Goal: Task Accomplishment & Management: Manage account settings

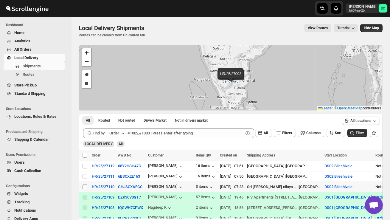
click at [86, 187] on input "Select shipment" at bounding box center [84, 186] width 5 height 5
checkbox input "true"
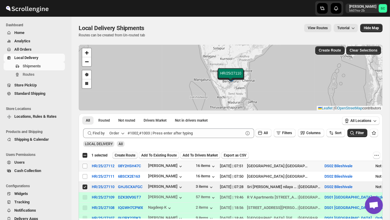
click at [124, 157] on span "Create Route" at bounding box center [125, 155] width 21 height 5
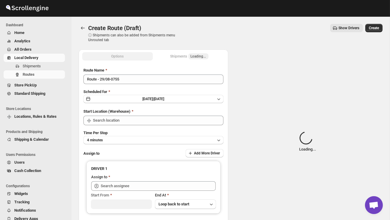
type input "DS02 Bileshivale"
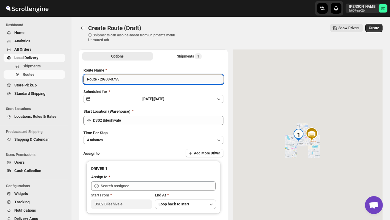
click at [138, 79] on input "Route - 29/08-0755" at bounding box center [153, 79] width 140 height 10
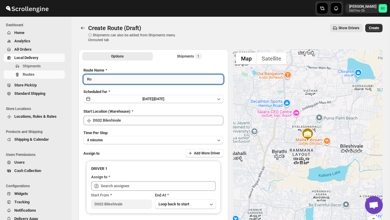
type input "R"
type input "Order no 27110"
click at [127, 141] on button "4 minutes" at bounding box center [153, 140] width 140 height 8
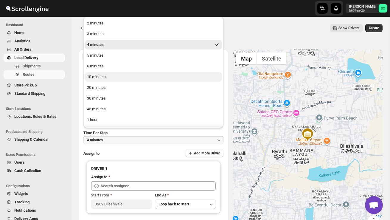
click at [101, 77] on div "10 minutes" at bounding box center [96, 77] width 19 height 6
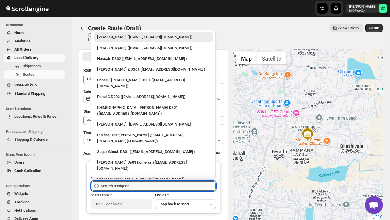
click at [116, 187] on input "text" at bounding box center [158, 186] width 115 height 10
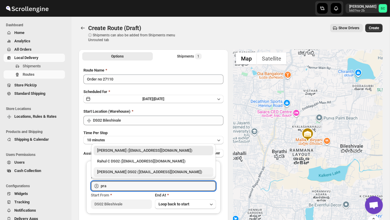
click at [118, 172] on div "[PERSON_NAME] DS02 ([EMAIL_ADDRESS][DOMAIN_NAME])" at bounding box center [153, 172] width 113 height 6
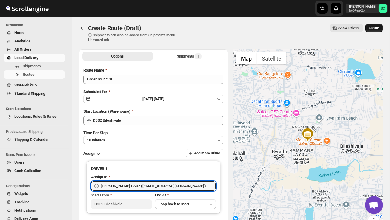
type input "[PERSON_NAME] DS02 ([EMAIL_ADDRESS][DOMAIN_NAME])"
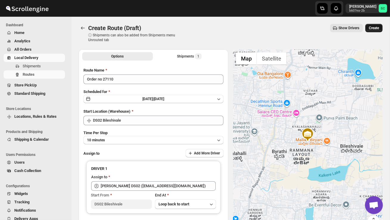
click at [375, 26] on span "Create" at bounding box center [373, 28] width 10 height 5
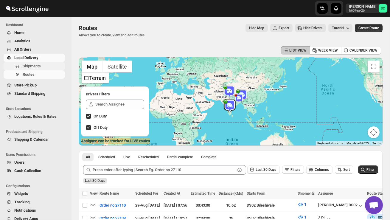
click at [35, 65] on span "Shipments" at bounding box center [32, 66] width 18 height 4
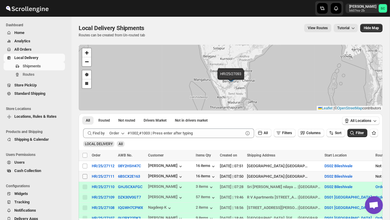
click at [85, 174] on input "Select shipment" at bounding box center [84, 176] width 5 height 5
checkbox input "true"
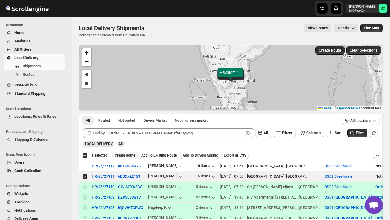
click at [131, 156] on span "Create Route" at bounding box center [125, 155] width 21 height 5
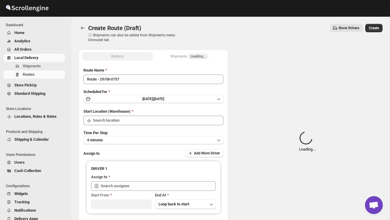
type input "DS02 Bileshivale"
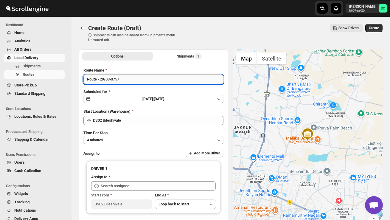
click at [132, 78] on input "Route - 29/08-0757" at bounding box center [153, 79] width 140 height 10
type input "R"
type input "Order no 27111"
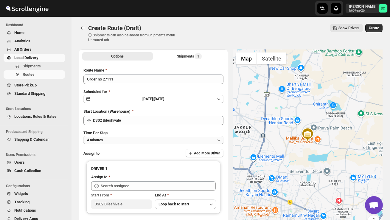
click at [127, 137] on button "4 minutes" at bounding box center [153, 140] width 140 height 8
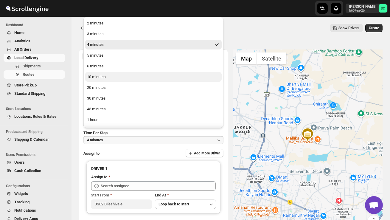
click at [103, 78] on div "10 minutes" at bounding box center [96, 77] width 19 height 6
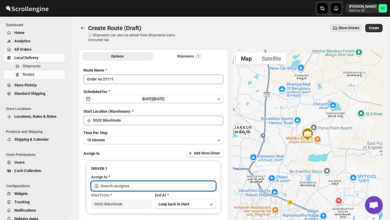
click at [121, 185] on input "text" at bounding box center [158, 186] width 115 height 10
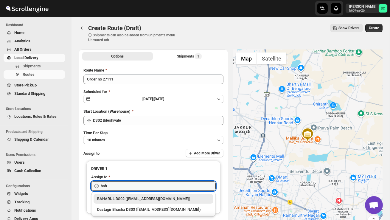
click at [125, 199] on div "BAHARUL DS02 ([EMAIL_ADDRESS][DOMAIN_NAME])" at bounding box center [153, 199] width 113 height 6
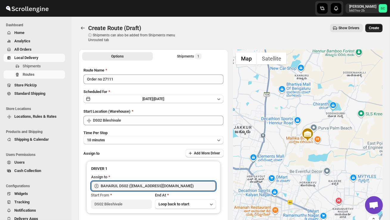
type input "BAHARUL DS02 ([EMAIL_ADDRESS][DOMAIN_NAME])"
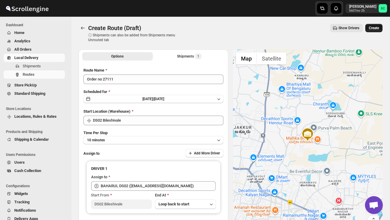
click at [373, 25] on button "Create" at bounding box center [373, 28] width 17 height 8
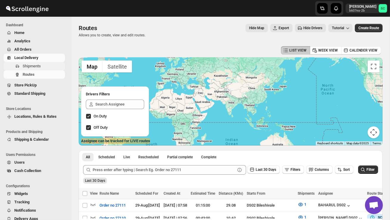
click at [38, 68] on span "Shipments" at bounding box center [32, 66] width 18 height 4
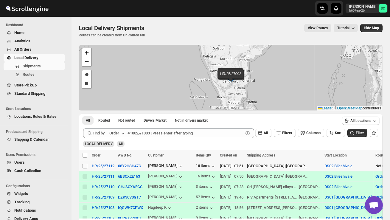
click at [84, 166] on input "Select shipment" at bounding box center [84, 165] width 5 height 5
checkbox input "true"
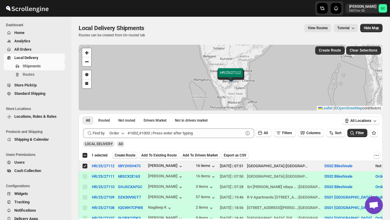
click at [128, 155] on span "Create Route" at bounding box center [125, 155] width 21 height 5
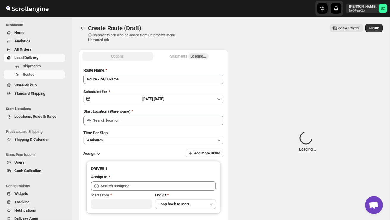
type input "DS02 Bileshivale"
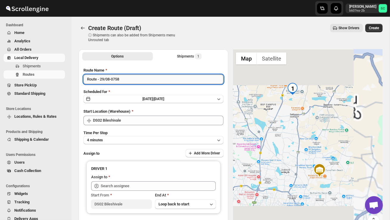
click at [126, 81] on input "Route - 29/08-0758" at bounding box center [153, 79] width 140 height 10
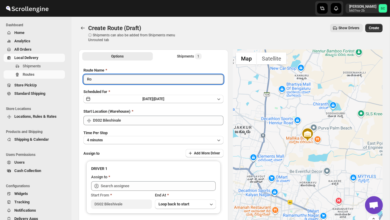
type input "R"
type input "Order no 27112"
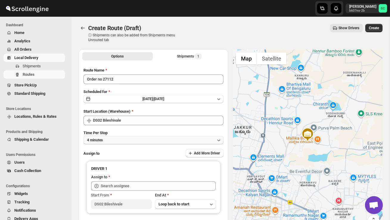
click at [141, 138] on button "4 minutes" at bounding box center [153, 140] width 140 height 8
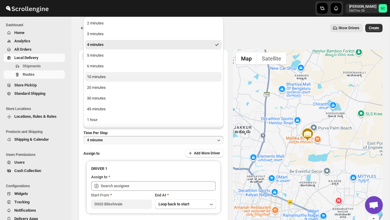
click at [106, 72] on button "10 minutes" at bounding box center [153, 77] width 136 height 10
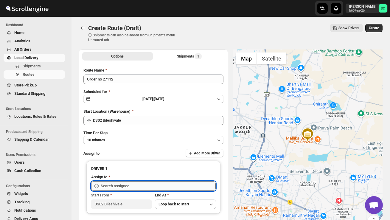
click at [124, 186] on input "text" at bounding box center [158, 186] width 115 height 10
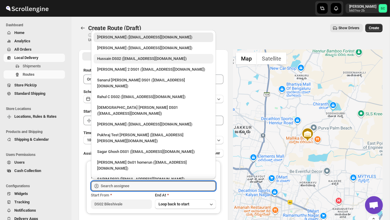
click at [115, 58] on div "Hussain DS02 ([EMAIL_ADDRESS][DOMAIN_NAME])" at bounding box center [153, 59] width 113 height 6
type input "Hussain DS02 ([EMAIL_ADDRESS][DOMAIN_NAME])"
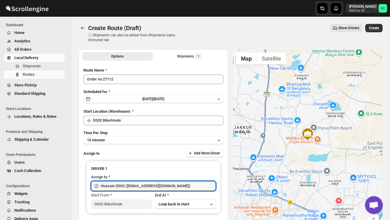
click at [377, 29] on span "Create" at bounding box center [373, 28] width 10 height 5
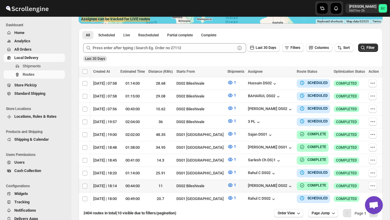
scroll to position [131, 0]
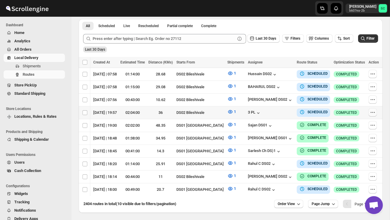
click at [370, 110] on icon "button" at bounding box center [372, 112] width 6 height 6
checkbox input "true"
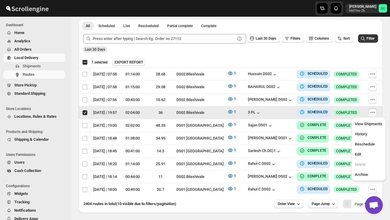
scroll to position [0, 0]
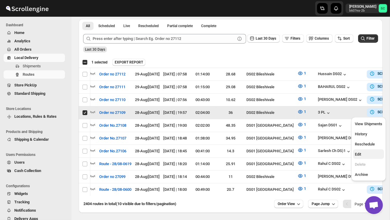
click at [369, 152] on span "Edit" at bounding box center [368, 154] width 27 height 6
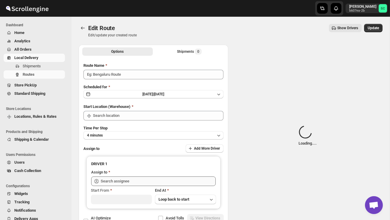
type input "Order no 27109"
type input "DS02 Bileshivale"
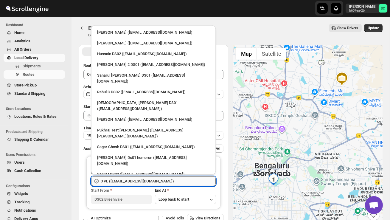
click at [179, 180] on input "3 PL ([EMAIL_ADDRESS][DOMAIN_NAME])" at bounding box center [158, 181] width 115 height 10
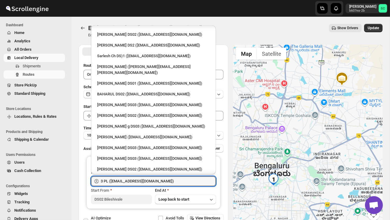
scroll to position [269, 0]
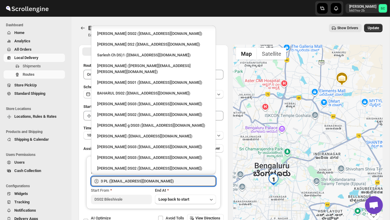
click at [122, 165] on div "[PERSON_NAME] DS02 ([EMAIL_ADDRESS][DOMAIN_NAME])" at bounding box center [153, 168] width 113 height 6
type input "[PERSON_NAME] DS02 ([EMAIL_ADDRESS][DOMAIN_NAME])"
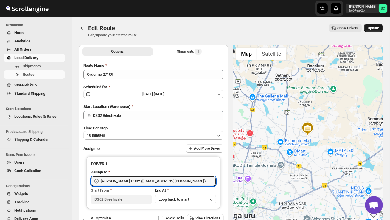
click at [373, 26] on span "Update" at bounding box center [372, 28] width 11 height 5
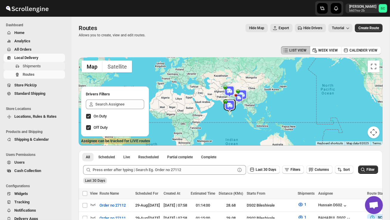
click at [40, 67] on span "Shipments" at bounding box center [32, 66] width 18 height 4
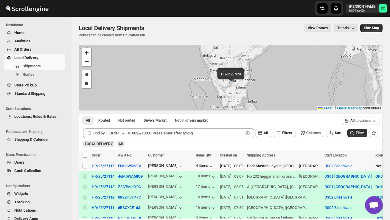
click at [85, 167] on input "Select shipment" at bounding box center [84, 165] width 5 height 5
checkbox input "true"
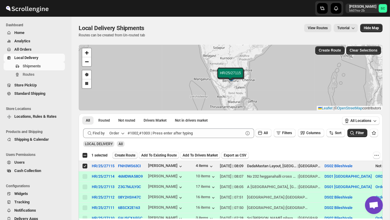
click at [130, 153] on button "Create Route" at bounding box center [124, 155] width 25 height 7
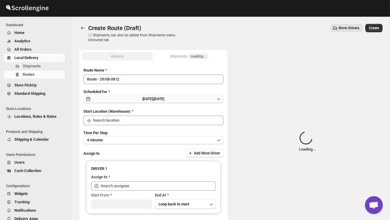
type input "DS02 Bileshivale"
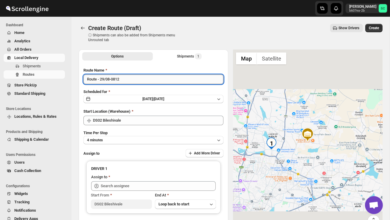
click at [127, 80] on input "Route - 29/08-0812" at bounding box center [153, 79] width 140 height 10
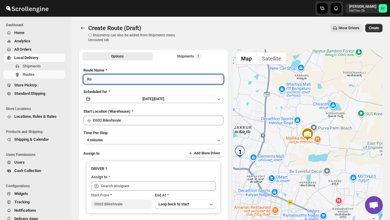
type input "R"
type input "Order no 27115"
click at [131, 143] on button "4 minutes" at bounding box center [153, 140] width 140 height 8
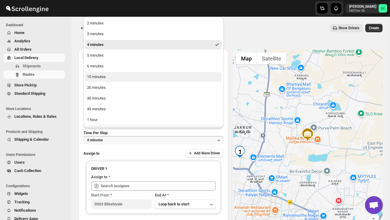
click at [115, 79] on button "10 minutes" at bounding box center [153, 77] width 136 height 10
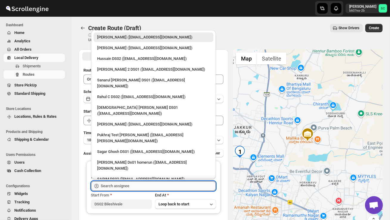
click at [120, 185] on input "text" at bounding box center [158, 186] width 115 height 10
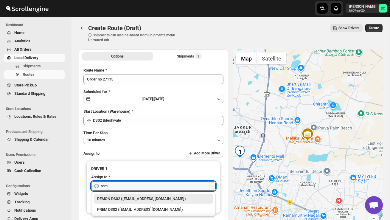
click at [144, 200] on div "REMON DS02 ([EMAIL_ADDRESS][DOMAIN_NAME])" at bounding box center [153, 199] width 113 height 6
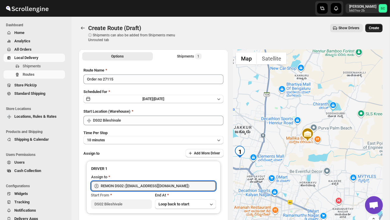
type input "REMON DS02 ([EMAIL_ADDRESS][DOMAIN_NAME])"
click at [376, 24] on button "Create" at bounding box center [373, 28] width 17 height 8
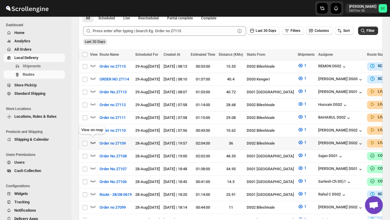
click at [93, 140] on icon "button" at bounding box center [93, 142] width 6 height 6
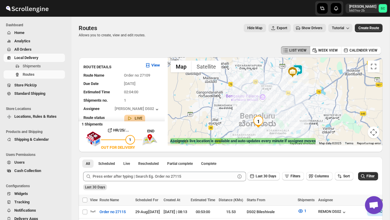
drag, startPoint x: 297, startPoint y: 94, endPoint x: 297, endPoint y: 110, distance: 15.8
click at [297, 109] on div at bounding box center [275, 101] width 215 height 88
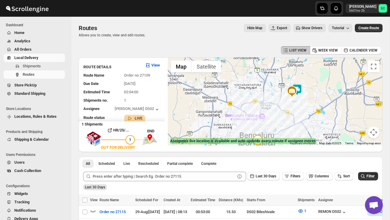
click at [301, 85] on img at bounding box center [297, 90] width 12 height 12
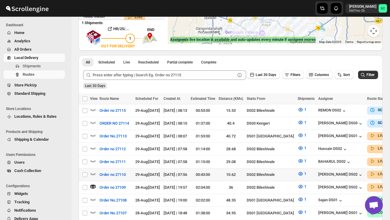
scroll to position [102, 0]
click at [93, 171] on icon "button" at bounding box center [93, 173] width 6 height 6
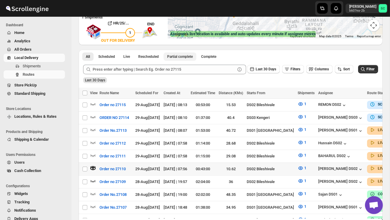
scroll to position [109, 0]
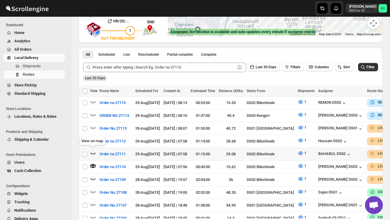
click at [91, 150] on icon "button" at bounding box center [93, 153] width 6 height 6
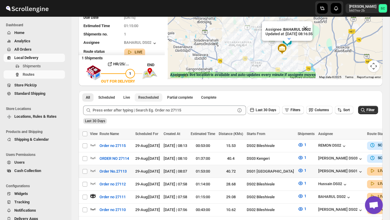
scroll to position [67, 0]
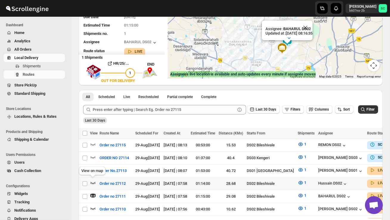
click at [93, 180] on icon "button" at bounding box center [93, 182] width 6 height 6
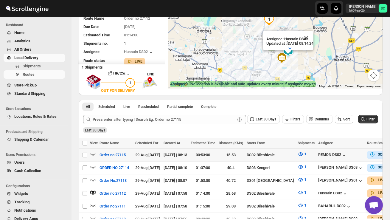
scroll to position [57, 0]
click at [94, 153] on icon "button" at bounding box center [93, 154] width 6 height 6
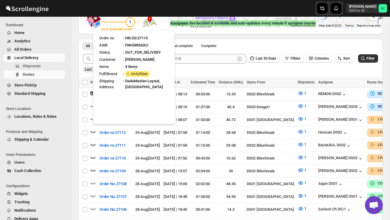
scroll to position [118, 0]
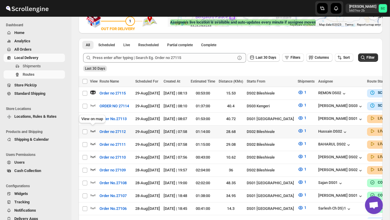
click at [91, 128] on icon "button" at bounding box center [93, 131] width 6 height 6
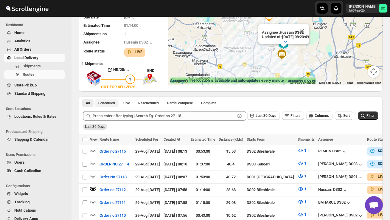
scroll to position [61, 0]
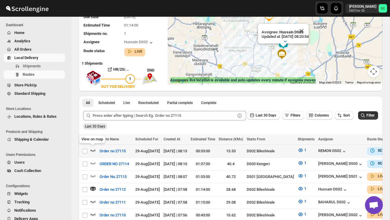
click at [93, 149] on icon "button" at bounding box center [93, 150] width 6 height 6
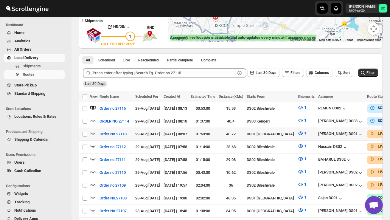
scroll to position [105, 0]
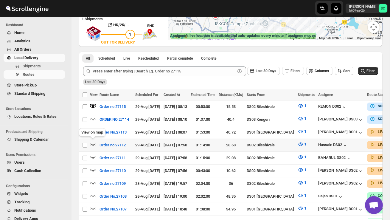
click at [92, 142] on icon "button" at bounding box center [93, 144] width 6 height 6
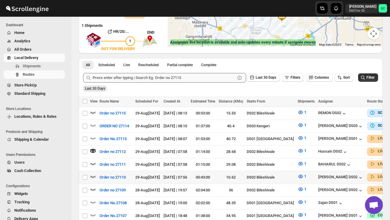
scroll to position [100, 0]
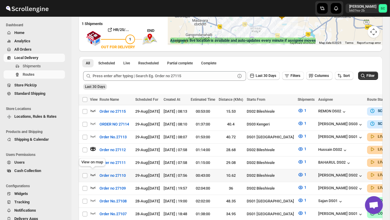
click at [92, 173] on icon "button" at bounding box center [93, 174] width 6 height 6
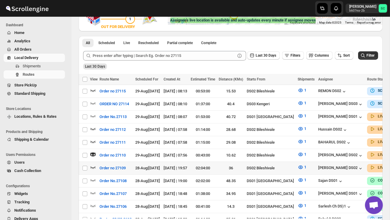
scroll to position [122, 0]
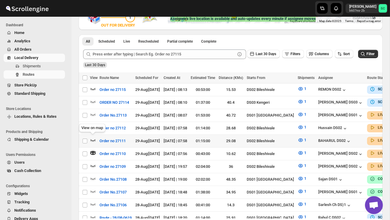
click at [95, 137] on icon "button" at bounding box center [93, 140] width 6 height 6
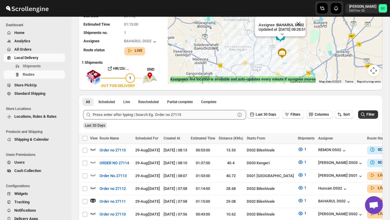
scroll to position [89, 0]
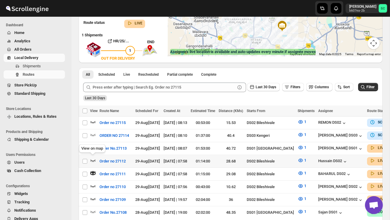
click at [93, 157] on icon "button" at bounding box center [93, 160] width 6 height 6
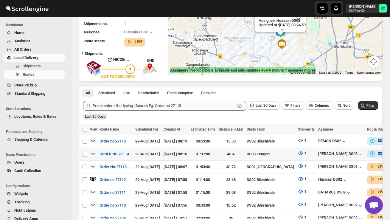
scroll to position [71, 0]
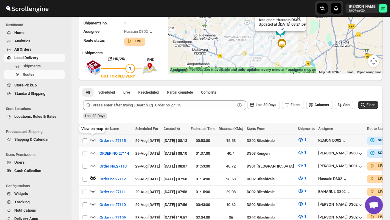
click at [90, 138] on icon "button" at bounding box center [93, 140] width 6 height 6
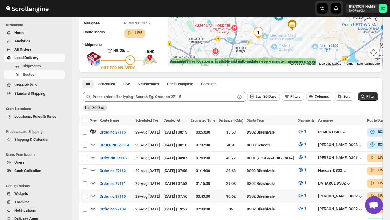
scroll to position [83, 0]
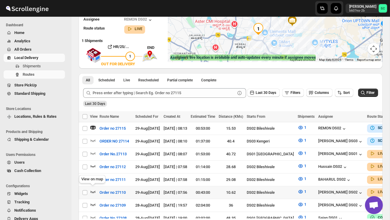
click at [91, 189] on icon "button" at bounding box center [93, 191] width 6 height 6
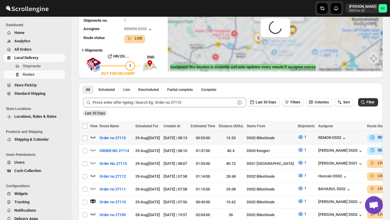
scroll to position [0, 0]
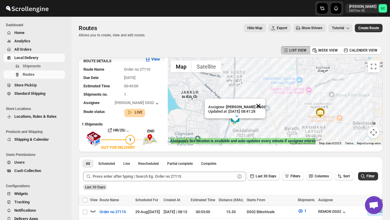
click at [260, 104] on button "Close" at bounding box center [258, 106] width 14 height 14
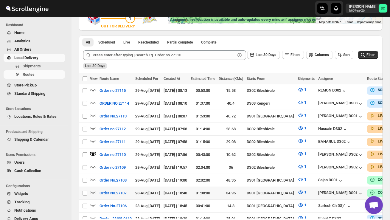
scroll to position [124, 0]
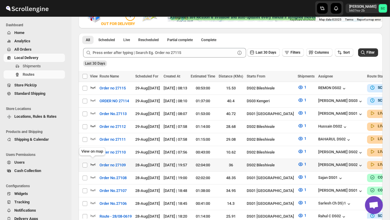
click at [93, 161] on icon "button" at bounding box center [93, 164] width 6 height 6
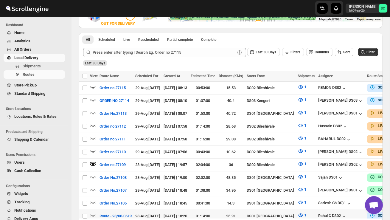
scroll to position [124, 0]
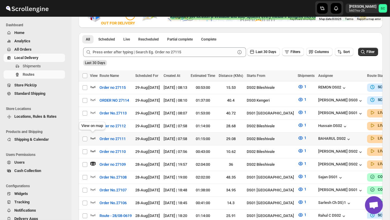
click at [93, 135] on icon "button" at bounding box center [93, 138] width 6 height 6
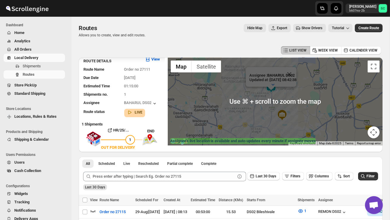
click at [294, 110] on div "Assignee : BAHARUL DS02 Updated at : 29/08/2025, 08:42:38 Duty mode Enabled Bat…" at bounding box center [275, 101] width 215 height 88
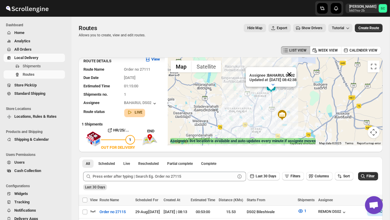
click at [296, 74] on button "Close" at bounding box center [289, 74] width 14 height 14
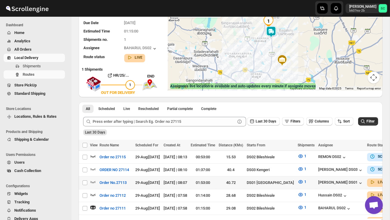
scroll to position [61, 0]
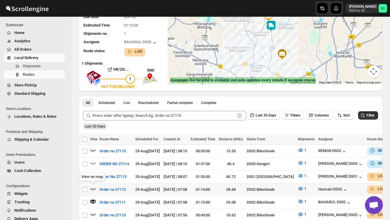
click at [92, 188] on icon "button" at bounding box center [92, 189] width 5 height 2
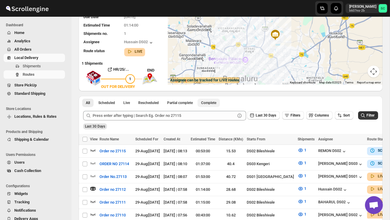
scroll to position [0, 0]
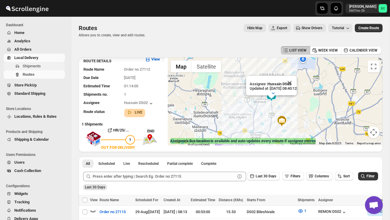
click at [35, 65] on span "Shipments" at bounding box center [32, 66] width 18 height 4
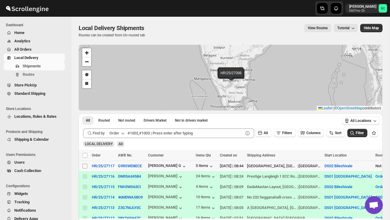
click at [84, 165] on input "Select shipment" at bounding box center [84, 165] width 5 height 5
checkbox input "true"
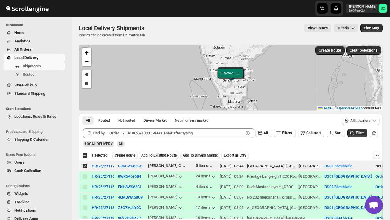
click at [130, 157] on span "Create Route" at bounding box center [125, 155] width 21 height 5
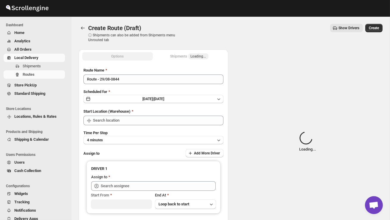
type input "DS02 Bileshivale"
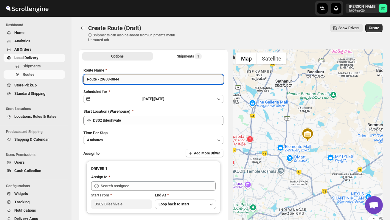
click at [130, 79] on input "Route - 29/08-0844" at bounding box center [153, 79] width 140 height 10
type input "R"
type input "Order no 27117"
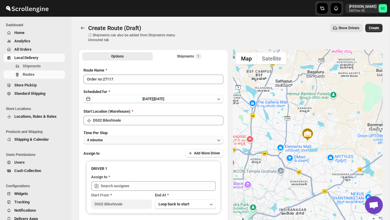
click at [140, 138] on button "4 minutes" at bounding box center [153, 140] width 140 height 8
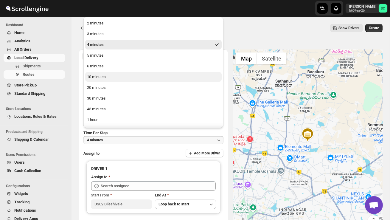
click at [110, 77] on button "10 minutes" at bounding box center [153, 77] width 136 height 10
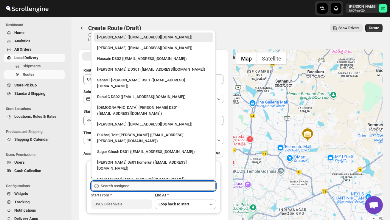
click at [113, 189] on input "text" at bounding box center [158, 186] width 115 height 10
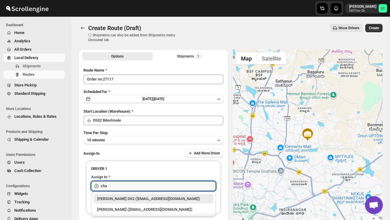
click at [123, 199] on div "[PERSON_NAME] DS2 ([EMAIL_ADDRESS][DOMAIN_NAME])" at bounding box center [153, 199] width 113 height 6
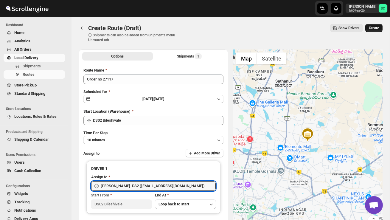
type input "[PERSON_NAME] DS2 ([EMAIL_ADDRESS][DOMAIN_NAME])"
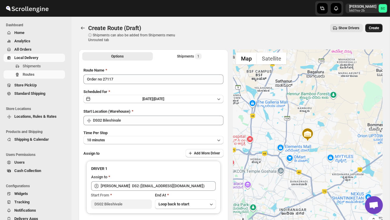
click at [374, 29] on span "Create" at bounding box center [373, 28] width 10 height 5
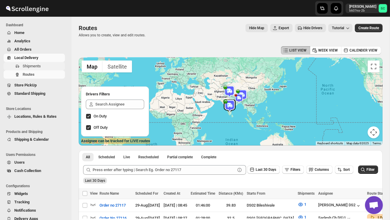
click at [42, 67] on span "Shipments" at bounding box center [43, 66] width 41 height 6
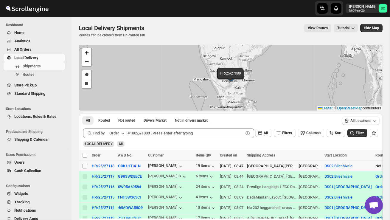
click at [84, 163] on input "Select shipment" at bounding box center [84, 165] width 5 height 5
checkbox input "true"
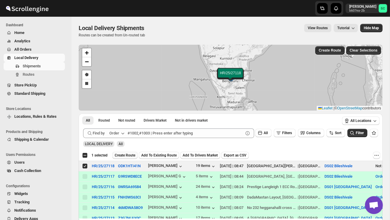
click at [127, 156] on span "Create Route" at bounding box center [125, 155] width 21 height 5
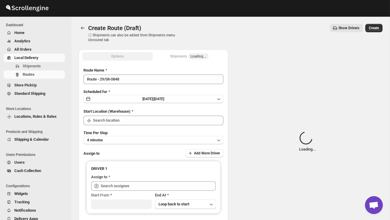
type input "DS02 Bileshivale"
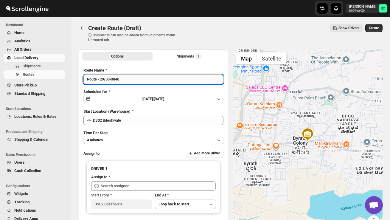
click at [133, 80] on input "Route - 29/08-0848" at bounding box center [153, 79] width 140 height 10
type input "R"
type input "Order no 27118"
click at [128, 140] on button "4 minutes" at bounding box center [153, 140] width 140 height 8
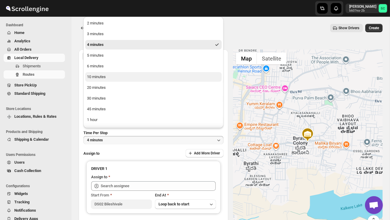
click at [102, 77] on div "10 minutes" at bounding box center [96, 77] width 19 height 6
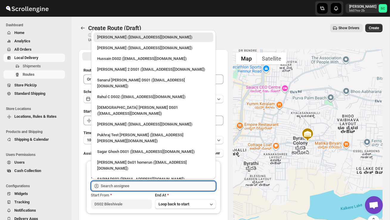
click at [125, 182] on input "text" at bounding box center [158, 186] width 115 height 10
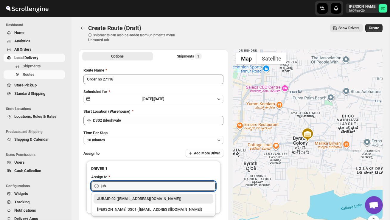
click at [141, 199] on div "JUBAIR 02 ([EMAIL_ADDRESS][DOMAIN_NAME])" at bounding box center [153, 199] width 113 height 6
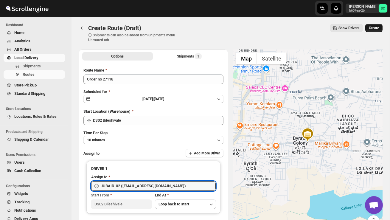
type input "JUBAIR 02 ([EMAIL_ADDRESS][DOMAIN_NAME])"
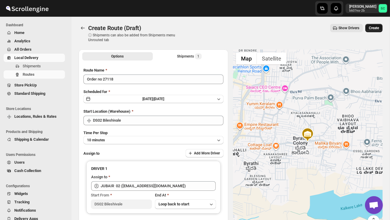
click at [377, 27] on span "Create" at bounding box center [373, 28] width 10 height 5
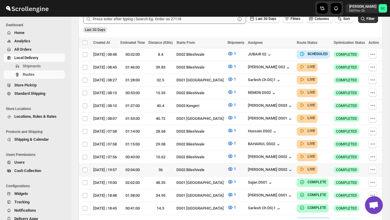
scroll to position [151, 0]
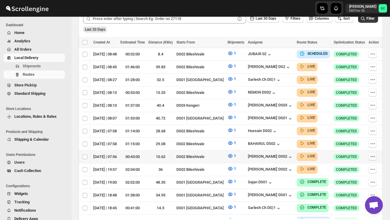
click at [372, 156] on icon "button" at bounding box center [372, 156] width 1 height 1
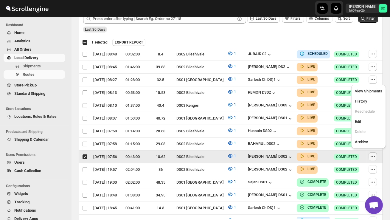
scroll to position [0, 0]
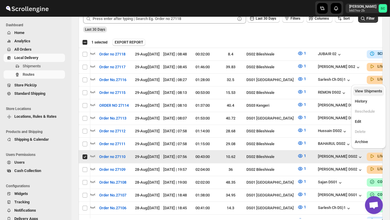
click at [372, 92] on span "View Shipments" at bounding box center [368, 91] width 27 height 4
checkbox input "false"
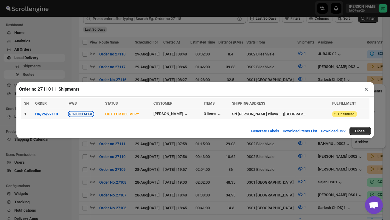
click at [82, 114] on button "GHJSCXAFGC" at bounding box center [81, 114] width 24 height 4
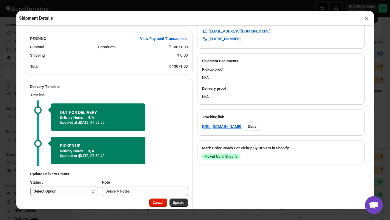
scroll to position [238, 0]
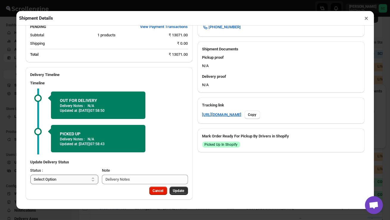
click at [82, 184] on select "Select Option PICKED UP OUT FOR DELIVERY RESCHEDULE DELIVERED CANCELLED" at bounding box center [64, 179] width 68 height 10
select select "DELIVERED"
click at [178, 190] on span "Update" at bounding box center [178, 190] width 11 height 5
select select
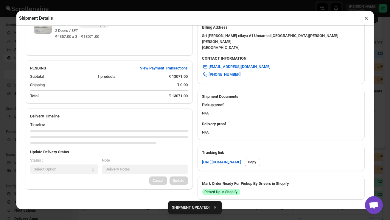
scroll to position [185, 0]
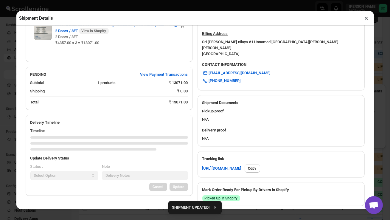
click at [368, 17] on button "×" at bounding box center [366, 18] width 9 height 8
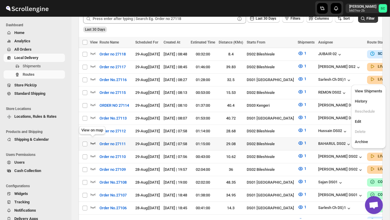
click at [93, 140] on icon "button" at bounding box center [93, 143] width 6 height 6
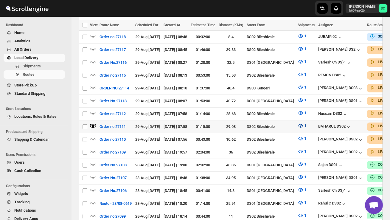
scroll to position [0, 93]
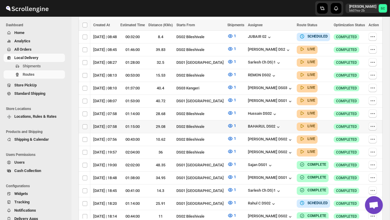
click at [371, 123] on icon "button" at bounding box center [372, 126] width 6 height 6
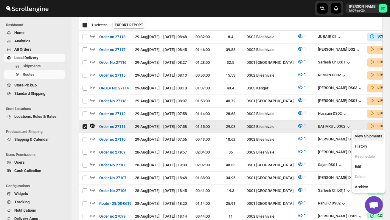
click at [371, 137] on span "View Shipments" at bounding box center [368, 136] width 27 height 4
checkbox input "false"
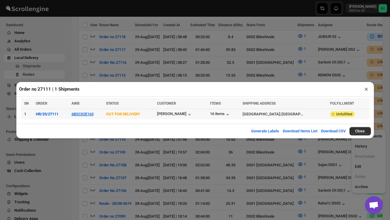
click at [87, 110] on td "6BSCX2E163" at bounding box center [87, 114] width 35 height 10
click at [86, 114] on button "6BSCX2E163" at bounding box center [82, 114] width 22 height 4
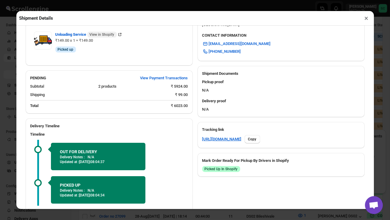
scroll to position [266, 0]
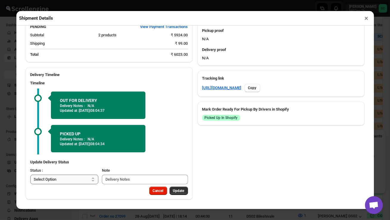
click at [71, 179] on select "Select Option PICKED UP OUT FOR DELIVERY RESCHEDULE DELIVERED CANCELLED" at bounding box center [64, 179] width 68 height 10
select select "DELIVERED"
click at [174, 193] on button "Update" at bounding box center [178, 190] width 18 height 8
select select
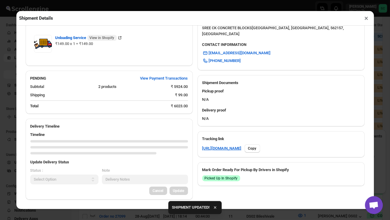
click at [366, 19] on button "×" at bounding box center [366, 18] width 9 height 8
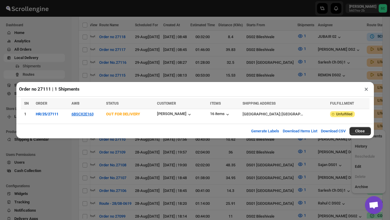
click at [366, 90] on button "×" at bounding box center [366, 89] width 9 height 8
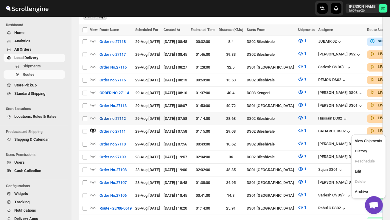
scroll to position [165, 0]
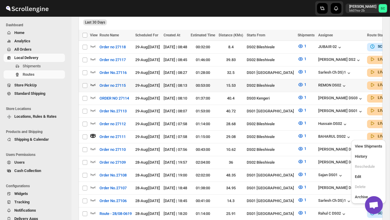
click at [91, 82] on icon "button" at bounding box center [93, 85] width 6 height 6
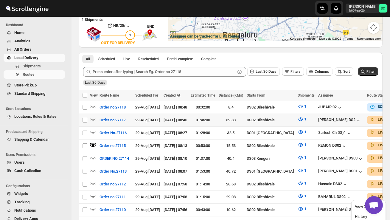
scroll to position [0, 0]
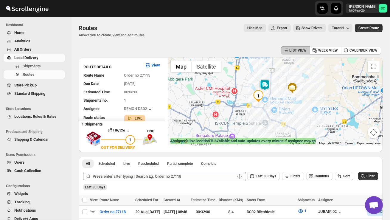
click at [268, 82] on img at bounding box center [265, 85] width 12 height 12
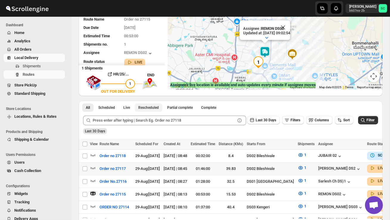
scroll to position [57, 0]
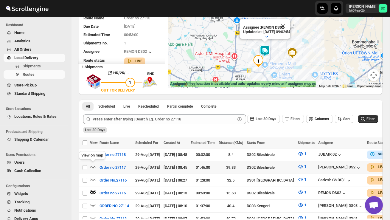
click at [93, 165] on icon "button" at bounding box center [93, 166] width 6 height 6
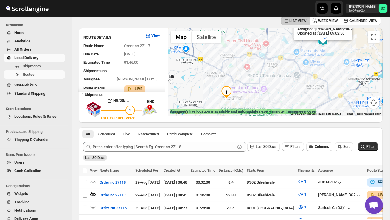
scroll to position [31, 0]
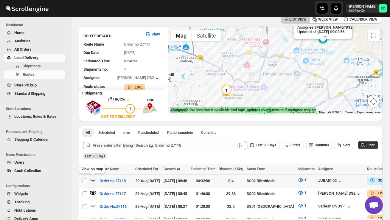
click at [92, 179] on icon "button" at bounding box center [93, 180] width 6 height 6
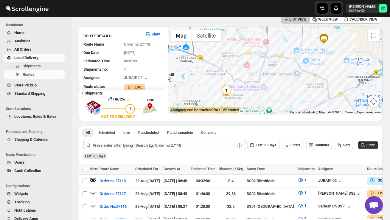
scroll to position [0, 0]
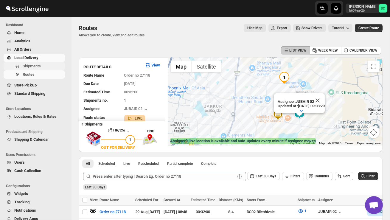
click at [34, 64] on span "Shipments" at bounding box center [32, 66] width 18 height 4
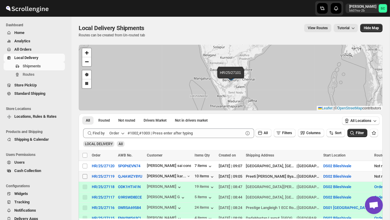
click at [85, 176] on input "Select shipment" at bounding box center [84, 176] width 5 height 5
checkbox input "true"
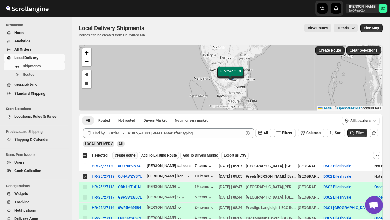
click at [132, 154] on span "Create Route" at bounding box center [125, 155] width 21 height 5
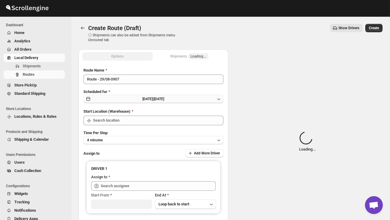
type input "DS02 Bileshivale"
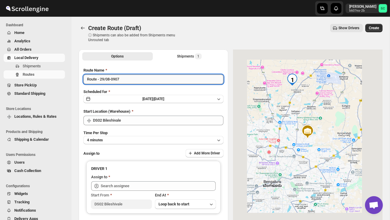
click at [131, 79] on input "Route - 29/08-0907" at bounding box center [153, 79] width 140 height 10
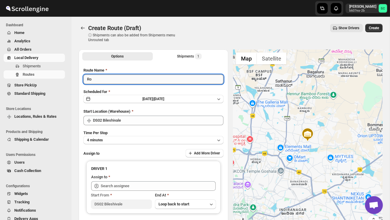
type input "R"
type input "Order no 27119"
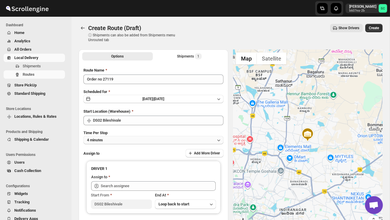
click at [133, 138] on button "4 minutes" at bounding box center [153, 140] width 140 height 8
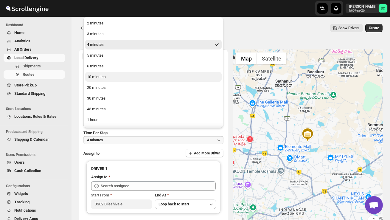
click at [105, 73] on button "10 minutes" at bounding box center [153, 77] width 136 height 10
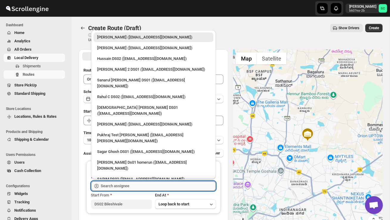
click at [131, 187] on input "text" at bounding box center [158, 186] width 115 height 10
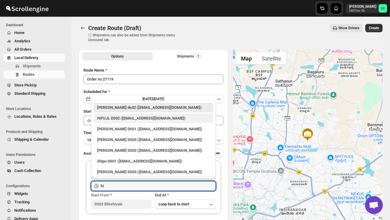
click at [138, 119] on div "HIFUJL DS02 ([EMAIL_ADDRESS][DOMAIN_NAME])" at bounding box center [153, 118] width 113 height 6
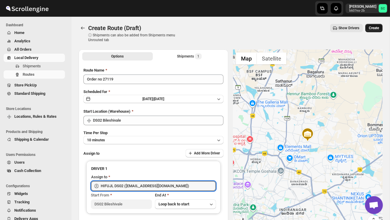
type input "HIFUJL DS02 ([EMAIL_ADDRESS][DOMAIN_NAME])"
click at [375, 26] on span "Create" at bounding box center [373, 28] width 10 height 5
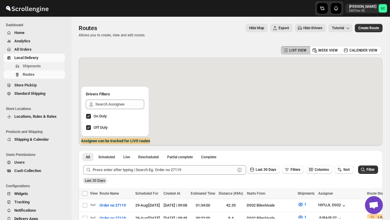
click at [43, 67] on span "Shipments" at bounding box center [43, 66] width 41 height 6
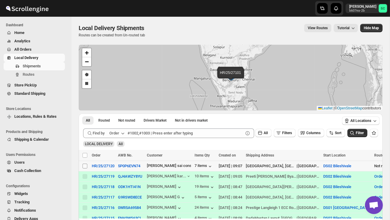
click at [85, 167] on input "Select shipment" at bounding box center [84, 165] width 5 height 5
checkbox input "true"
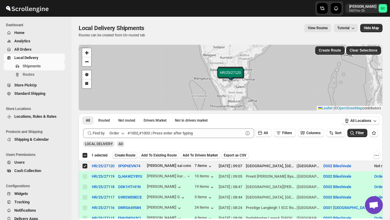
click at [129, 154] on span "Create Route" at bounding box center [125, 155] width 21 height 5
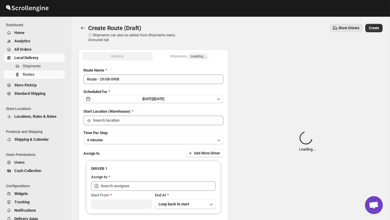
type input "DS02 Bileshivale"
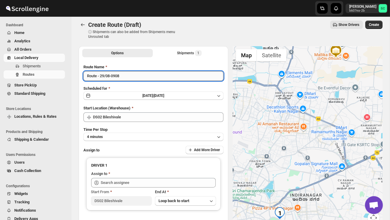
click at [127, 77] on input "Route - 29/08-0908" at bounding box center [153, 76] width 140 height 10
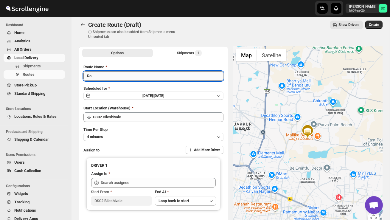
type input "R"
type input "Order no 27120"
click at [127, 133] on button "4 minutes" at bounding box center [153, 136] width 140 height 8
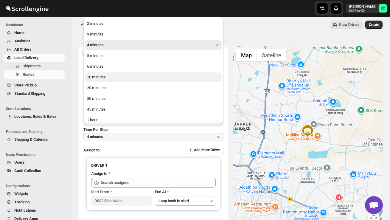
click at [104, 74] on div "10 minutes" at bounding box center [96, 77] width 19 height 6
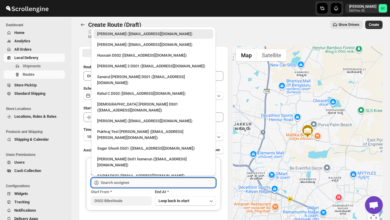
click at [122, 182] on input "text" at bounding box center [158, 183] width 115 height 10
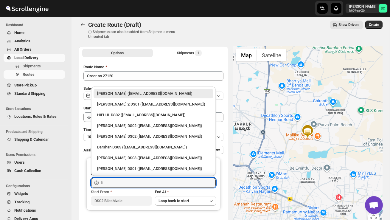
click at [138, 121] on div "[PERSON_NAME] DS02 ([EMAIL_ADDRESS][DOMAIN_NAME])" at bounding box center [153, 126] width 120 height 10
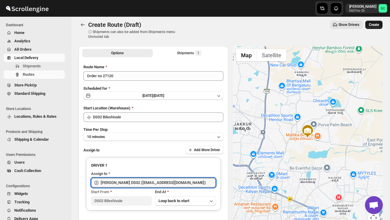
type input "[PERSON_NAME] DS02 ([EMAIL_ADDRESS][DOMAIN_NAME])"
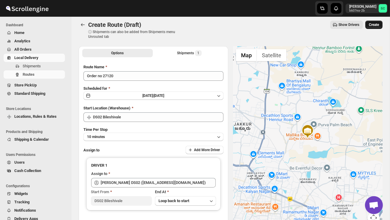
click at [377, 21] on button "Create" at bounding box center [373, 25] width 17 height 8
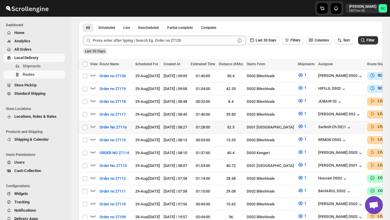
scroll to position [131, 0]
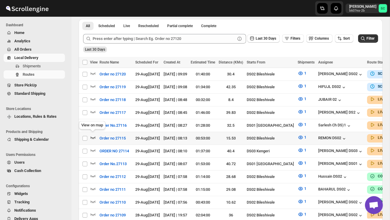
click at [91, 136] on icon "button" at bounding box center [93, 137] width 6 height 6
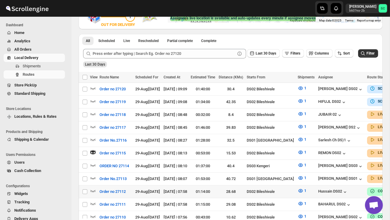
scroll to position [124, 0]
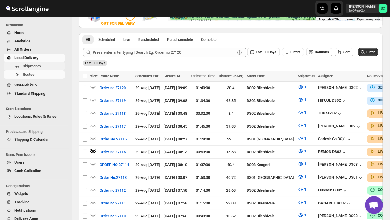
click at [40, 63] on span "Shipments" at bounding box center [43, 66] width 41 height 6
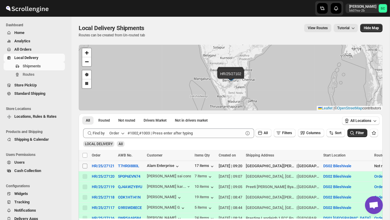
click at [84, 165] on input "Select shipment" at bounding box center [84, 165] width 5 height 5
checkbox input "true"
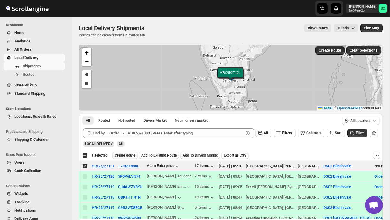
click at [125, 157] on span "Create Route" at bounding box center [125, 155] width 21 height 5
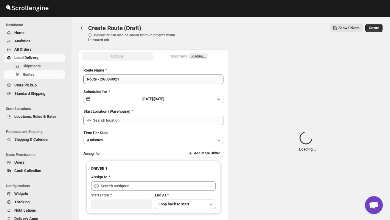
type input "DS02 Bileshivale"
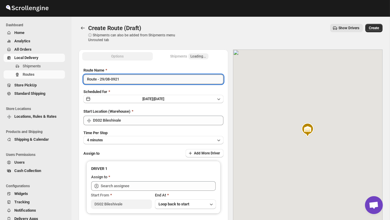
click at [127, 80] on input "Route - 29/08-0921" at bounding box center [153, 79] width 140 height 10
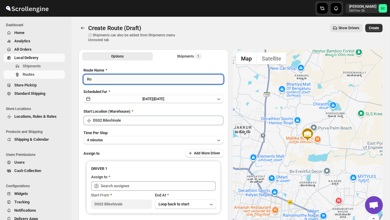
type input "R"
type input "Order no 27121"
click at [146, 139] on button "4 minutes" at bounding box center [153, 140] width 140 height 8
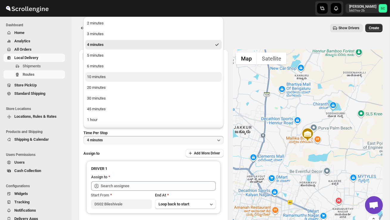
click at [110, 80] on button "10 minutes" at bounding box center [153, 77] width 136 height 10
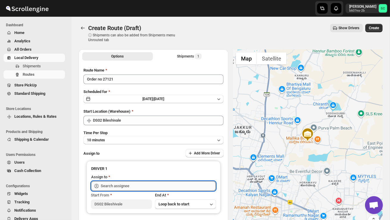
click at [114, 188] on input "text" at bounding box center [158, 186] width 115 height 10
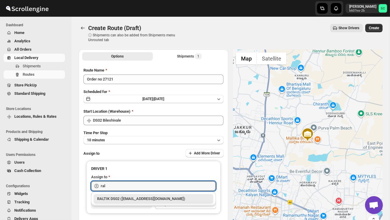
click at [133, 196] on div "RALTIK DS02 ([EMAIL_ADDRESS][DOMAIN_NAME])" at bounding box center [153, 199] width 113 height 6
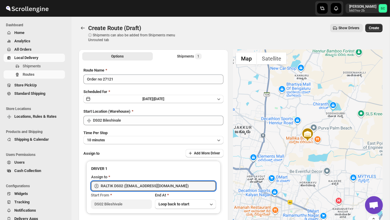
type input "RALTIK DS02 ([EMAIL_ADDRESS][DOMAIN_NAME])"
click at [374, 29] on span "Create" at bounding box center [373, 28] width 10 height 5
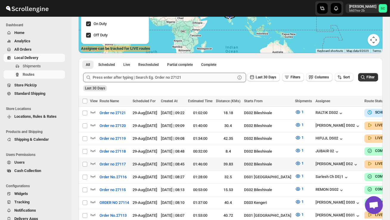
scroll to position [95, 0]
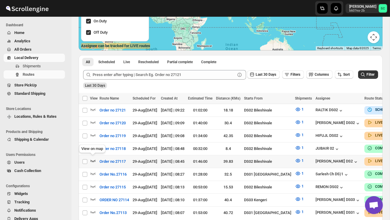
click at [94, 159] on icon "button" at bounding box center [93, 160] width 6 height 6
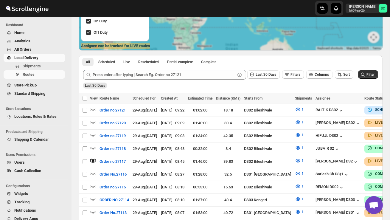
scroll to position [0, 0]
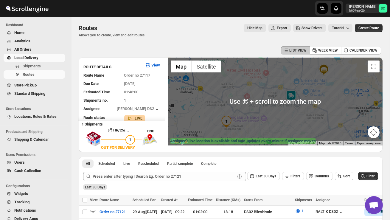
click at [293, 90] on img at bounding box center [291, 96] width 12 height 12
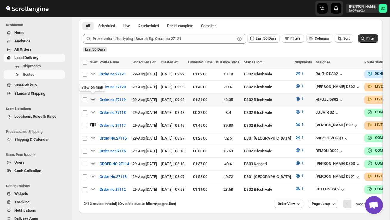
click at [93, 97] on icon "button" at bounding box center [93, 99] width 6 height 6
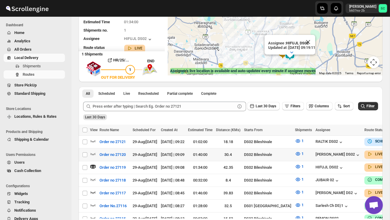
scroll to position [79, 0]
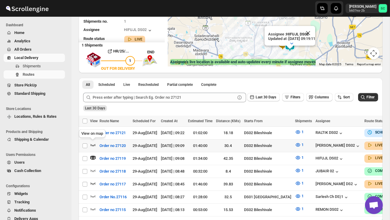
click at [92, 143] on icon "button" at bounding box center [93, 145] width 6 height 6
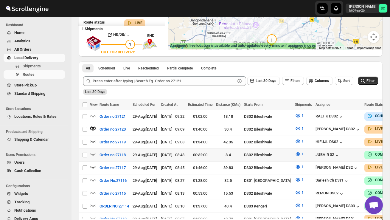
scroll to position [95, 0]
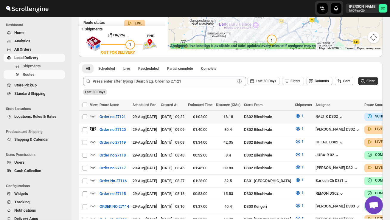
click at [96, 115] on button "Order no 27121" at bounding box center [112, 117] width 33 height 10
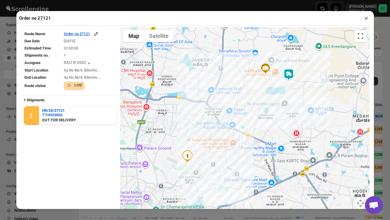
drag, startPoint x: 253, startPoint y: 144, endPoint x: 274, endPoint y: 96, distance: 52.4
click at [274, 96] on div at bounding box center [244, 121] width 249 height 189
click at [291, 70] on img at bounding box center [288, 74] width 12 height 12
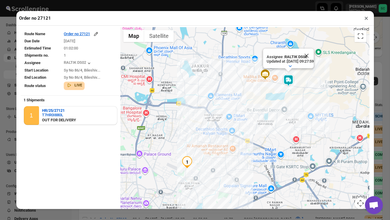
click at [367, 14] on button "×" at bounding box center [366, 18] width 9 height 8
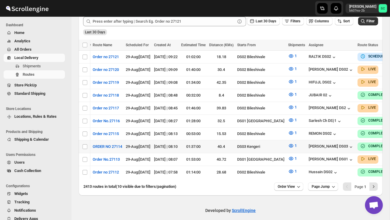
scroll to position [0, 8]
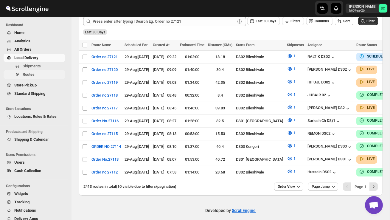
click at [38, 74] on span "Routes" at bounding box center [43, 74] width 41 height 6
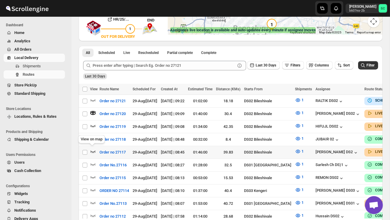
scroll to position [0, 0]
click at [94, 148] on icon "button" at bounding box center [93, 151] width 6 height 6
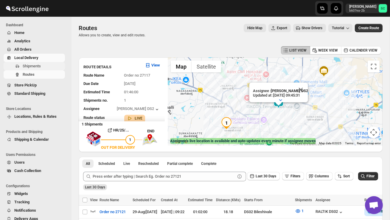
click at [43, 65] on span "Shipments" at bounding box center [43, 66] width 41 height 6
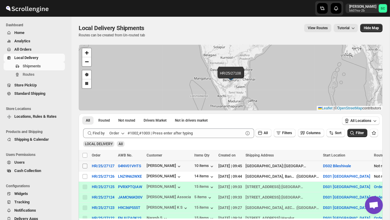
click at [86, 166] on input "Select shipment" at bounding box center [84, 165] width 5 height 5
checkbox input "true"
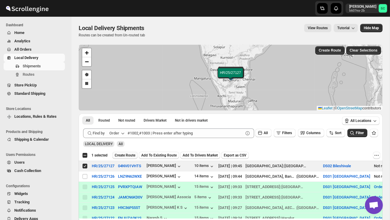
click at [126, 155] on span "Create Route" at bounding box center [125, 155] width 21 height 5
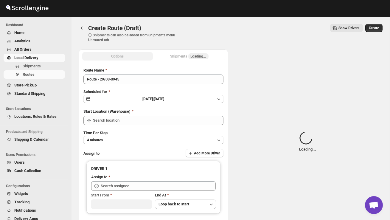
type input "DS02 Bileshivale"
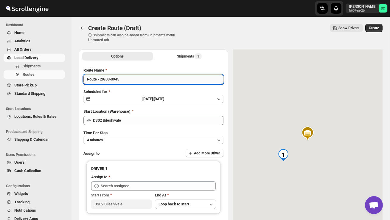
click at [129, 81] on input "Route - 29/08-0945" at bounding box center [153, 79] width 140 height 10
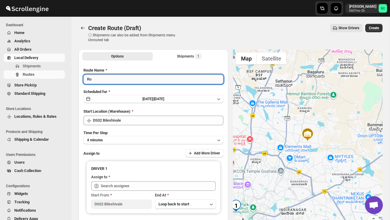
type input "R"
type input "a"
type input "Order no 27127"
click at [128, 138] on button "4 minutes" at bounding box center [153, 140] width 140 height 8
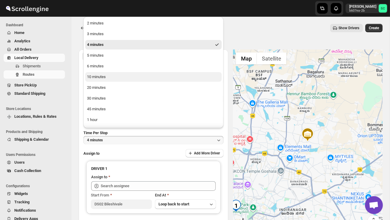
click at [109, 76] on button "10 minutes" at bounding box center [153, 77] width 136 height 10
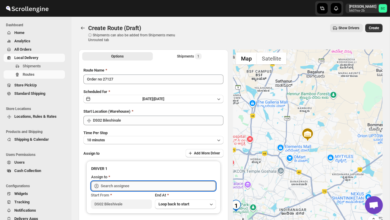
click at [121, 183] on input "text" at bounding box center [158, 186] width 115 height 10
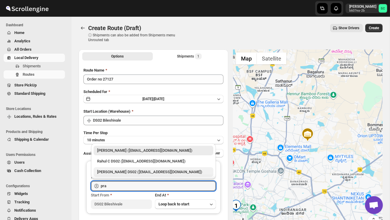
click at [135, 173] on div "[PERSON_NAME] DS02 ([EMAIL_ADDRESS][DOMAIN_NAME])" at bounding box center [153, 172] width 113 height 6
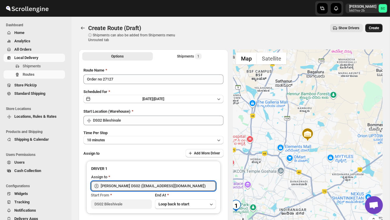
type input "[PERSON_NAME] DS02 ([EMAIL_ADDRESS][DOMAIN_NAME])"
click at [376, 27] on span "Create" at bounding box center [373, 28] width 10 height 5
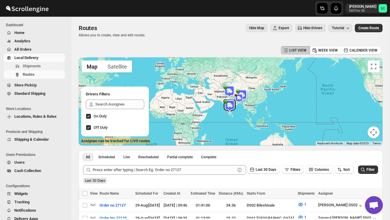
click at [39, 68] on span "Shipments" at bounding box center [32, 66] width 18 height 4
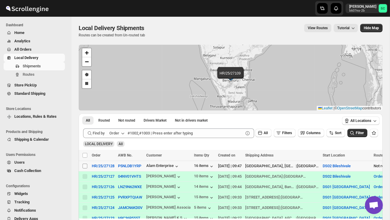
click at [85, 165] on input "Select shipment" at bounding box center [84, 165] width 5 height 5
checkbox input "true"
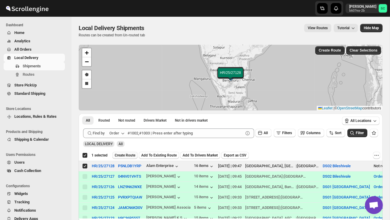
click at [129, 154] on span "Create Route" at bounding box center [125, 155] width 21 height 5
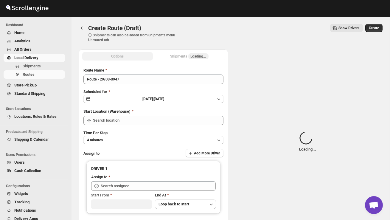
type input "DS02 Bileshivale"
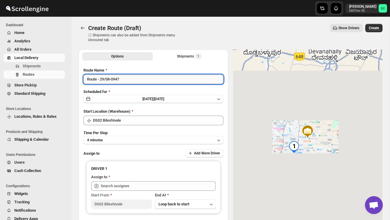
click at [130, 82] on input "Route - 29/08-0947" at bounding box center [153, 79] width 140 height 10
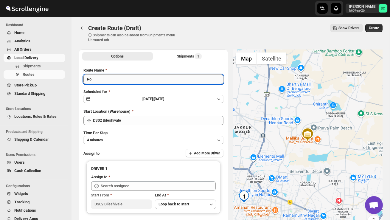
type input "R"
type input "Order no 27128"
click at [118, 141] on button "4 minutes" at bounding box center [153, 140] width 140 height 8
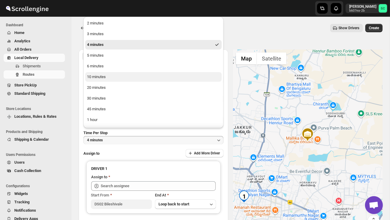
click at [105, 78] on div "10 minutes" at bounding box center [96, 77] width 19 height 6
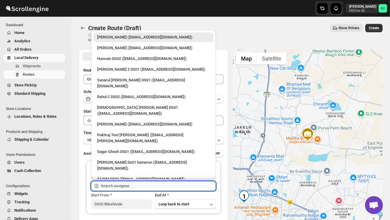
click at [128, 184] on input "text" at bounding box center [158, 186] width 115 height 10
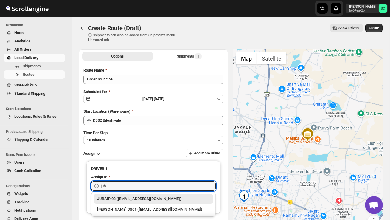
click at [150, 200] on div "JUBAIR 02 ([EMAIL_ADDRESS][DOMAIN_NAME])" at bounding box center [153, 199] width 113 height 6
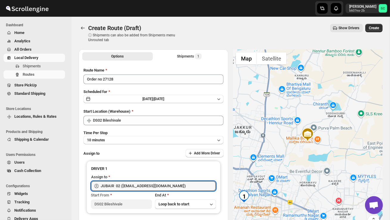
type input "JUBAIR 02 ([EMAIL_ADDRESS][DOMAIN_NAME])"
click at [376, 32] on div "Create Route (Draft) ⓘ Shipments can also be added from Shipments menu Unrouted…" at bounding box center [231, 33] width 304 height 18
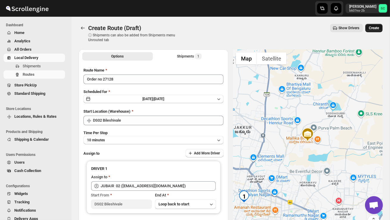
click at [376, 31] on button "Create" at bounding box center [373, 28] width 17 height 8
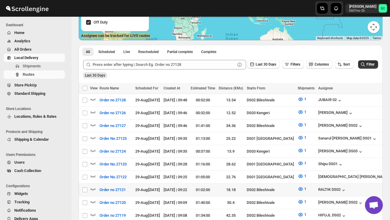
scroll to position [113, 0]
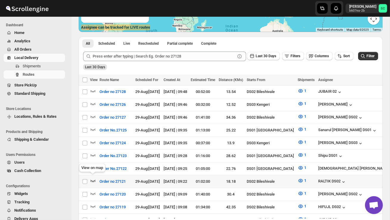
click at [95, 179] on icon "button" at bounding box center [92, 180] width 5 height 2
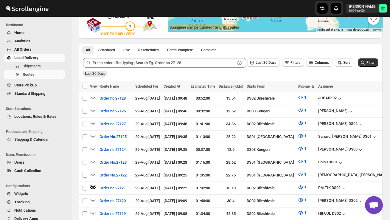
scroll to position [0, 0]
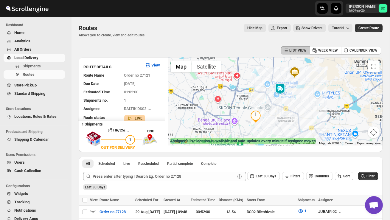
click at [282, 84] on img at bounding box center [280, 89] width 12 height 12
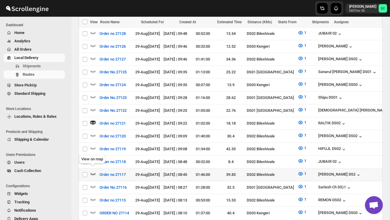
click at [91, 173] on icon "button" at bounding box center [92, 174] width 5 height 2
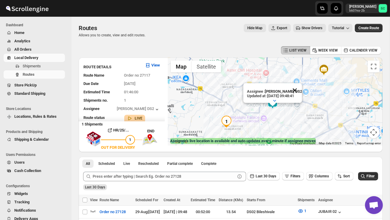
click at [301, 89] on button "Close" at bounding box center [294, 90] width 14 height 14
click at [241, 130] on div at bounding box center [275, 101] width 215 height 88
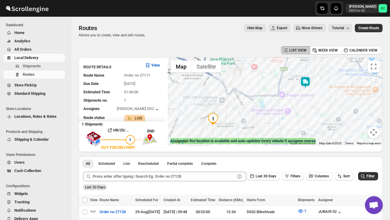
click at [234, 129] on div at bounding box center [275, 101] width 215 height 88
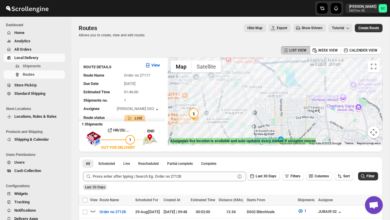
click at [221, 129] on div at bounding box center [275, 101] width 215 height 88
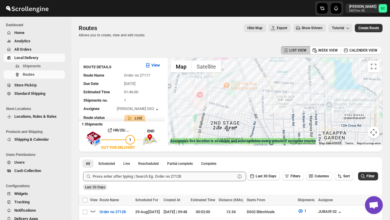
drag, startPoint x: 202, startPoint y: 128, endPoint x: 203, endPoint y: 177, distance: 49.1
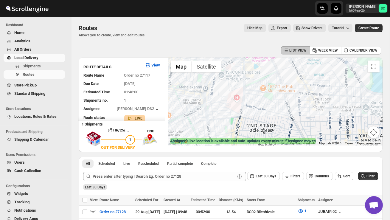
drag, startPoint x: 233, startPoint y: 103, endPoint x: 233, endPoint y: 67, distance: 35.7
click at [233, 93] on div at bounding box center [275, 101] width 215 height 88
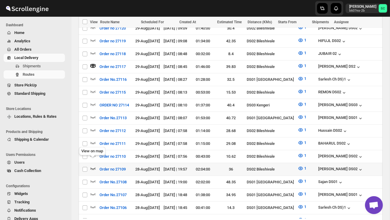
click at [94, 167] on icon "button" at bounding box center [92, 168] width 5 height 2
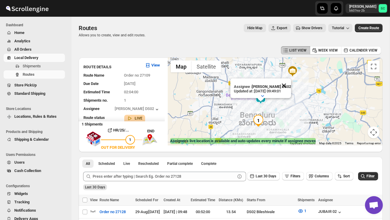
click at [285, 84] on button "Close" at bounding box center [284, 85] width 14 height 14
click at [43, 66] on span "Shipments" at bounding box center [43, 66] width 41 height 6
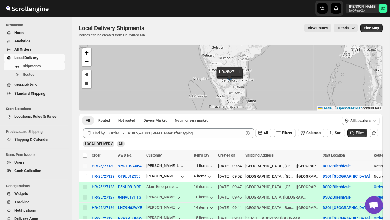
click at [84, 165] on input "Select shipment" at bounding box center [84, 165] width 5 height 5
checkbox input "true"
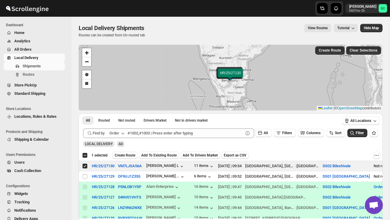
click at [121, 155] on span "Create Route" at bounding box center [125, 155] width 21 height 5
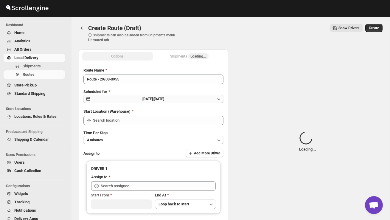
type input "DS02 Bileshivale"
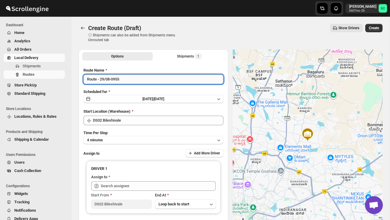
click at [127, 80] on input "Route - 29/08-0955" at bounding box center [153, 79] width 140 height 10
type input "R"
type input "Order no 27130"
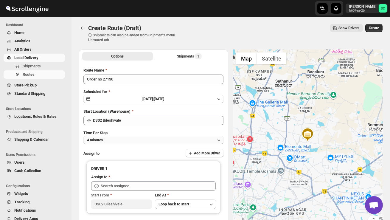
click at [136, 140] on button "4 minutes" at bounding box center [153, 140] width 140 height 8
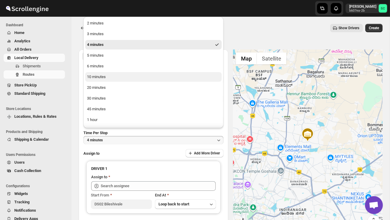
click at [111, 79] on button "10 minutes" at bounding box center [153, 77] width 136 height 10
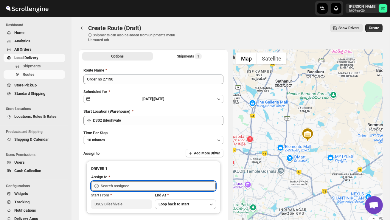
click at [119, 185] on input "text" at bounding box center [158, 186] width 115 height 10
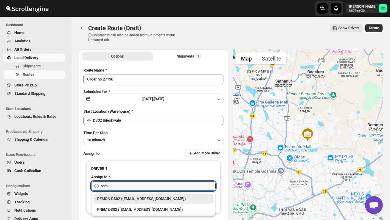
click at [130, 197] on div "REMON DS02 ([EMAIL_ADDRESS][DOMAIN_NAME])" at bounding box center [153, 199] width 113 height 6
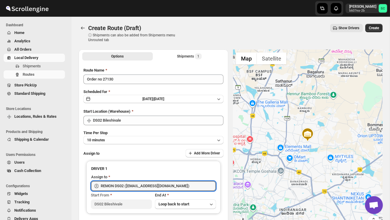
type input "REMON DS02 ([EMAIL_ADDRESS][DOMAIN_NAME])"
click at [374, 28] on span "Create" at bounding box center [373, 28] width 10 height 5
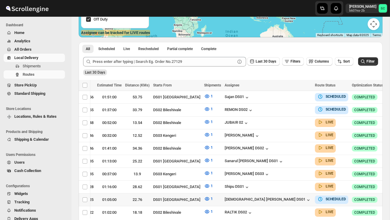
scroll to position [0, 93]
click at [388, 109] on icon "button" at bounding box center [391, 110] width 6 height 6
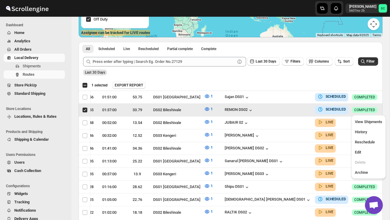
scroll to position [0, 0]
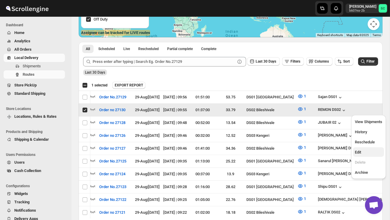
click at [368, 149] on button "Edit" at bounding box center [368, 152] width 31 height 10
checkbox input "false"
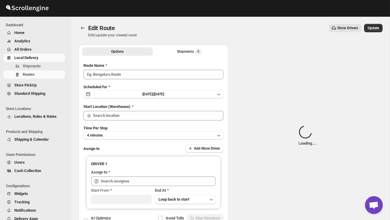
type input "Order no 27130"
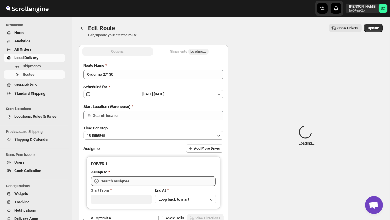
type input "DS02 Bileshivale"
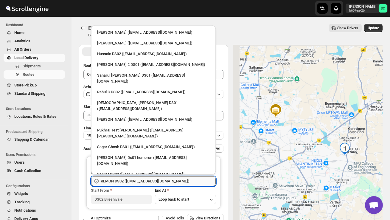
click at [185, 181] on input "REMON DS02 ([EMAIL_ADDRESS][DOMAIN_NAME])" at bounding box center [158, 181] width 115 height 10
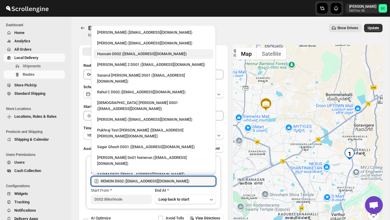
click at [128, 57] on div "Hussain DS02 ([EMAIL_ADDRESS][DOMAIN_NAME])" at bounding box center [153, 54] width 120 height 10
type input "Hussain DS02 ([EMAIL_ADDRESS][DOMAIN_NAME])"
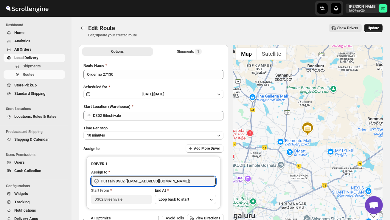
click at [374, 27] on span "Update" at bounding box center [372, 28] width 11 height 5
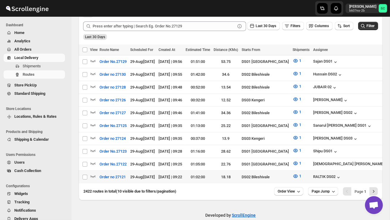
scroll to position [144, 0]
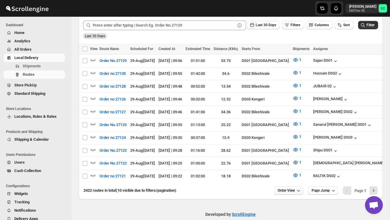
click at [282, 190] on span "Order View" at bounding box center [285, 190] width 17 height 5
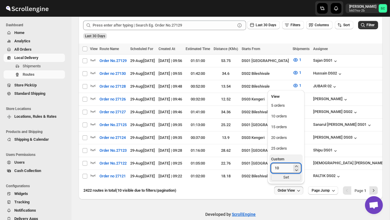
click at [280, 168] on input "10" at bounding box center [281, 168] width 21 height 10
type input "1"
type input "40"
click at [282, 176] on div "Set" at bounding box center [286, 177] width 30 height 7
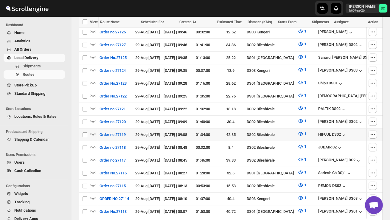
scroll to position [0, 0]
click at [91, 133] on icon "button" at bounding box center [92, 134] width 5 height 2
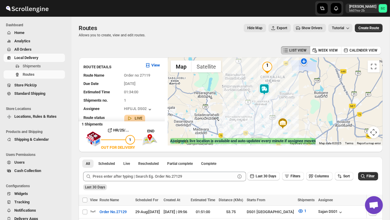
click at [266, 84] on img at bounding box center [264, 89] width 12 height 12
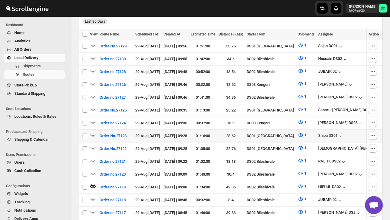
scroll to position [169, 0]
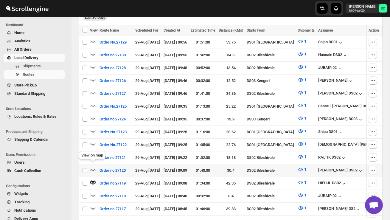
click at [94, 166] on icon "button" at bounding box center [93, 169] width 6 height 6
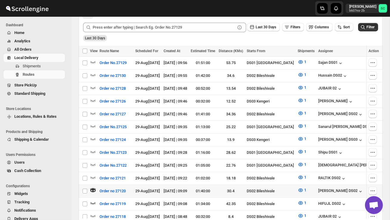
scroll to position [151, 0]
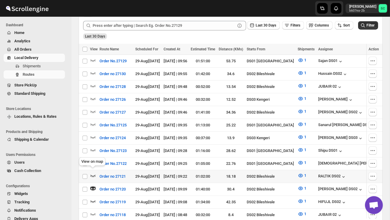
click at [93, 172] on icon "button" at bounding box center [93, 175] width 6 height 6
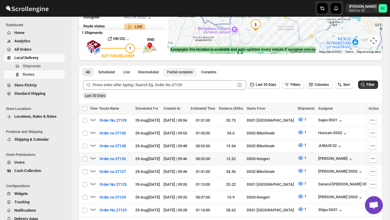
scroll to position [115, 0]
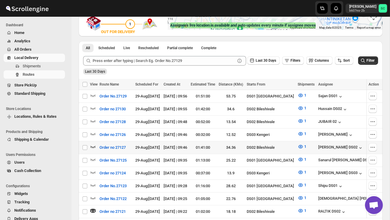
click at [95, 143] on icon "button" at bounding box center [93, 146] width 6 height 6
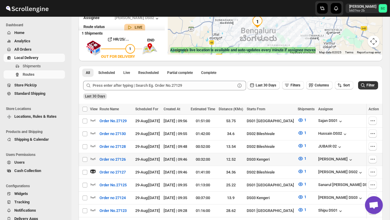
scroll to position [92, 0]
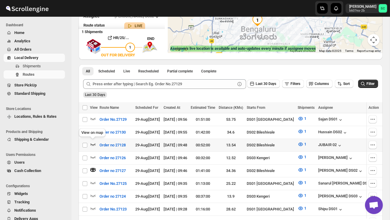
click at [93, 143] on icon "button" at bounding box center [93, 144] width 6 height 6
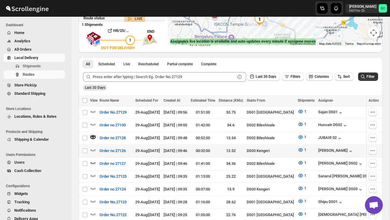
scroll to position [100, 0]
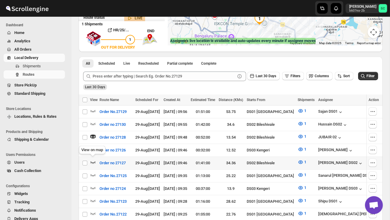
click at [91, 159] on icon "button" at bounding box center [93, 162] width 6 height 6
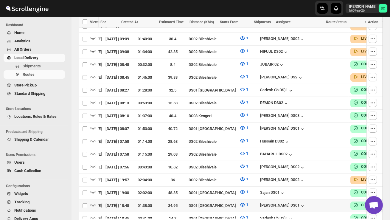
scroll to position [304, 0]
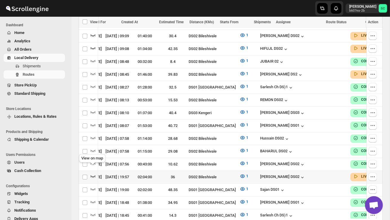
click at [93, 175] on icon "button" at bounding box center [92, 176] width 5 height 2
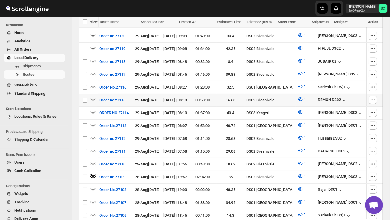
scroll to position [0, 0]
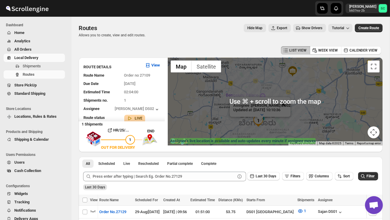
click at [286, 97] on button "Close" at bounding box center [283, 104] width 14 height 14
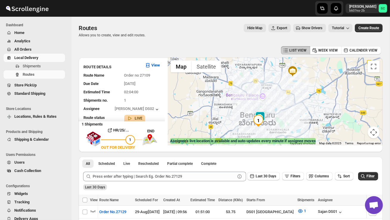
click at [284, 115] on div at bounding box center [275, 101] width 215 height 88
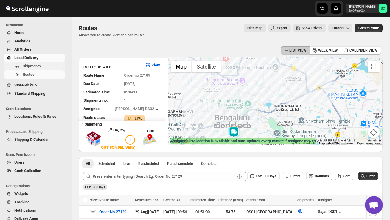
click at [35, 65] on span "Shipments" at bounding box center [32, 66] width 18 height 4
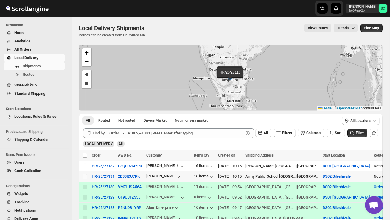
click at [84, 176] on input "Select shipment" at bounding box center [84, 176] width 5 height 5
checkbox input "true"
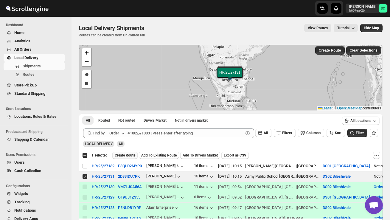
click at [128, 155] on span "Create Route" at bounding box center [125, 155] width 21 height 5
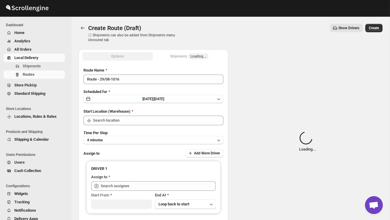
type input "DS02 Bileshivale"
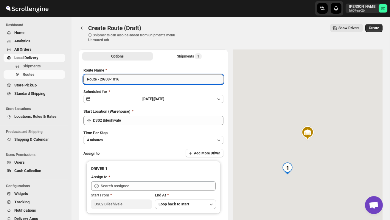
click at [132, 78] on input "Route - 29/08-1016" at bounding box center [153, 79] width 140 height 10
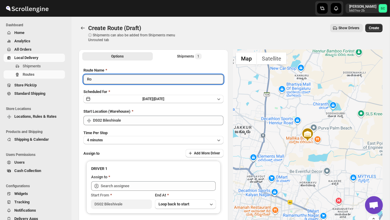
type input "R"
type input "Order no 27131"
click at [151, 138] on button "4 minutes" at bounding box center [153, 140] width 140 height 8
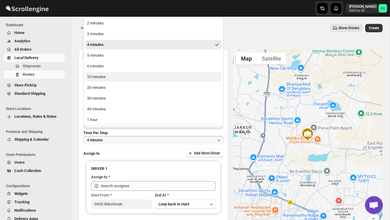
click at [114, 80] on button "10 minutes" at bounding box center [153, 77] width 136 height 10
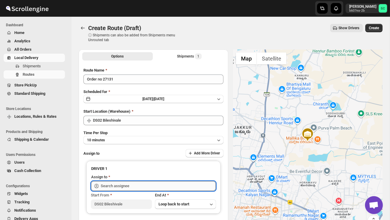
click at [123, 182] on input "text" at bounding box center [158, 186] width 115 height 10
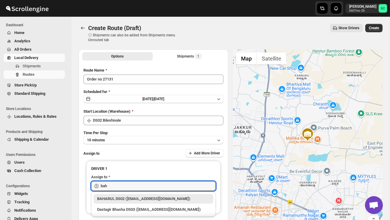
click at [131, 195] on div "BAHARUL DS02 ([EMAIL_ADDRESS][DOMAIN_NAME])" at bounding box center [153, 199] width 120 height 10
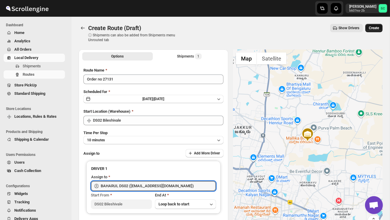
type input "BAHARUL DS02 ([EMAIL_ADDRESS][DOMAIN_NAME])"
click at [374, 26] on span "Create" at bounding box center [373, 28] width 10 height 5
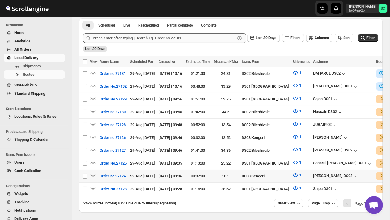
scroll to position [133, 0]
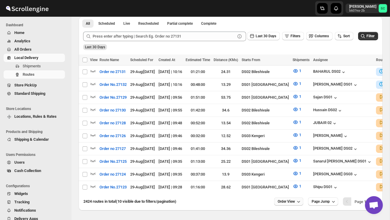
click at [286, 199] on span "Order View" at bounding box center [285, 201] width 17 height 5
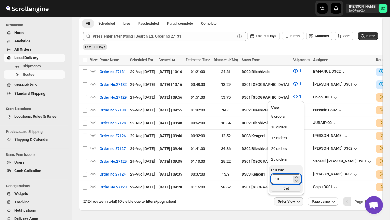
click at [280, 177] on input "10" at bounding box center [281, 179] width 21 height 10
type input "1"
type input "2"
type input "40"
click at [293, 189] on div "Set" at bounding box center [286, 188] width 30 height 7
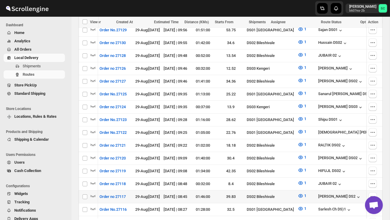
scroll to position [0, 0]
click at [93, 193] on icon "button" at bounding box center [93, 196] width 6 height 6
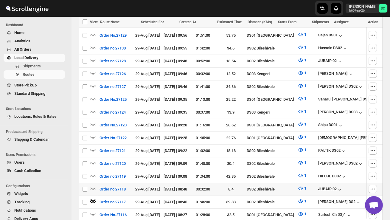
scroll to position [203, 0]
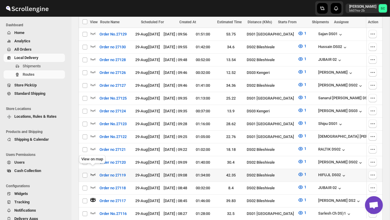
click at [93, 171] on icon "button" at bounding box center [93, 174] width 6 height 6
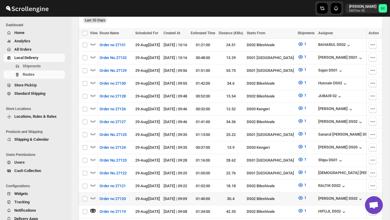
scroll to position [0, 0]
click at [92, 197] on icon "button" at bounding box center [92, 198] width 5 height 2
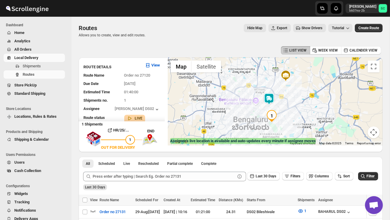
click at [275, 94] on img at bounding box center [269, 99] width 12 height 12
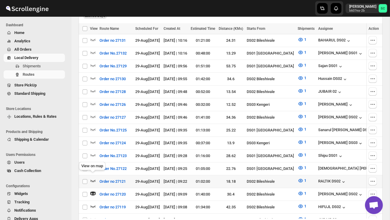
click at [91, 177] on icon "button" at bounding box center [93, 180] width 6 height 6
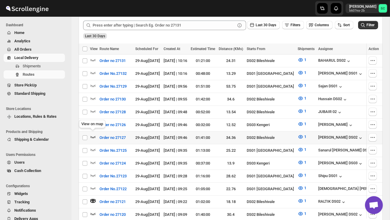
click at [92, 134] on icon "button" at bounding box center [93, 137] width 6 height 6
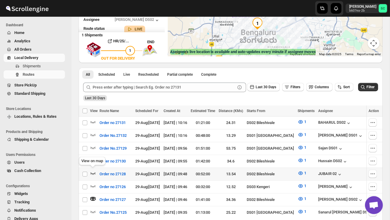
click at [91, 171] on icon "button" at bounding box center [93, 173] width 6 height 6
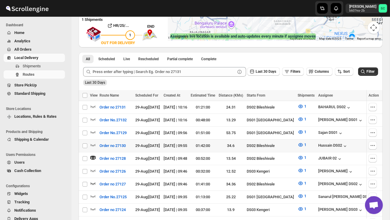
scroll to position [105, 0]
click at [92, 142] on icon "button" at bounding box center [93, 144] width 6 height 6
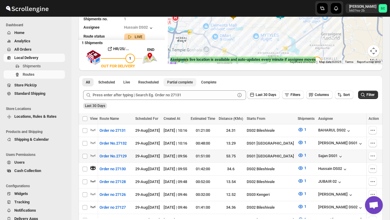
scroll to position [0, 0]
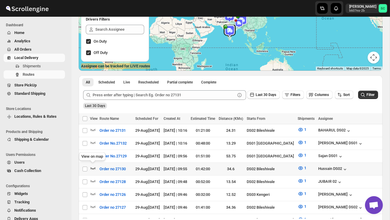
click at [93, 167] on icon "button" at bounding box center [93, 168] width 6 height 6
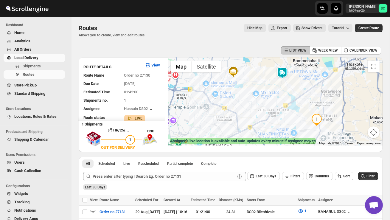
click at [283, 69] on img at bounding box center [282, 73] width 12 height 12
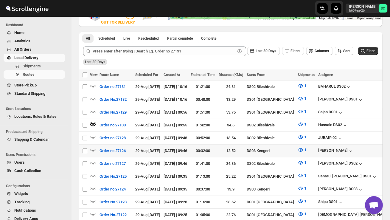
scroll to position [127, 0]
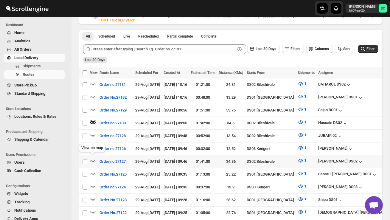
click at [93, 157] on icon "button" at bounding box center [93, 160] width 6 height 6
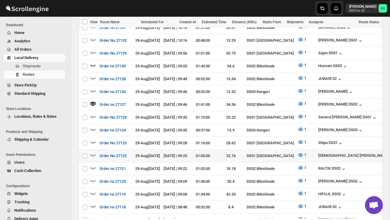
scroll to position [185, 0]
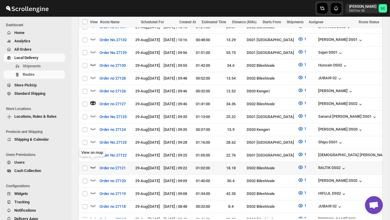
click at [92, 164] on icon "button" at bounding box center [93, 167] width 6 height 6
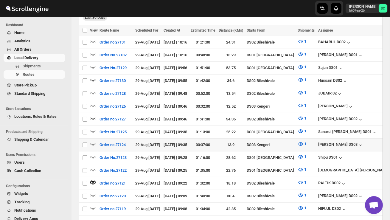
scroll to position [168, 0]
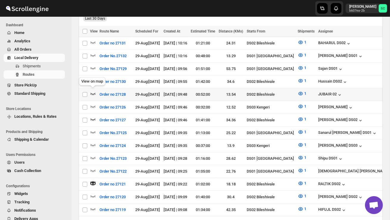
click at [93, 93] on icon "button" at bounding box center [92, 94] width 5 height 2
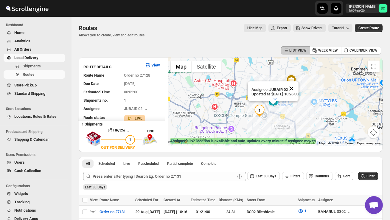
click at [298, 88] on button "Close" at bounding box center [291, 88] width 14 height 14
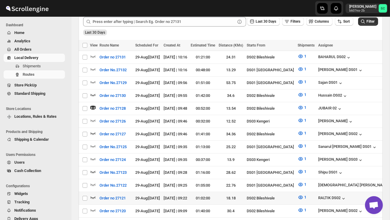
scroll to position [163, 0]
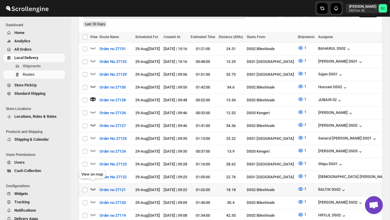
click at [93, 186] on icon "button" at bounding box center [93, 189] width 6 height 6
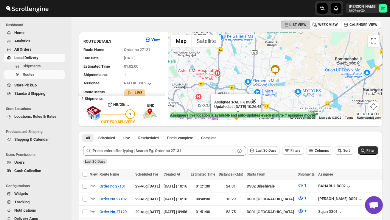
scroll to position [0, 0]
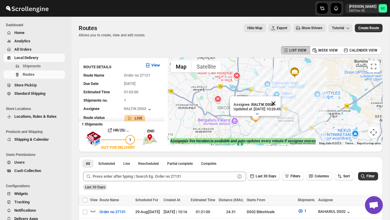
click at [280, 105] on button "Close" at bounding box center [273, 103] width 14 height 14
click at [273, 124] on div at bounding box center [275, 101] width 215 height 88
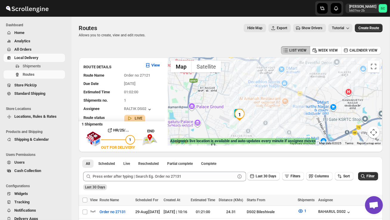
click at [273, 124] on div at bounding box center [275, 101] width 215 height 88
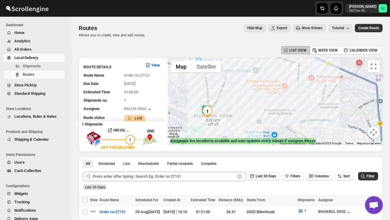
drag, startPoint x: 246, startPoint y: 128, endPoint x: 257, endPoint y: 128, distance: 11.6
click at [247, 128] on div at bounding box center [275, 101] width 215 height 88
drag, startPoint x: 243, startPoint y: 123, endPoint x: 272, endPoint y: 122, distance: 29.8
click at [271, 123] on div at bounding box center [275, 101] width 215 height 88
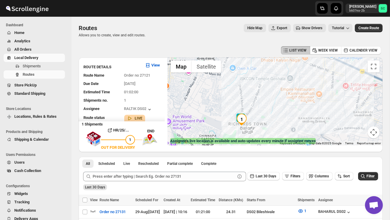
drag, startPoint x: 231, startPoint y: 109, endPoint x: 265, endPoint y: 117, distance: 35.2
click at [265, 117] on div at bounding box center [275, 101] width 215 height 88
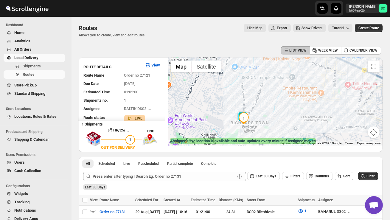
click at [265, 117] on div at bounding box center [275, 101] width 215 height 88
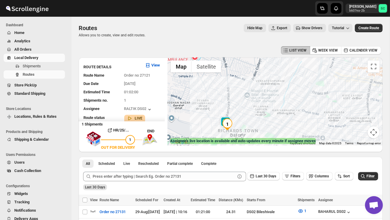
click at [265, 117] on div at bounding box center [275, 101] width 215 height 88
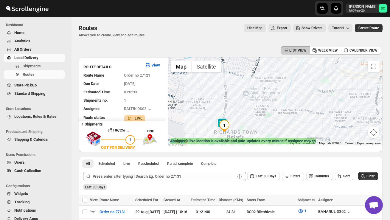
click at [265, 117] on div at bounding box center [275, 101] width 215 height 88
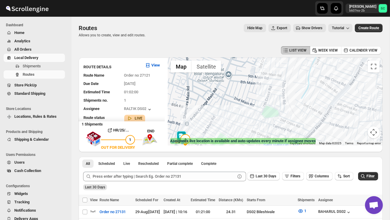
click at [232, 144] on div at bounding box center [275, 101] width 215 height 88
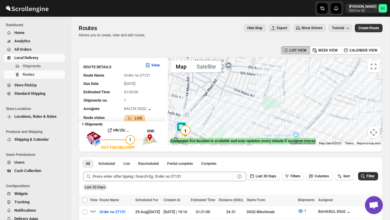
drag, startPoint x: 228, startPoint y: 133, endPoint x: 228, endPoint y: 108, distance: 24.7
click at [228, 108] on div at bounding box center [275, 101] width 215 height 88
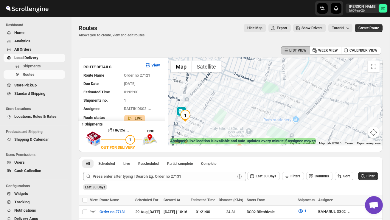
click at [228, 108] on div at bounding box center [275, 101] width 215 height 88
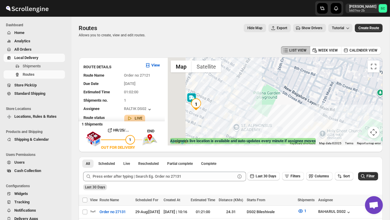
drag, startPoint x: 198, startPoint y: 118, endPoint x: 260, endPoint y: 81, distance: 71.5
click at [259, 82] on div at bounding box center [275, 101] width 215 height 88
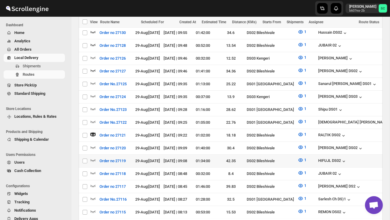
scroll to position [218, 0]
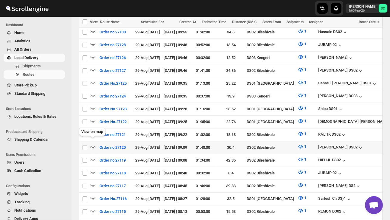
click at [95, 146] on icon "button" at bounding box center [92, 147] width 5 height 2
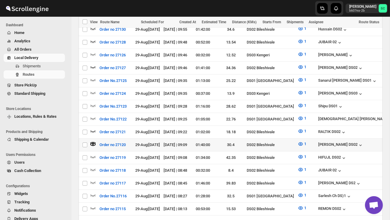
scroll to position [223, 0]
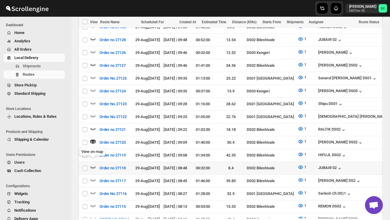
click at [93, 166] on icon "button" at bounding box center [92, 167] width 5 height 2
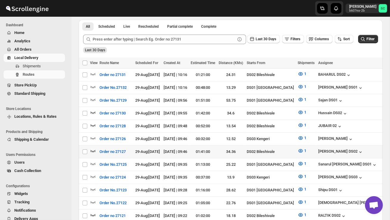
scroll to position [0, 0]
click at [92, 150] on icon "button" at bounding box center [92, 151] width 5 height 2
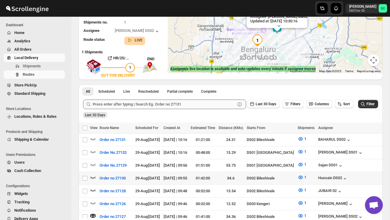
scroll to position [73, 0]
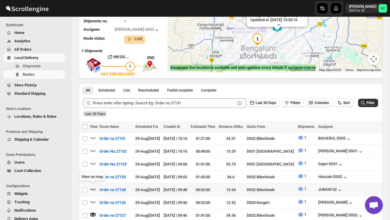
click at [93, 186] on icon "button" at bounding box center [93, 189] width 6 height 6
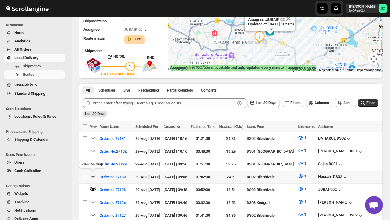
click at [92, 174] on icon "button" at bounding box center [93, 176] width 6 height 6
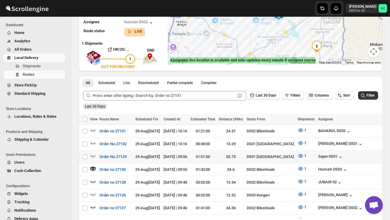
scroll to position [82, 0]
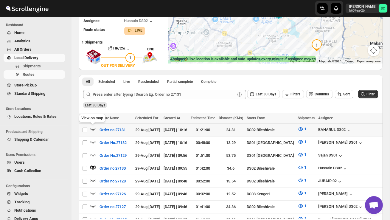
click at [93, 128] on icon "button" at bounding box center [93, 129] width 6 height 6
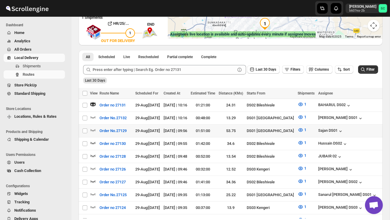
scroll to position [107, 0]
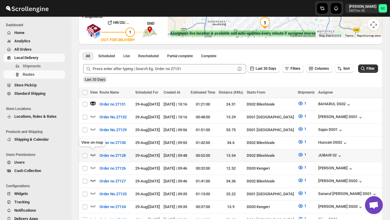
click at [92, 152] on icon "button" at bounding box center [93, 155] width 6 height 6
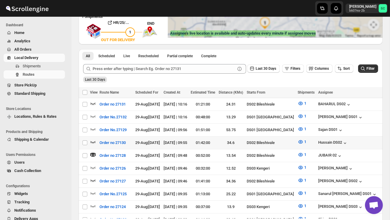
scroll to position [0, 0]
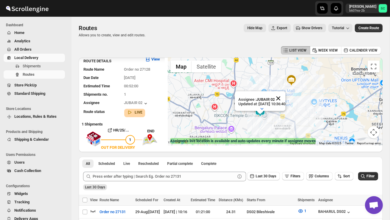
click at [285, 96] on button "Close" at bounding box center [278, 98] width 14 height 14
click at [262, 123] on div at bounding box center [275, 101] width 215 height 88
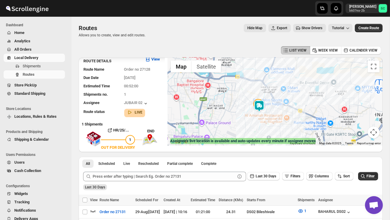
click at [262, 123] on div at bounding box center [275, 101] width 215 height 88
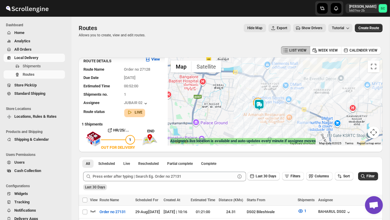
click at [262, 123] on div at bounding box center [275, 101] width 215 height 88
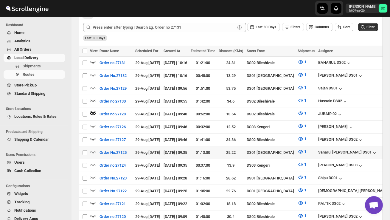
scroll to position [149, 0]
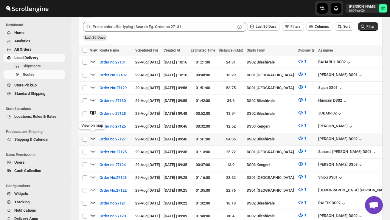
click at [91, 135] on icon "button" at bounding box center [93, 138] width 6 height 6
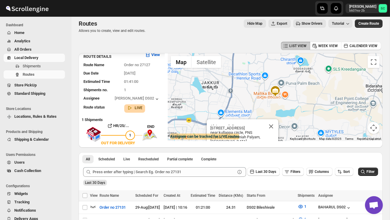
scroll to position [0, 0]
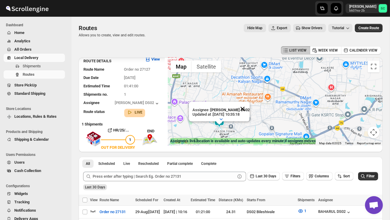
click at [247, 105] on button "Close" at bounding box center [242, 109] width 14 height 14
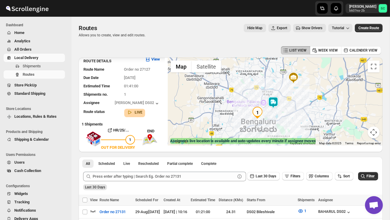
drag, startPoint x: 227, startPoint y: 126, endPoint x: 264, endPoint y: 103, distance: 43.3
click at [264, 103] on div at bounding box center [275, 101] width 215 height 88
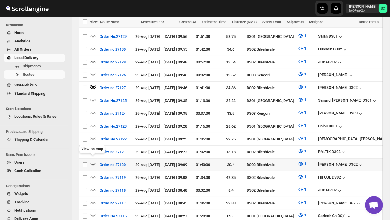
click at [91, 161] on icon "button" at bounding box center [93, 164] width 6 height 6
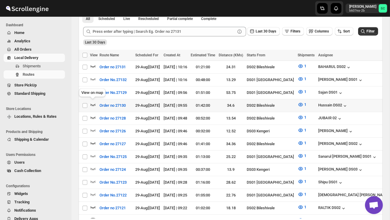
click at [94, 102] on icon "button" at bounding box center [93, 105] width 6 height 6
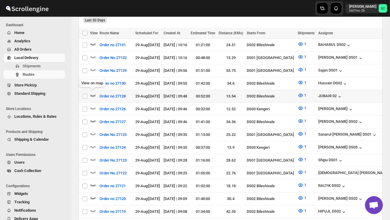
click at [93, 93] on icon "button" at bounding box center [93, 95] width 6 height 6
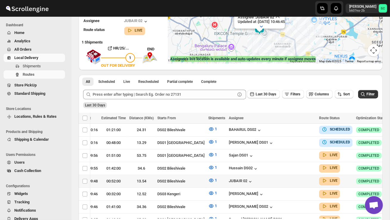
scroll to position [0, 93]
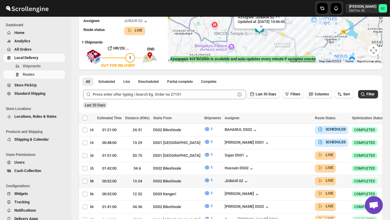
click at [388, 181] on icon "button" at bounding box center [391, 181] width 6 height 6
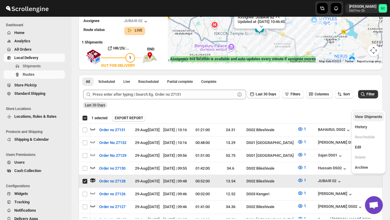
click at [373, 115] on span "View Shipments" at bounding box center [368, 116] width 27 height 4
checkbox input "false"
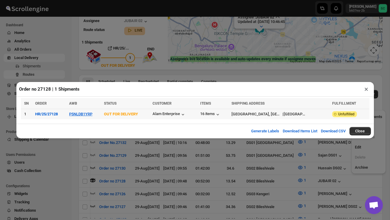
click at [88, 116] on td "P5NLDB1YRP" at bounding box center [84, 114] width 35 height 10
click at [83, 115] on button "P5NLDB1YRP" at bounding box center [80, 114] width 23 height 4
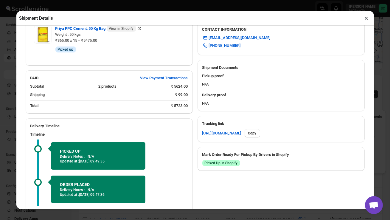
scroll to position [266, 0]
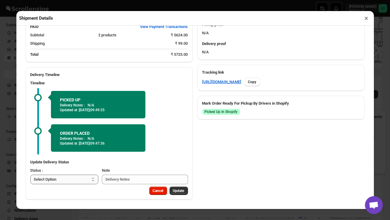
click at [80, 179] on select "Select Option PICKED UP OUT FOR DELIVERY RESCHEDULE DELIVERED CANCELLED" at bounding box center [64, 179] width 68 height 10
select select "DELIVERED"
click at [177, 192] on span "Update" at bounding box center [178, 190] width 11 height 5
select select
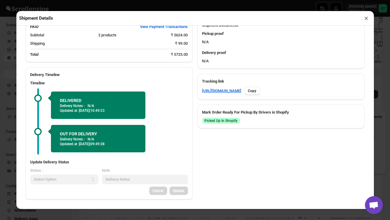
scroll to position [256, 0]
click at [365, 18] on button "×" at bounding box center [366, 18] width 9 height 8
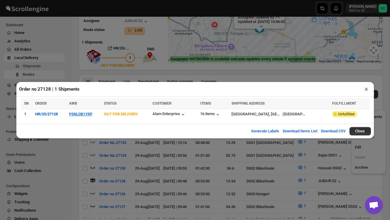
click at [366, 89] on button "×" at bounding box center [366, 89] width 9 height 8
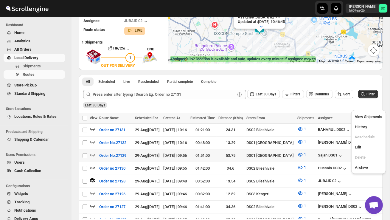
scroll to position [82, 0]
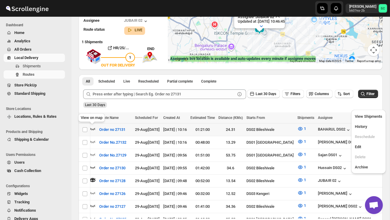
click at [93, 127] on icon "button" at bounding box center [93, 129] width 6 height 6
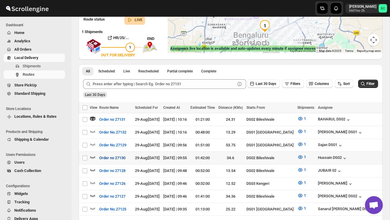
scroll to position [0, 0]
click at [93, 157] on icon "button" at bounding box center [93, 157] width 6 height 6
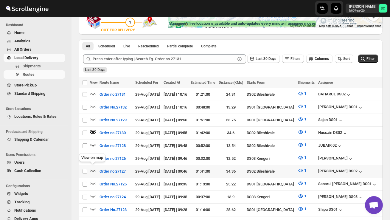
click at [92, 168] on icon "button" at bounding box center [93, 170] width 6 height 6
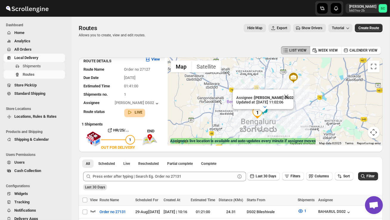
click at [35, 68] on span "Shipments" at bounding box center [32, 66] width 18 height 4
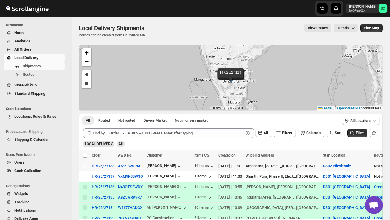
click at [85, 165] on input "Select shipment" at bounding box center [84, 165] width 5 height 5
checkbox input "true"
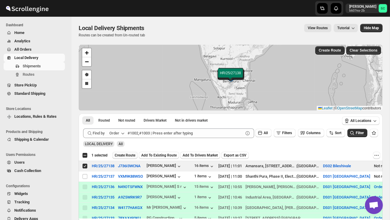
click at [124, 155] on span "Create Route" at bounding box center [125, 155] width 21 height 5
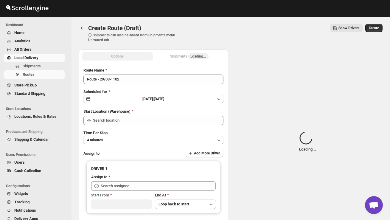
type input "DS02 Bileshivale"
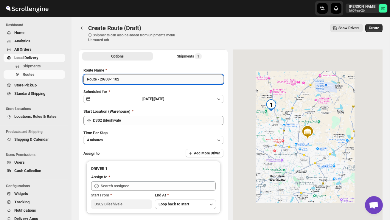
click at [130, 80] on input "Route - 29/08-1102" at bounding box center [153, 79] width 140 height 10
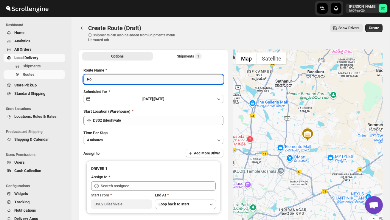
type input "R"
type input "Order no 27138"
click at [131, 141] on button "4 minutes" at bounding box center [153, 140] width 140 height 8
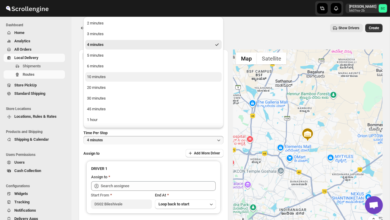
click at [110, 74] on button "10 minutes" at bounding box center [153, 77] width 136 height 10
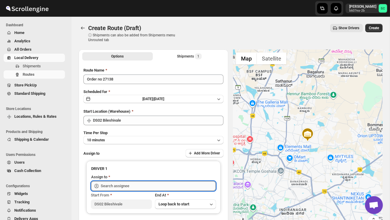
click at [115, 185] on input "text" at bounding box center [158, 186] width 115 height 10
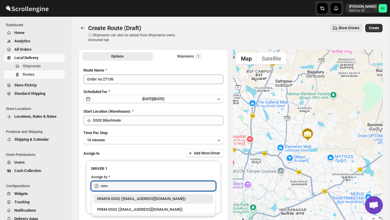
click at [136, 199] on div "REMON DS02 ([EMAIL_ADDRESS][DOMAIN_NAME])" at bounding box center [153, 199] width 113 height 6
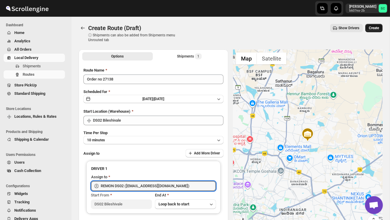
type input "REMON DS02 ([EMAIL_ADDRESS][DOMAIN_NAME])"
click at [374, 28] on span "Create" at bounding box center [373, 28] width 10 height 5
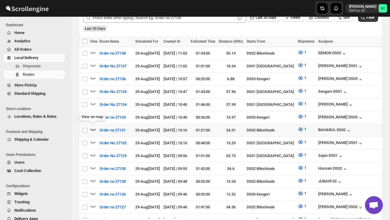
click at [93, 127] on icon "button" at bounding box center [93, 129] width 6 height 6
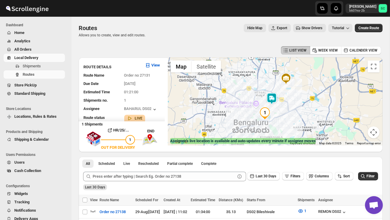
click at [274, 96] on img at bounding box center [272, 99] width 12 height 12
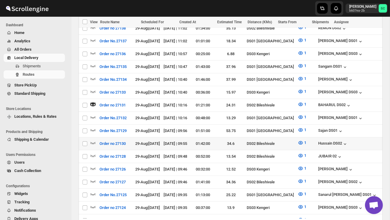
scroll to position [185, 0]
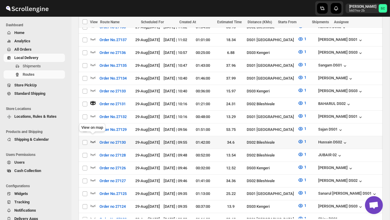
click at [93, 138] on icon "button" at bounding box center [93, 141] width 6 height 6
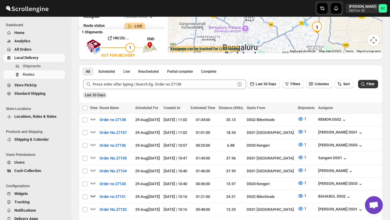
scroll to position [0, 0]
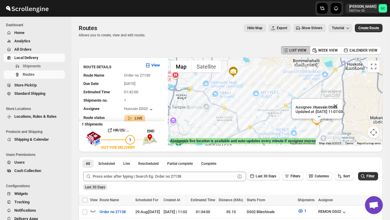
click at [342, 105] on button "Close" at bounding box center [335, 106] width 14 height 14
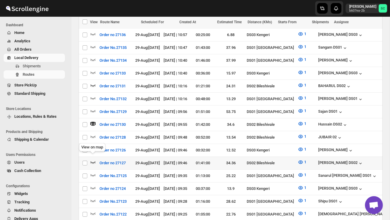
click at [92, 159] on icon "button" at bounding box center [93, 162] width 6 height 6
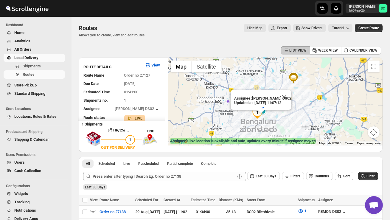
click at [289, 97] on button "Close" at bounding box center [284, 97] width 14 height 14
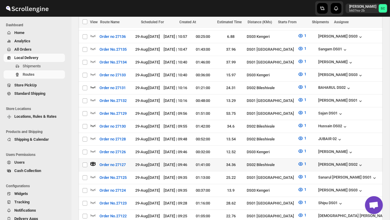
scroll to position [191, 0]
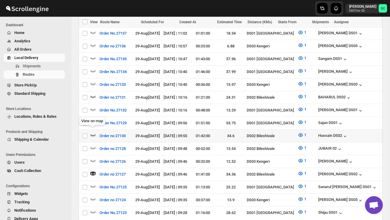
click at [95, 134] on icon "button" at bounding box center [92, 135] width 5 height 2
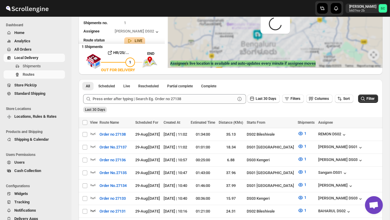
scroll to position [0, 0]
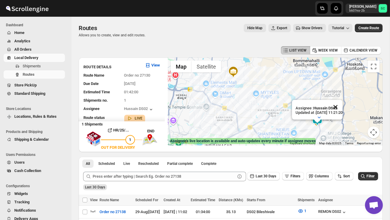
click at [341, 106] on button "Close" at bounding box center [335, 107] width 14 height 14
click at [330, 115] on div at bounding box center [275, 101] width 215 height 88
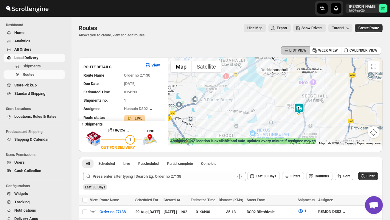
drag, startPoint x: 319, startPoint y: 133, endPoint x: 313, endPoint y: 110, distance: 23.3
click at [313, 110] on div at bounding box center [275, 101] width 215 height 88
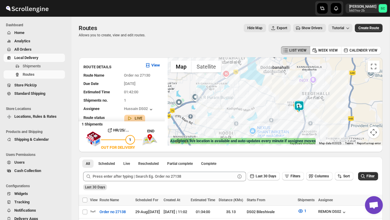
click at [313, 110] on div at bounding box center [275, 101] width 215 height 88
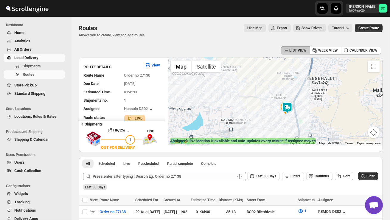
click at [313, 110] on div at bounding box center [275, 101] width 215 height 88
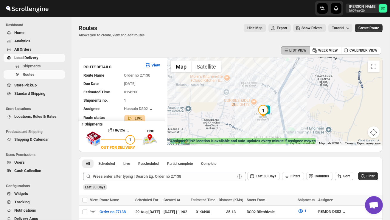
click at [312, 110] on div at bounding box center [275, 101] width 215 height 88
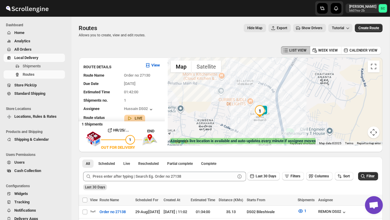
click at [312, 110] on div at bounding box center [275, 101] width 215 height 88
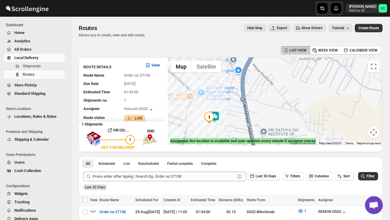
click at [287, 119] on div at bounding box center [275, 101] width 215 height 88
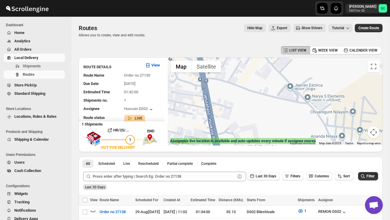
drag, startPoint x: 200, startPoint y: 134, endPoint x: 267, endPoint y: 127, distance: 67.7
click at [264, 126] on div at bounding box center [275, 101] width 215 height 88
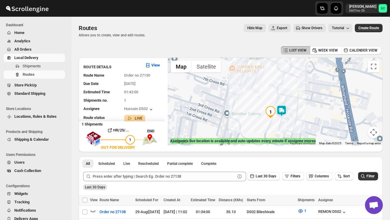
click at [267, 125] on div at bounding box center [275, 101] width 215 height 88
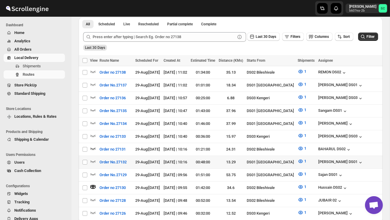
scroll to position [140, 0]
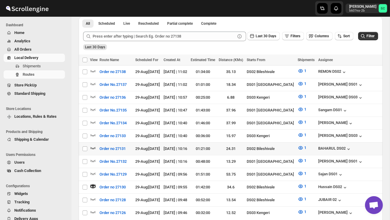
click at [91, 145] on icon "button" at bounding box center [93, 148] width 6 height 6
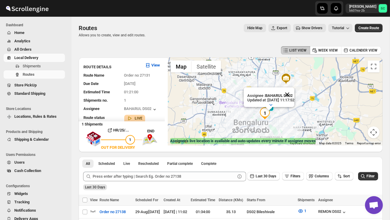
click at [294, 93] on button "Close" at bounding box center [287, 94] width 14 height 14
click at [288, 112] on div at bounding box center [275, 101] width 215 height 88
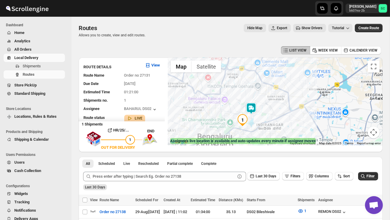
click at [254, 107] on img at bounding box center [251, 108] width 12 height 12
click at [252, 104] on img at bounding box center [251, 108] width 12 height 12
click at [269, 112] on div "Assignee : BAHARUL DS02 Updated at : 29/08/2025, 11:17:52 Duty mode Enabled Bat…" at bounding box center [275, 101] width 215 height 88
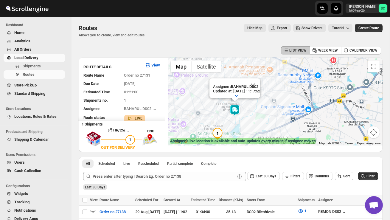
click at [260, 121] on div "Assignee : BAHARUL DS02 Updated at : 29/08/2025, 11:17:52 Duty mode Enabled Bat…" at bounding box center [275, 101] width 215 height 88
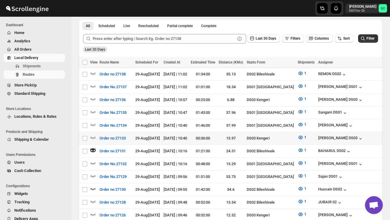
scroll to position [142, 0]
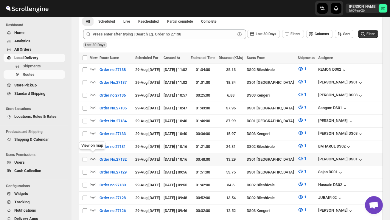
click at [94, 155] on icon "button" at bounding box center [93, 158] width 6 height 6
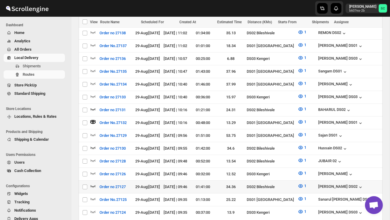
scroll to position [179, 0]
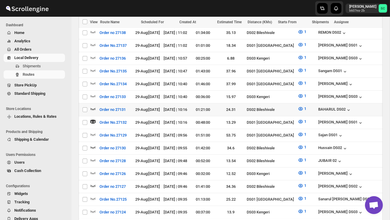
click at [93, 108] on icon "button" at bounding box center [92, 109] width 5 height 2
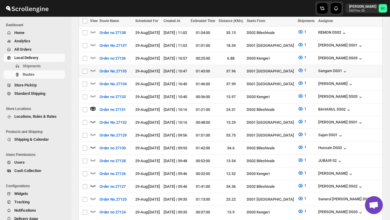
scroll to position [0, 0]
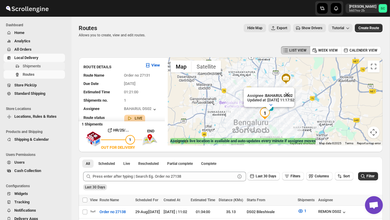
click at [38, 67] on span "Shipments" at bounding box center [32, 66] width 18 height 4
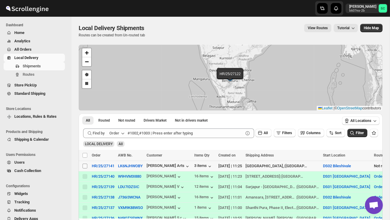
click at [85, 167] on input "Select shipment" at bounding box center [84, 165] width 5 height 5
checkbox input "true"
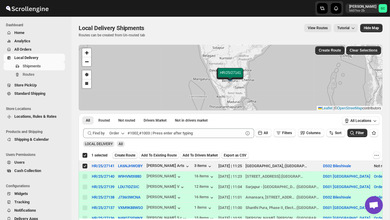
click at [131, 151] on div "Deselect shipment 1 selected Create Route Add To Existing Route Add To Drivers …" at bounding box center [231, 155] width 304 height 11
click at [131, 153] on span "Create Route" at bounding box center [125, 155] width 21 height 5
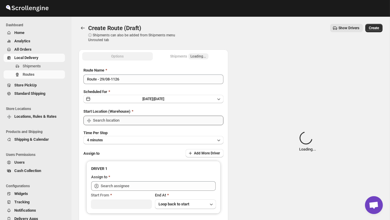
type input "DS02 Bileshivale"
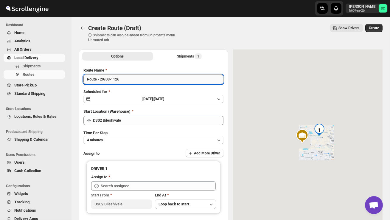
click at [128, 77] on input "Route - 29/08-1126" at bounding box center [153, 79] width 140 height 10
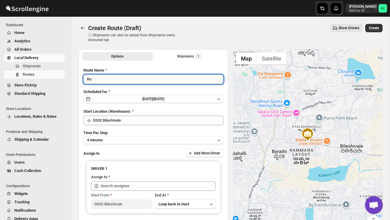
type input "R"
type input "Order no 27141"
click at [168, 140] on button "4 minutes" at bounding box center [153, 140] width 140 height 8
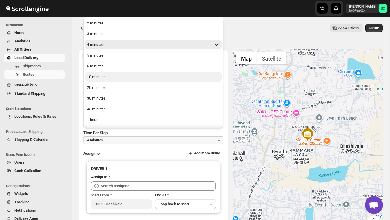
click at [108, 74] on button "10 minutes" at bounding box center [153, 77] width 136 height 10
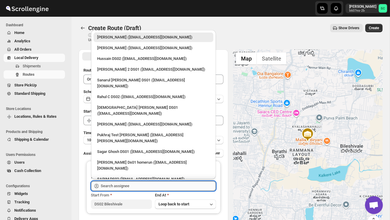
click at [121, 188] on input "text" at bounding box center [158, 186] width 115 height 10
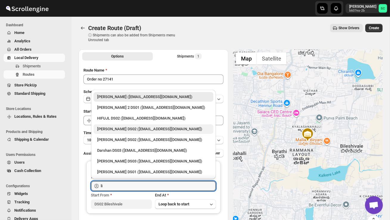
click at [129, 131] on div "[PERSON_NAME] DS02 ([EMAIL_ADDRESS][DOMAIN_NAME])" at bounding box center [153, 129] width 113 height 6
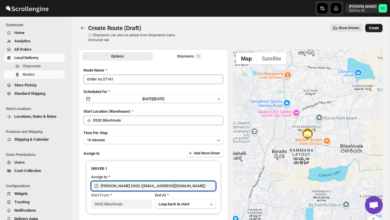
type input "[PERSON_NAME] DS02 ([EMAIL_ADDRESS][DOMAIN_NAME])"
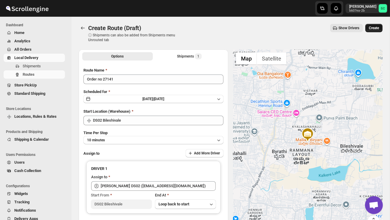
click at [376, 27] on span "Create" at bounding box center [373, 28] width 10 height 5
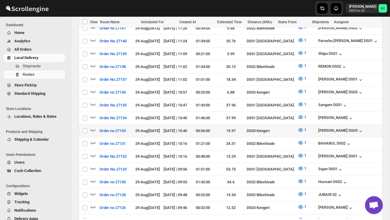
scroll to position [177, 0]
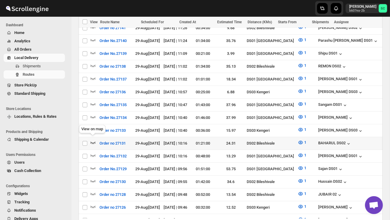
click at [91, 141] on icon "button" at bounding box center [92, 142] width 5 height 2
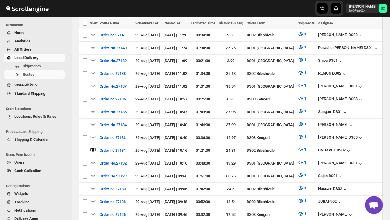
scroll to position [0, 0]
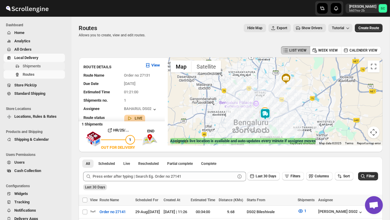
click at [44, 67] on span "Shipments" at bounding box center [43, 66] width 41 height 6
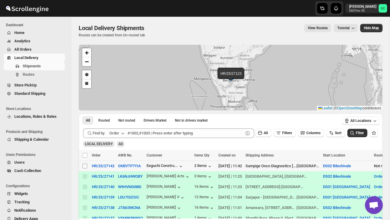
click at [84, 165] on input "Select shipment" at bounding box center [84, 165] width 5 height 5
checkbox input "true"
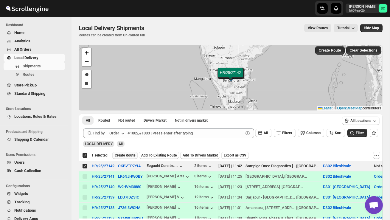
click at [126, 156] on span "Create Route" at bounding box center [125, 155] width 21 height 5
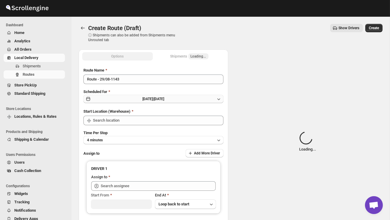
type input "DS02 Bileshivale"
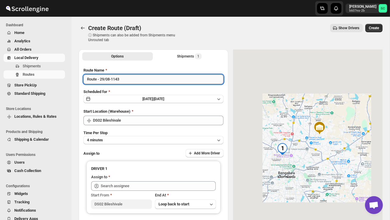
click at [131, 83] on input "Route - 29/08-1143" at bounding box center [153, 79] width 140 height 10
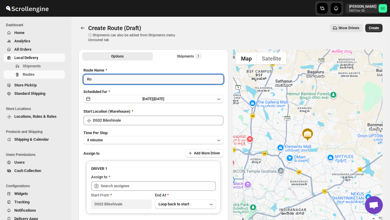
type input "R"
type input "Order no 27142"
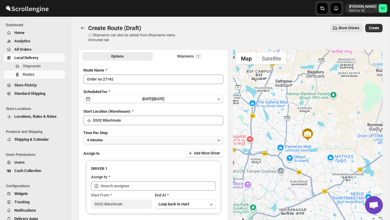
click at [136, 139] on button "4 minutes" at bounding box center [153, 140] width 140 height 8
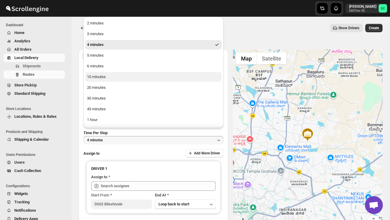
click at [111, 72] on button "10 minutes" at bounding box center [153, 77] width 136 height 10
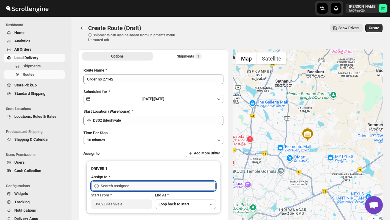
click at [107, 184] on input "text" at bounding box center [158, 186] width 115 height 10
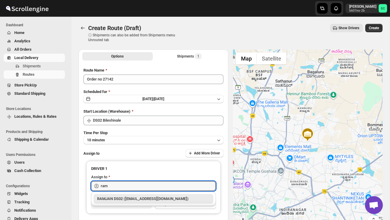
click at [116, 202] on div "RAMJAN DS02 ([EMAIL_ADDRESS][DOMAIN_NAME])" at bounding box center [153, 199] width 120 height 10
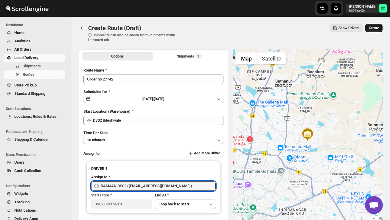
type input "RAMJAN DS02 ([EMAIL_ADDRESS][DOMAIN_NAME])"
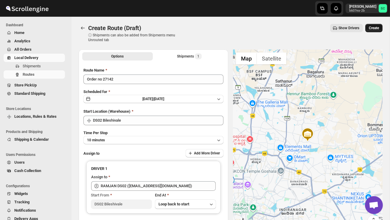
click at [373, 25] on button "Create" at bounding box center [373, 28] width 17 height 8
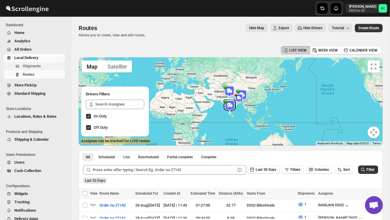
click at [39, 65] on span "Shipments" at bounding box center [32, 66] width 18 height 4
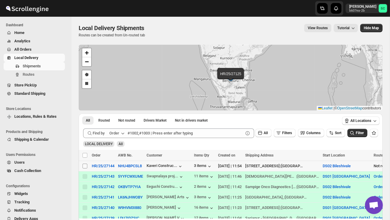
click at [84, 166] on input "Select shipment" at bounding box center [84, 165] width 5 height 5
checkbox input "true"
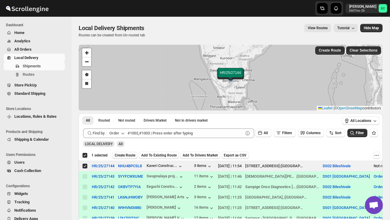
click at [122, 155] on span "Create Route" at bounding box center [125, 155] width 21 height 5
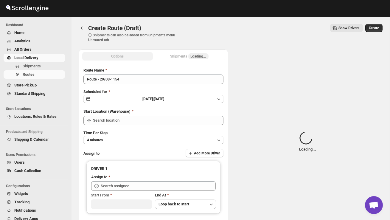
type input "DS02 Bileshivale"
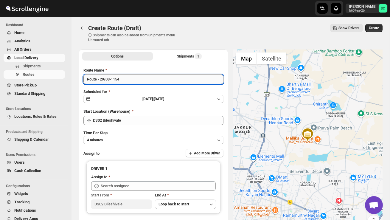
click at [128, 80] on input "Route - 29/08-1154" at bounding box center [153, 79] width 140 height 10
type input "R"
type input "Order no 27144"
click at [130, 136] on button "4 minutes" at bounding box center [153, 140] width 140 height 8
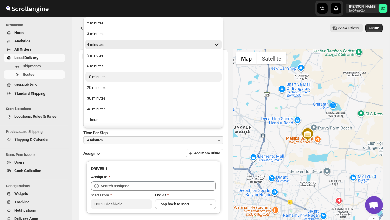
click at [109, 78] on button "10 minutes" at bounding box center [153, 77] width 136 height 10
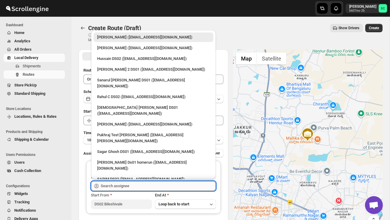
click at [119, 185] on input "text" at bounding box center [158, 186] width 115 height 10
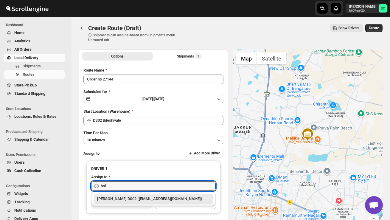
click at [130, 200] on div "[PERSON_NAME] DS02 ([EMAIL_ADDRESS][DOMAIN_NAME])" at bounding box center [153, 199] width 113 height 6
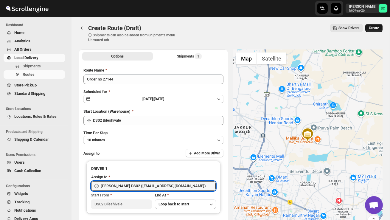
type input "[PERSON_NAME] DS02 ([EMAIL_ADDRESS][DOMAIN_NAME])"
click at [375, 28] on span "Create" at bounding box center [373, 28] width 10 height 5
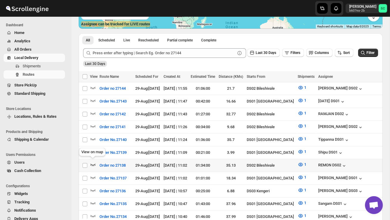
click at [91, 163] on icon "button" at bounding box center [93, 164] width 6 height 6
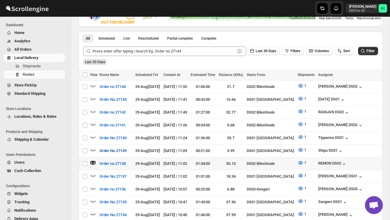
scroll to position [126, 0]
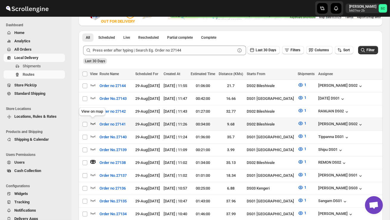
click at [93, 123] on icon "button" at bounding box center [93, 123] width 6 height 6
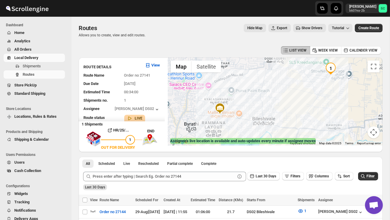
drag, startPoint x: 262, startPoint y: 125, endPoint x: 268, endPoint y: 90, distance: 35.0
click at [262, 121] on div at bounding box center [275, 101] width 215 height 88
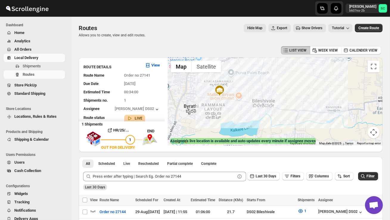
drag, startPoint x: 247, startPoint y: 115, endPoint x: 244, endPoint y: 94, distance: 21.9
click at [245, 95] on div at bounding box center [275, 101] width 215 height 88
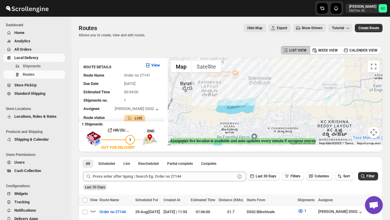
drag, startPoint x: 241, startPoint y: 120, endPoint x: 242, endPoint y: 96, distance: 23.8
click at [241, 99] on div at bounding box center [275, 101] width 215 height 88
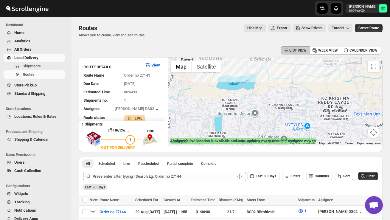
drag, startPoint x: 230, startPoint y: 122, endPoint x: 231, endPoint y: 101, distance: 21.1
click at [230, 104] on div at bounding box center [275, 101] width 215 height 88
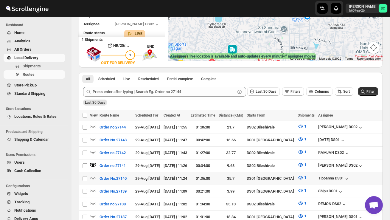
scroll to position [97, 0]
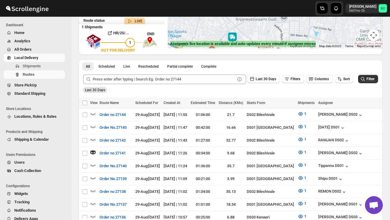
click at [236, 34] on img at bounding box center [232, 38] width 12 height 12
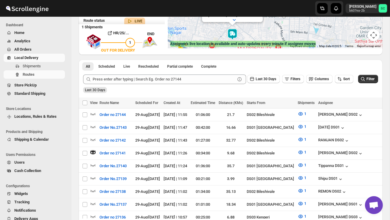
drag, startPoint x: 247, startPoint y: 27, endPoint x: 249, endPoint y: 47, distance: 19.7
click at [249, 47] on div "Assignee : [PERSON_NAME] DS02 Updated at : [DATE] 11:56:54 Duty mode Enabled Ba…" at bounding box center [275, 4] width 215 height 88
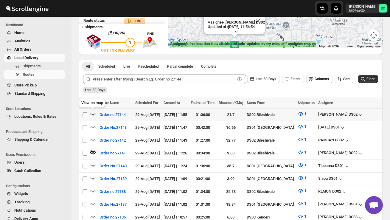
click at [92, 111] on icon "button" at bounding box center [93, 114] width 6 height 6
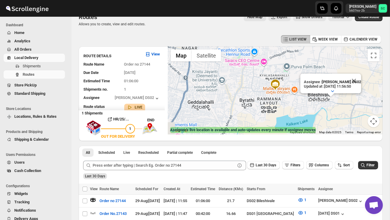
scroll to position [0, 0]
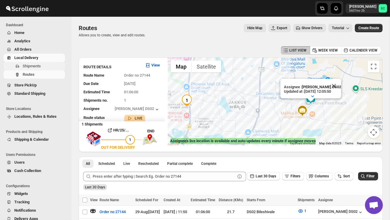
click at [37, 64] on span "Shipments" at bounding box center [32, 66] width 18 height 4
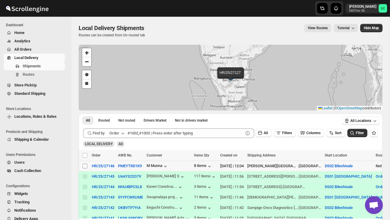
click at [86, 166] on input "Select shipment" at bounding box center [84, 165] width 5 height 5
checkbox input "true"
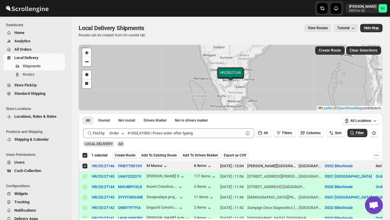
click at [130, 153] on span "Create Route" at bounding box center [125, 155] width 21 height 5
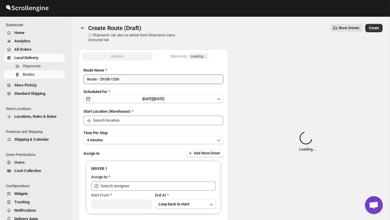
type input "DS02 Bileshivale"
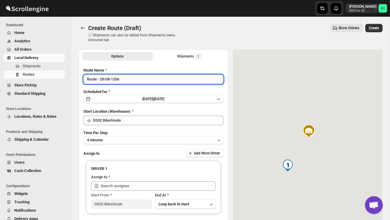
click at [130, 79] on input "Route - 29/08-1206" at bounding box center [153, 79] width 140 height 10
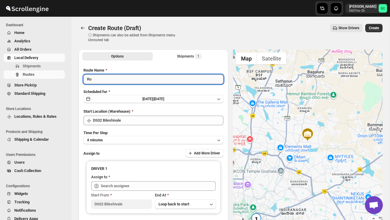
type input "R"
type input "Order no 27146"
click at [134, 139] on button "4 minutes" at bounding box center [153, 140] width 140 height 8
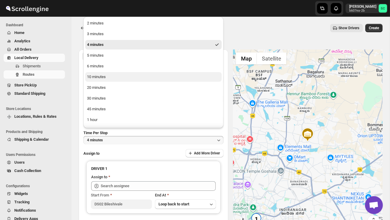
click at [115, 77] on button "10 minutes" at bounding box center [153, 77] width 136 height 10
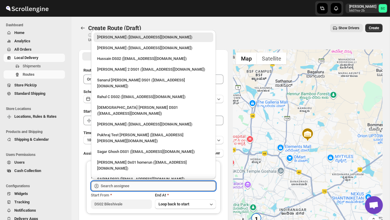
click at [119, 185] on input "text" at bounding box center [158, 186] width 115 height 10
type input "e"
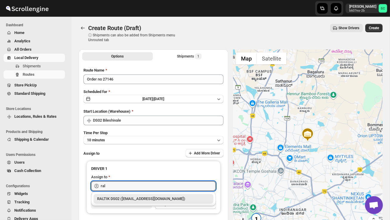
click at [135, 198] on div "RALTIK DS02 ([EMAIL_ADDRESS][DOMAIN_NAME])" at bounding box center [153, 199] width 113 height 6
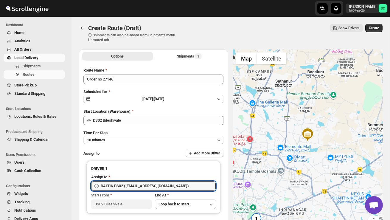
type input "RALTIK DS02 ([EMAIL_ADDRESS][DOMAIN_NAME])"
click at [374, 30] on span "Create" at bounding box center [373, 28] width 10 height 5
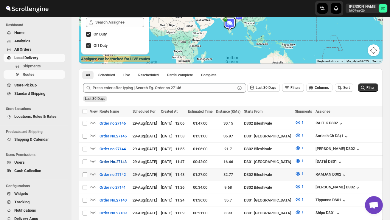
scroll to position [82, 0]
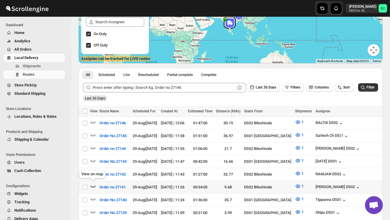
click at [93, 185] on icon "button" at bounding box center [93, 186] width 6 height 6
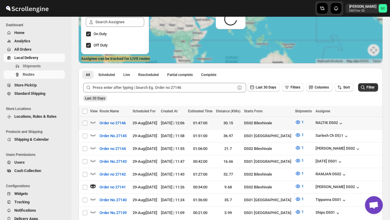
scroll to position [0, 0]
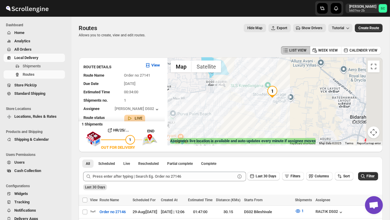
drag, startPoint x: 299, startPoint y: 104, endPoint x: 235, endPoint y: 130, distance: 69.4
click at [235, 130] on div at bounding box center [275, 101] width 215 height 88
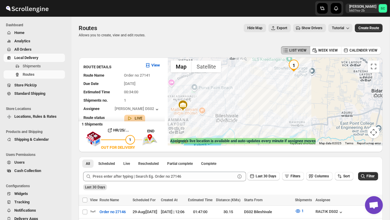
drag, startPoint x: 271, startPoint y: 119, endPoint x: 302, endPoint y: 91, distance: 41.9
click at [302, 91] on div at bounding box center [275, 101] width 215 height 88
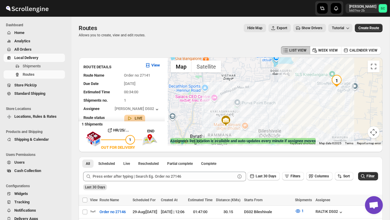
drag, startPoint x: 239, startPoint y: 107, endPoint x: 256, endPoint y: 80, distance: 32.6
click at [257, 81] on div at bounding box center [275, 101] width 215 height 88
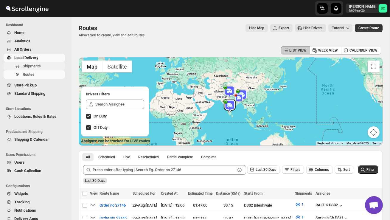
click at [30, 69] on button "Shipments" at bounding box center [34, 66] width 61 height 8
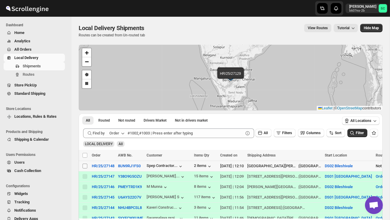
click at [85, 166] on input "Select shipment" at bounding box center [84, 165] width 5 height 5
checkbox input "true"
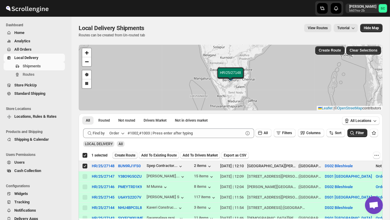
click at [126, 154] on span "Create Route" at bounding box center [125, 155] width 21 height 5
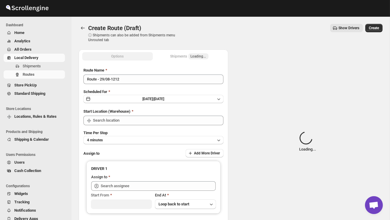
type input "DS02 Bileshivale"
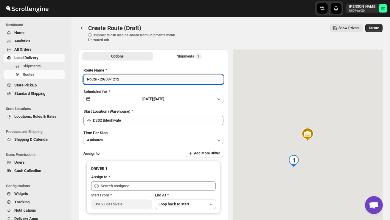
click at [129, 80] on input "Route - 29/08-1212" at bounding box center [153, 79] width 140 height 10
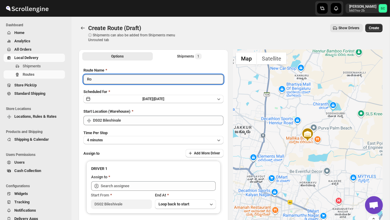
type input "R"
type input "Order no 27148"
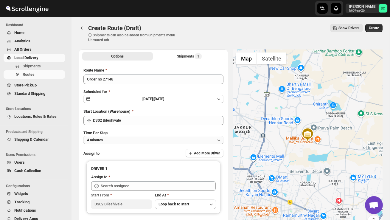
click at [137, 140] on button "4 minutes" at bounding box center [153, 140] width 140 height 8
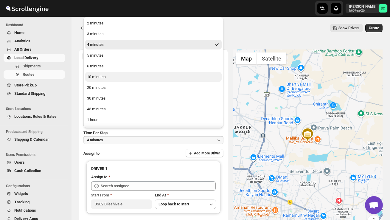
click at [110, 79] on button "10 minutes" at bounding box center [153, 77] width 136 height 10
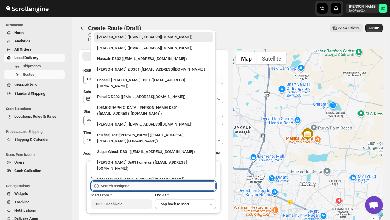
click at [121, 184] on input "text" at bounding box center [158, 186] width 115 height 10
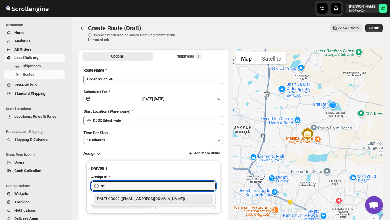
click at [139, 200] on div "RALTIK DS02 ([EMAIL_ADDRESS][DOMAIN_NAME])" at bounding box center [153, 199] width 113 height 6
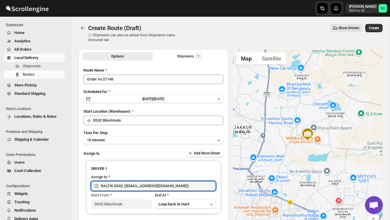
type input "RALTIK DS02 ([EMAIL_ADDRESS][DOMAIN_NAME])"
click at [377, 27] on span "Create" at bounding box center [373, 28] width 10 height 5
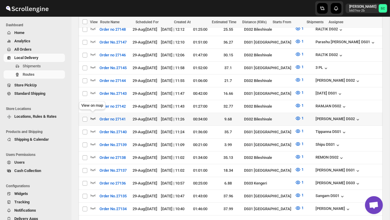
click at [93, 116] on icon "button" at bounding box center [93, 118] width 6 height 6
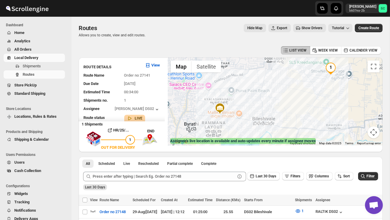
drag, startPoint x: 290, startPoint y: 93, endPoint x: 276, endPoint y: 79, distance: 18.9
click at [279, 80] on div at bounding box center [275, 101] width 215 height 88
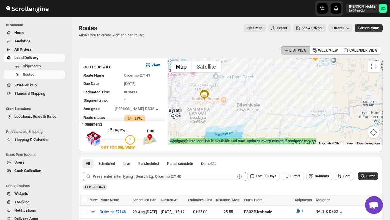
drag, startPoint x: 301, startPoint y: 116, endPoint x: 279, endPoint y: 88, distance: 35.5
click at [290, 99] on div at bounding box center [275, 101] width 215 height 88
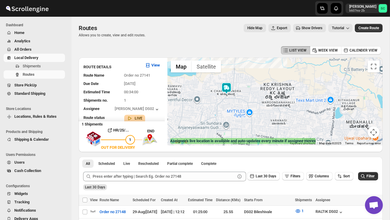
drag, startPoint x: 268, startPoint y: 97, endPoint x: 279, endPoint y: 123, distance: 28.0
click at [276, 117] on div at bounding box center [275, 101] width 215 height 88
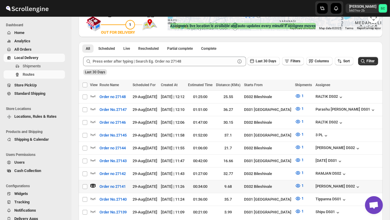
scroll to position [115, 0]
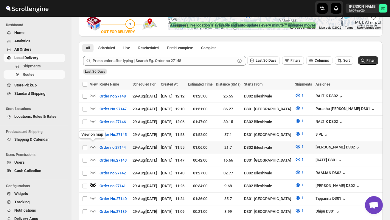
click at [93, 144] on icon "button" at bounding box center [93, 146] width 6 height 6
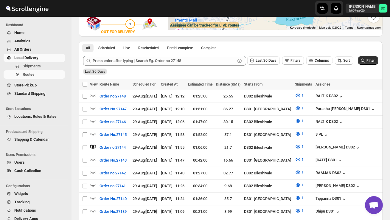
scroll to position [0, 0]
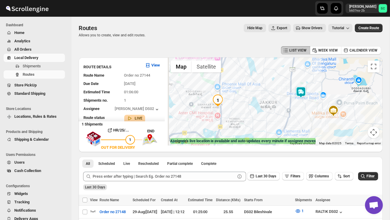
click at [303, 88] on img at bounding box center [301, 92] width 12 height 12
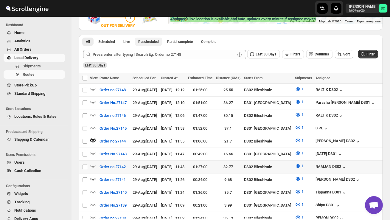
scroll to position [122, 0]
click at [92, 163] on icon "button" at bounding box center [93, 166] width 6 height 6
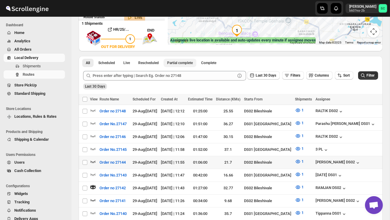
scroll to position [102, 0]
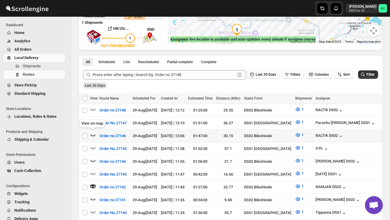
click at [95, 133] on icon "button" at bounding box center [93, 135] width 6 height 6
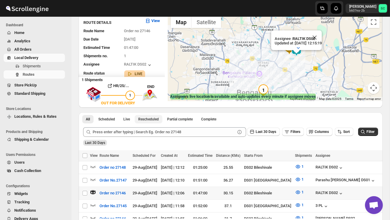
scroll to position [51, 0]
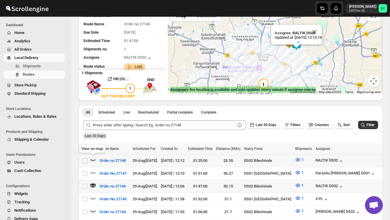
click at [92, 158] on icon "button" at bounding box center [93, 160] width 6 height 6
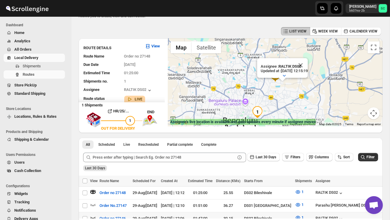
scroll to position [0, 0]
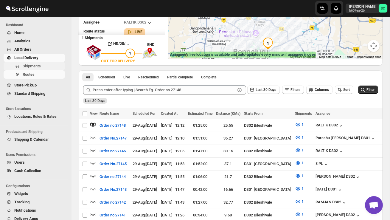
click at [39, 64] on span "Shipments" at bounding box center [32, 66] width 18 height 4
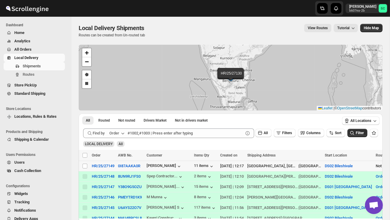
click at [84, 168] on td "Select shipment" at bounding box center [84, 166] width 11 height 10
checkbox input "true"
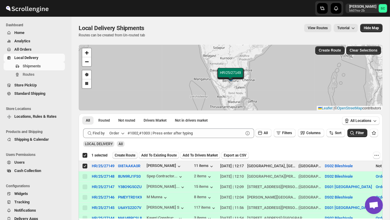
click at [123, 156] on span "Create Route" at bounding box center [125, 155] width 21 height 5
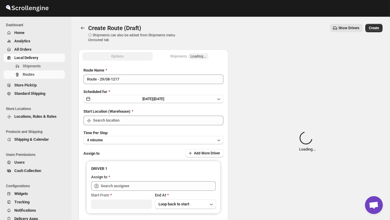
type input "DS02 Bileshivale"
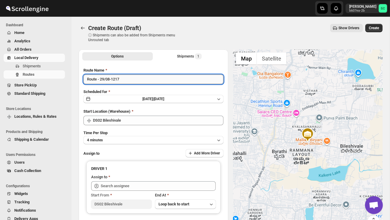
click at [129, 79] on input "Route - 29/08-1217" at bounding box center [153, 79] width 140 height 10
type input "R"
type input "Order no 27149"
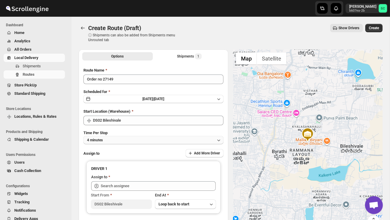
click at [129, 143] on button "4 minutes" at bounding box center [153, 140] width 140 height 8
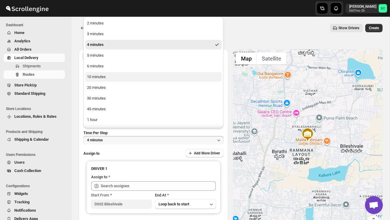
click at [111, 74] on button "10 minutes" at bounding box center [153, 77] width 136 height 10
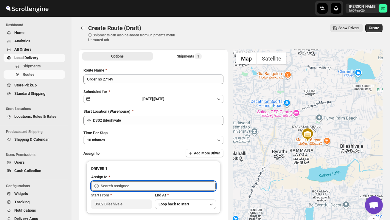
click at [126, 188] on input "text" at bounding box center [158, 186] width 115 height 10
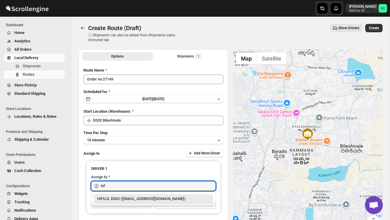
click at [135, 199] on div "HIFUJL DS02 ([EMAIL_ADDRESS][DOMAIN_NAME])" at bounding box center [153, 199] width 113 height 6
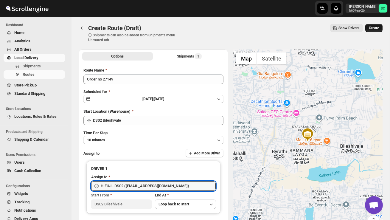
type input "HIFUJL DS02 ([EMAIL_ADDRESS][DOMAIN_NAME])"
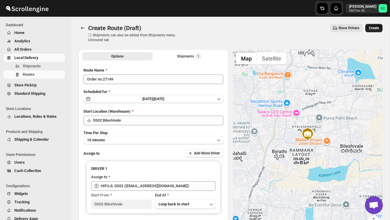
click at [375, 24] on button "Create" at bounding box center [373, 28] width 17 height 8
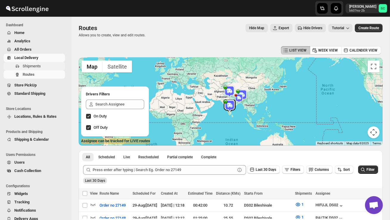
click at [43, 65] on span "Shipments" at bounding box center [43, 66] width 41 height 6
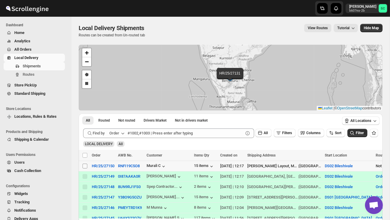
click at [86, 165] on input "Select shipment" at bounding box center [84, 165] width 5 height 5
checkbox input "true"
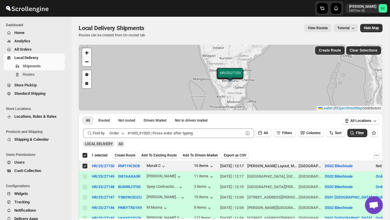
click at [124, 154] on span "Create Route" at bounding box center [125, 155] width 21 height 5
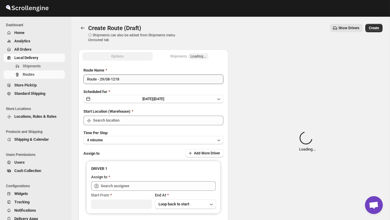
type input "DS02 Bileshivale"
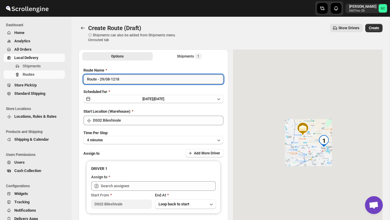
click at [125, 79] on input "Route - 29/08-1218" at bounding box center [153, 79] width 140 height 10
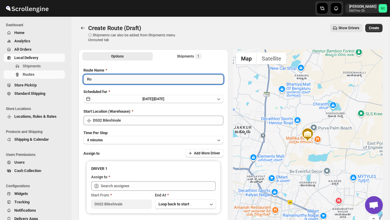
type input "R"
type input "Order no 27150"
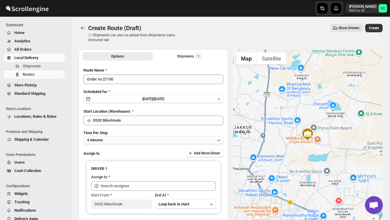
click at [135, 138] on button "4 minutes" at bounding box center [153, 140] width 140 height 8
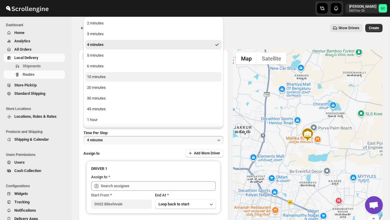
click at [110, 77] on button "10 minutes" at bounding box center [153, 77] width 136 height 10
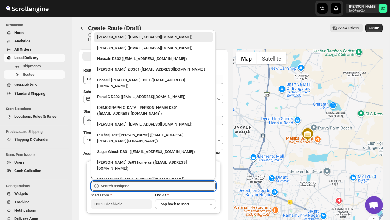
click at [125, 183] on input "text" at bounding box center [158, 186] width 115 height 10
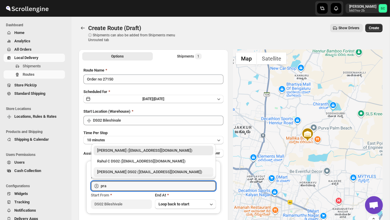
click at [135, 169] on div "[PERSON_NAME] DS02 ([EMAIL_ADDRESS][DOMAIN_NAME])" at bounding box center [153, 172] width 113 height 6
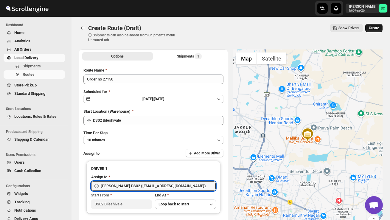
type input "[PERSON_NAME] DS02 ([EMAIL_ADDRESS][DOMAIN_NAME])"
click at [372, 30] on button "Create" at bounding box center [373, 28] width 17 height 8
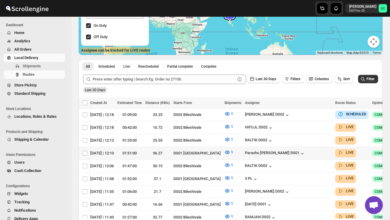
scroll to position [0, 93]
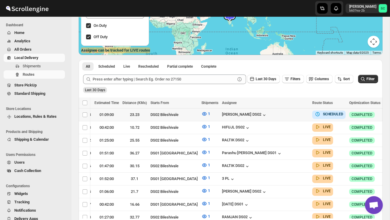
click at [385, 113] on icon "button" at bounding box center [388, 114] width 6 height 6
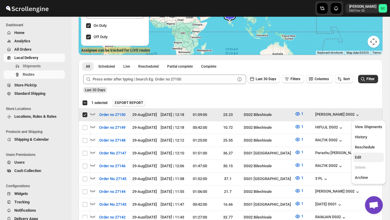
click at [363, 155] on span "Edit" at bounding box center [368, 157] width 27 height 6
checkbox input "false"
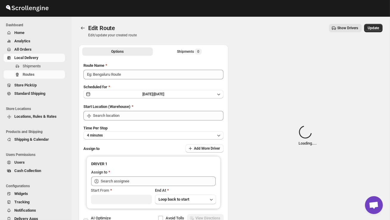
type input "Order no 27150"
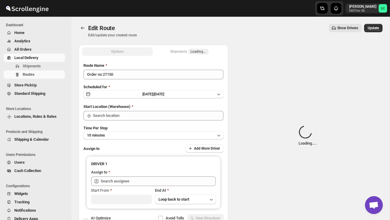
type input "DS02 Bileshivale"
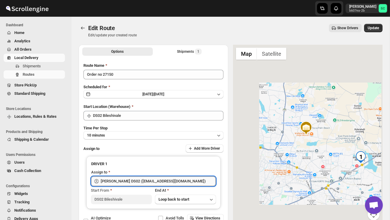
click at [181, 180] on input "[PERSON_NAME] DS02 ([EMAIL_ADDRESS][DOMAIN_NAME])" at bounding box center [158, 181] width 115 height 10
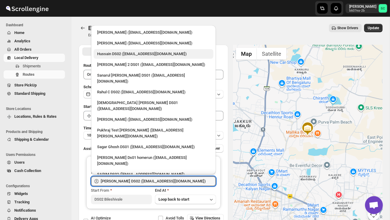
click at [130, 58] on div "Hussain DS02 ([EMAIL_ADDRESS][DOMAIN_NAME])" at bounding box center [153, 54] width 120 height 10
type input "Hussain DS02 ([EMAIL_ADDRESS][DOMAIN_NAME])"
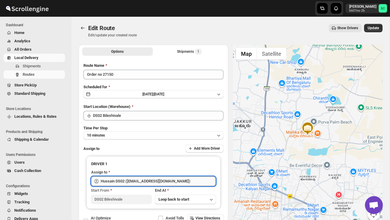
click at [181, 181] on input "Hussain DS02 ([EMAIL_ADDRESS][DOMAIN_NAME])" at bounding box center [158, 181] width 115 height 10
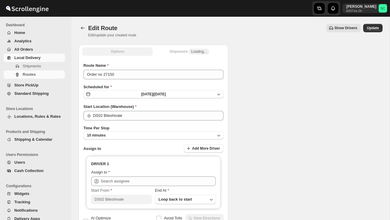
type input "[PERSON_NAME] DS02 ([EMAIL_ADDRESS][DOMAIN_NAME])"
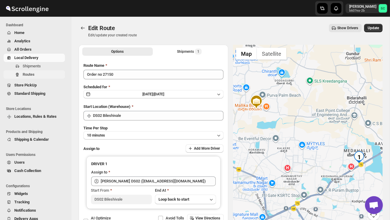
click at [33, 74] on span "Routes" at bounding box center [29, 74] width 12 height 4
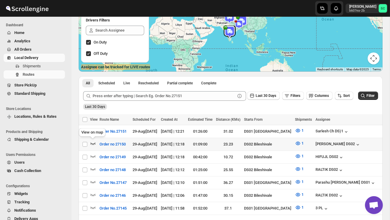
click at [91, 142] on icon "button" at bounding box center [92, 143] width 5 height 2
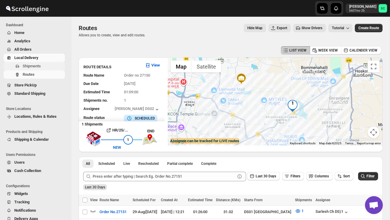
click at [35, 65] on span "Shipments" at bounding box center [32, 66] width 18 height 4
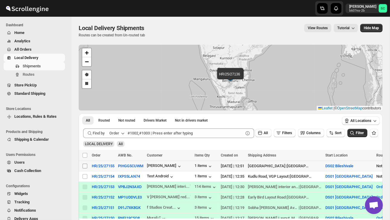
click at [85, 167] on input "Select shipment" at bounding box center [84, 165] width 5 height 5
checkbox input "true"
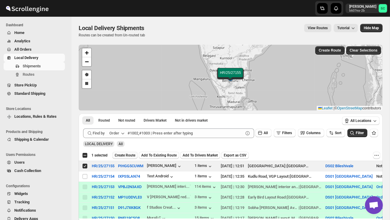
click at [135, 153] on span "Create Route" at bounding box center [125, 155] width 21 height 5
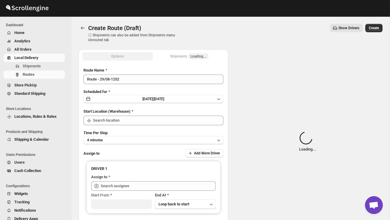
type input "DS02 Bileshivale"
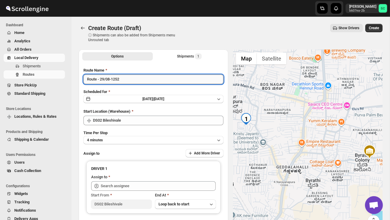
click at [126, 79] on input "Route - 29/08-1252" at bounding box center [153, 79] width 140 height 10
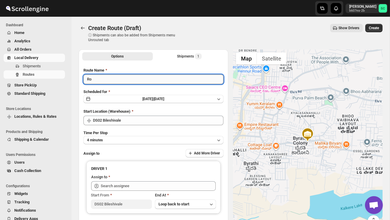
type input "R"
type input "Order no 27155"
click at [126, 138] on button "4 minutes" at bounding box center [153, 140] width 140 height 8
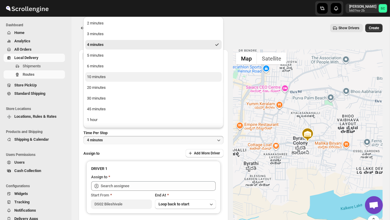
click at [110, 77] on button "10 minutes" at bounding box center [153, 77] width 136 height 10
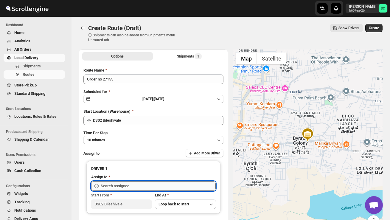
click at [128, 187] on input "text" at bounding box center [158, 186] width 115 height 10
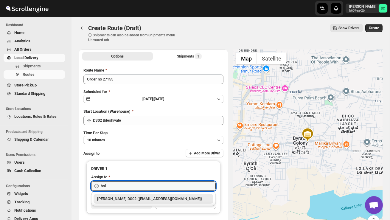
click at [137, 196] on div "[PERSON_NAME] DS02 ([EMAIL_ADDRESS][DOMAIN_NAME])" at bounding box center [153, 199] width 113 height 6
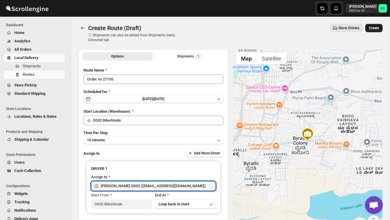
type input "[PERSON_NAME] DS02 ([EMAIL_ADDRESS][DOMAIN_NAME])"
click at [371, 27] on span "Create" at bounding box center [373, 28] width 10 height 5
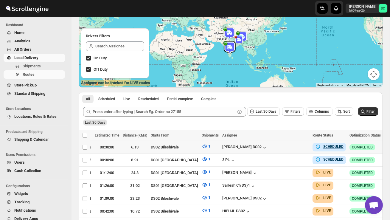
scroll to position [0, 90]
click at [385, 146] on icon "button" at bounding box center [388, 147] width 6 height 6
checkbox input "true"
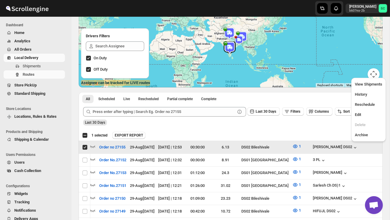
scroll to position [0, 0]
click at [362, 116] on span "Edit" at bounding box center [368, 115] width 27 height 6
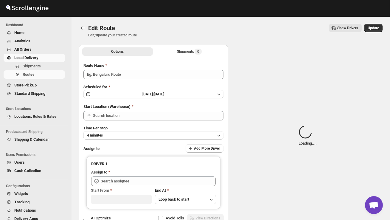
type input "Order no 27155"
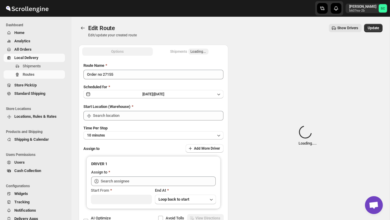
type input "DS02 Bileshivale"
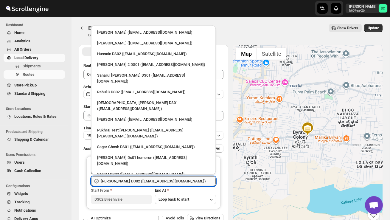
click at [189, 180] on input "[PERSON_NAME] DS02 ([EMAIL_ADDRESS][DOMAIN_NAME])" at bounding box center [158, 181] width 115 height 10
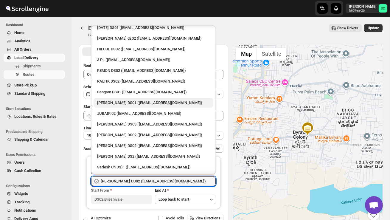
scroll to position [159, 0]
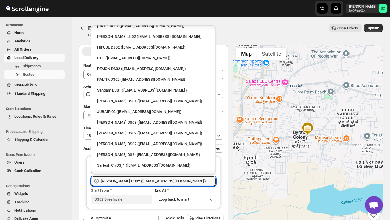
click at [127, 152] on div "[PERSON_NAME] DS2 ([EMAIL_ADDRESS][DOMAIN_NAME])" at bounding box center [153, 155] width 113 height 6
type input "[PERSON_NAME] DS2 ([EMAIL_ADDRESS][DOMAIN_NAME])"
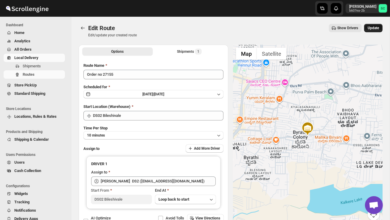
click at [368, 29] on span "Update" at bounding box center [372, 28] width 11 height 5
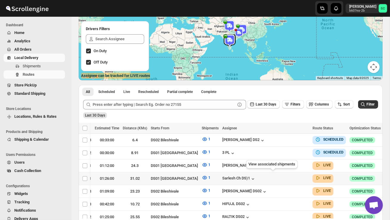
scroll to position [0, 90]
click at [385, 140] on icon "button" at bounding box center [388, 140] width 6 height 6
checkbox input "true"
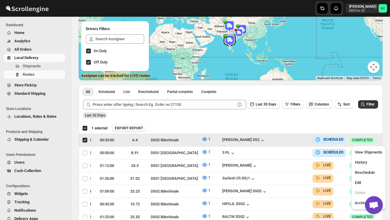
scroll to position [0, 0]
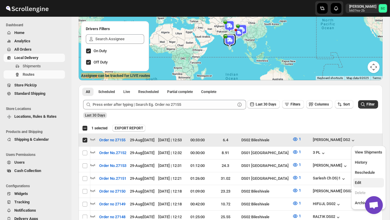
click at [364, 181] on span "Edit" at bounding box center [368, 182] width 27 height 6
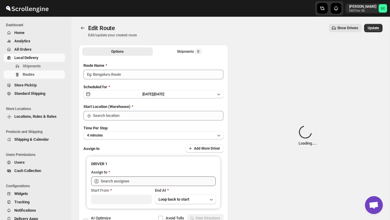
type input "Order no 27155"
type input "DS02 Bileshivale"
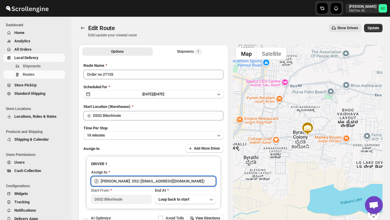
click at [189, 179] on input "[PERSON_NAME] DS2 ([EMAIL_ADDRESS][DOMAIN_NAME])" at bounding box center [158, 181] width 115 height 10
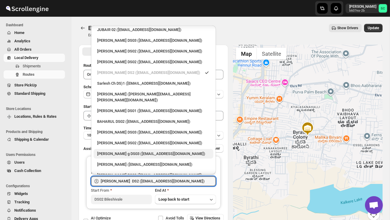
scroll to position [243, 0]
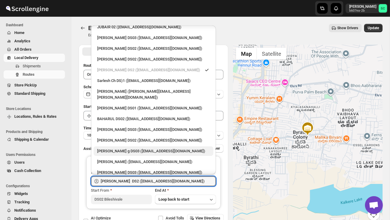
click at [138, 191] on div "[PERSON_NAME] DS02 ([EMAIL_ADDRESS][DOMAIN_NAME])" at bounding box center [153, 194] width 113 height 6
type input "[PERSON_NAME] DS02 ([EMAIL_ADDRESS][DOMAIN_NAME])"
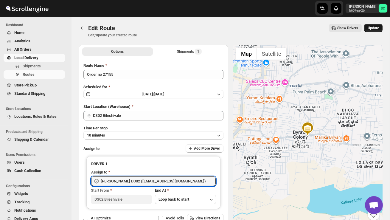
click at [373, 26] on span "Update" at bounding box center [372, 28] width 11 height 5
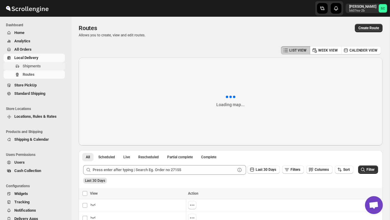
click at [38, 64] on span "Shipments" at bounding box center [32, 66] width 18 height 4
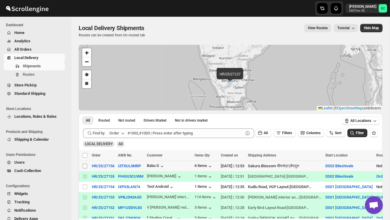
click at [85, 166] on input "Select shipment" at bounding box center [84, 165] width 5 height 5
checkbox input "true"
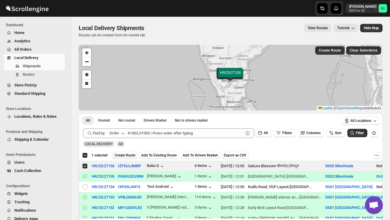
click at [134, 154] on span "Create Route" at bounding box center [125, 155] width 21 height 5
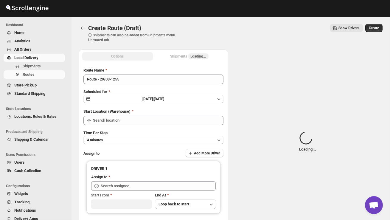
type input "DS02 Bileshivale"
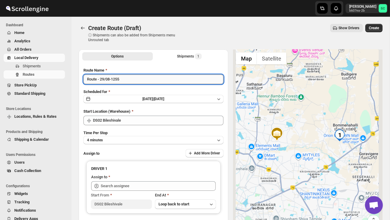
click at [132, 80] on input "Route - 29/08-1255" at bounding box center [153, 79] width 140 height 10
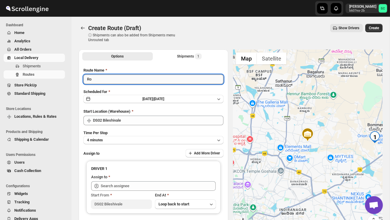
type input "R"
type input "Order no 27156"
click at [136, 138] on button "4 minutes" at bounding box center [153, 140] width 140 height 8
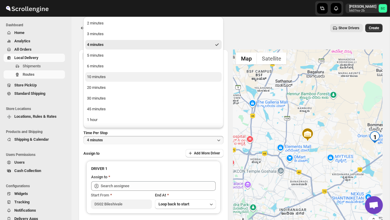
click at [115, 77] on button "10 minutes" at bounding box center [153, 77] width 136 height 10
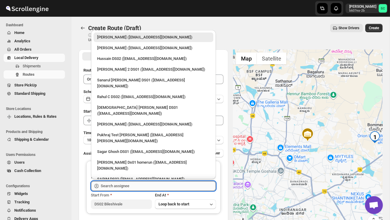
click at [113, 186] on input "text" at bounding box center [158, 186] width 115 height 10
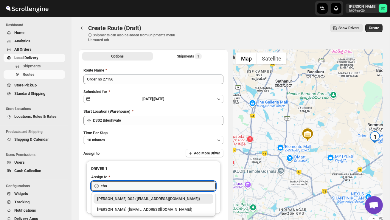
click at [124, 197] on div "[PERSON_NAME] DS2 ([EMAIL_ADDRESS][DOMAIN_NAME])" at bounding box center [153, 199] width 113 height 6
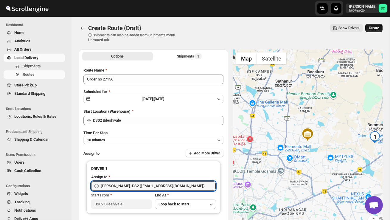
type input "[PERSON_NAME] DS2 ([EMAIL_ADDRESS][DOMAIN_NAME])"
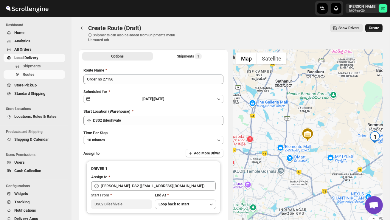
click at [375, 30] on span "Create" at bounding box center [373, 28] width 10 height 5
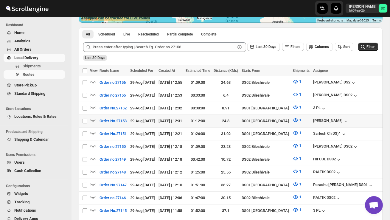
scroll to position [130, 0]
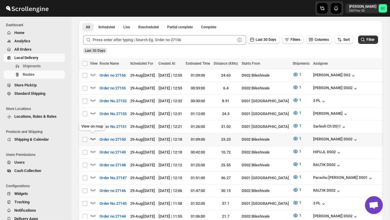
click at [93, 136] on icon "button" at bounding box center [93, 138] width 6 height 6
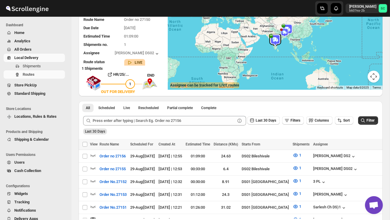
scroll to position [0, 0]
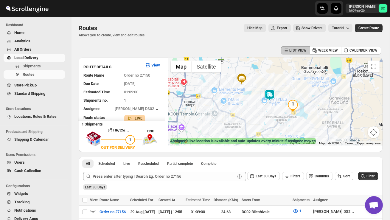
click at [272, 94] on img at bounding box center [269, 95] width 12 height 12
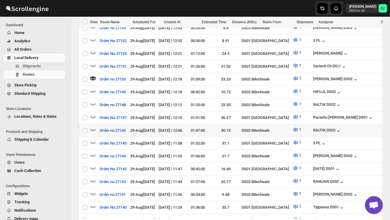
scroll to position [197, 0]
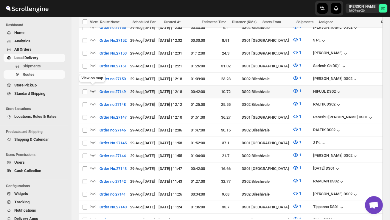
click at [93, 88] on icon "button" at bounding box center [93, 91] width 6 height 6
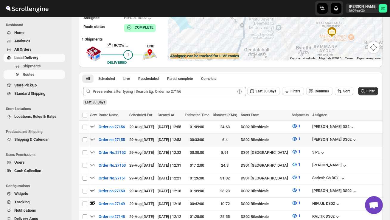
scroll to position [0, 0]
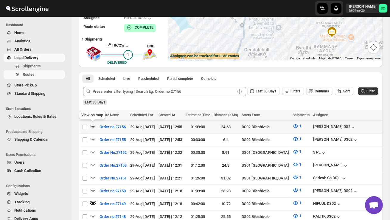
click at [94, 126] on icon "button" at bounding box center [92, 126] width 5 height 2
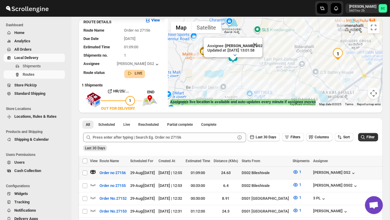
scroll to position [81, 0]
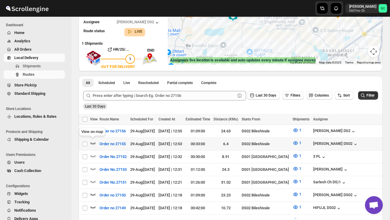
click at [94, 141] on icon "button" at bounding box center [93, 143] width 6 height 6
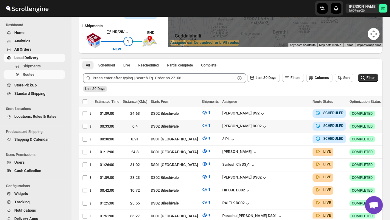
scroll to position [0, 90]
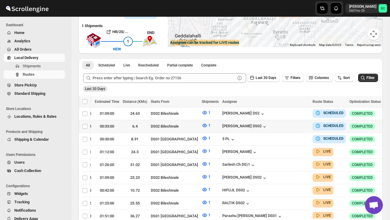
click at [385, 124] on icon "button" at bounding box center [388, 126] width 6 height 6
checkbox input "true"
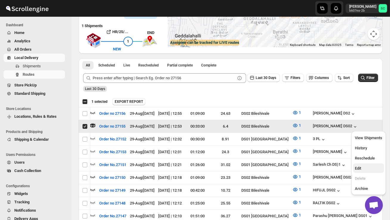
click at [368, 169] on span "Edit" at bounding box center [368, 168] width 27 height 6
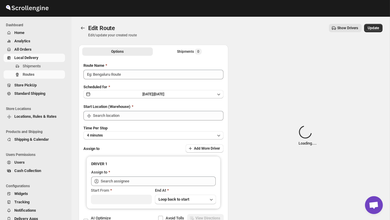
type input "Order no 27155"
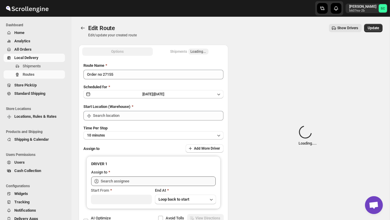
type input "DS02 Bileshivale"
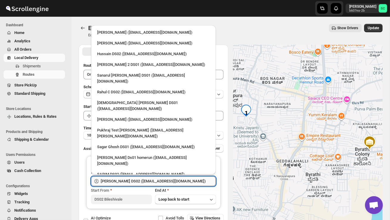
click at [182, 179] on input "[PERSON_NAME] DS02 ([EMAIL_ADDRESS][DOMAIN_NAME])" at bounding box center [158, 181] width 115 height 10
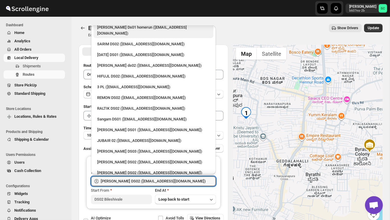
scroll to position [131, 0]
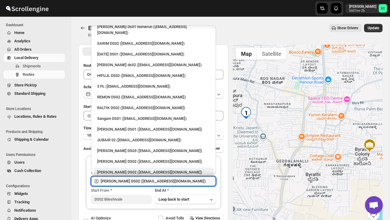
click at [140, 169] on div "[PERSON_NAME] DS02 ([EMAIL_ADDRESS][DOMAIN_NAME])" at bounding box center [153, 172] width 113 height 6
type input "[PERSON_NAME] DS02 ([EMAIL_ADDRESS][DOMAIN_NAME])"
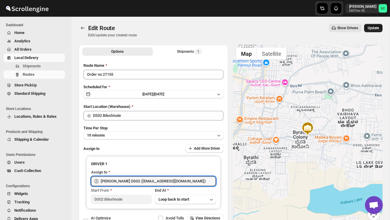
click at [375, 26] on span "Update" at bounding box center [372, 28] width 11 height 5
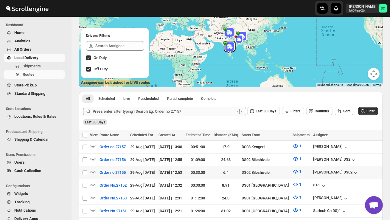
scroll to position [0, 47]
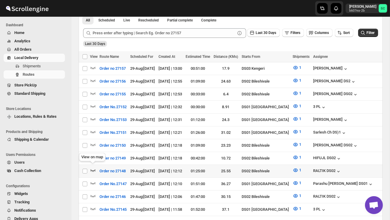
click at [95, 167] on icon "button" at bounding box center [93, 170] width 6 height 6
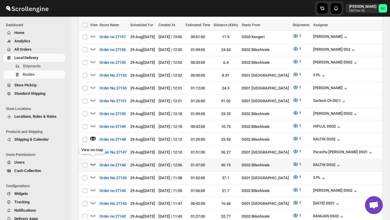
click at [95, 163] on icon "button" at bounding box center [92, 164] width 5 height 2
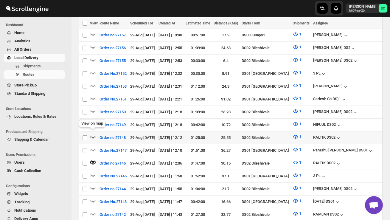
click at [93, 134] on icon "button" at bounding box center [93, 137] width 6 height 6
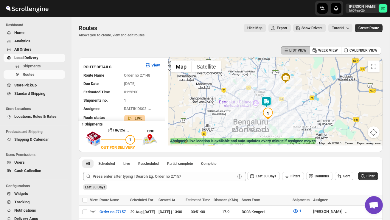
click at [271, 97] on img at bounding box center [266, 102] width 12 height 12
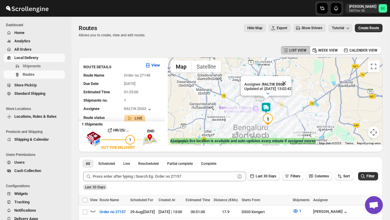
click at [250, 109] on div "Assignee : RALTIK DS02 Updated at : 29/08/2025, 13:02:42 Duty mode Enabled Batt…" at bounding box center [275, 101] width 215 height 88
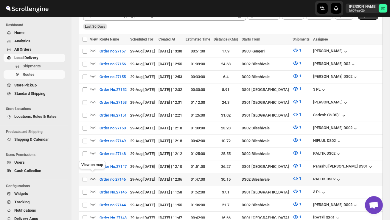
click at [93, 175] on icon "button" at bounding box center [93, 178] width 6 height 6
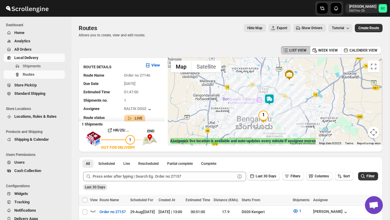
click at [273, 94] on img at bounding box center [269, 99] width 12 height 12
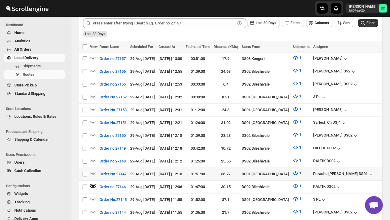
scroll to position [171, 0]
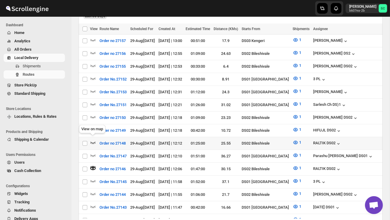
click at [94, 140] on icon "button" at bounding box center [93, 142] width 6 height 6
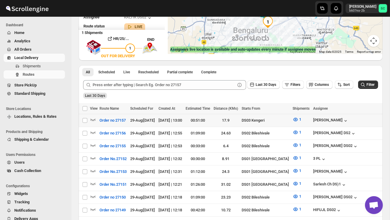
scroll to position [94, 0]
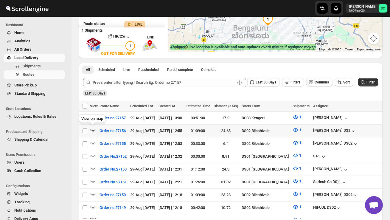
click at [91, 129] on icon "button" at bounding box center [92, 130] width 5 height 2
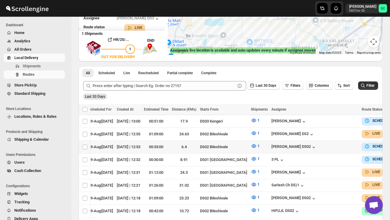
scroll to position [0, 65]
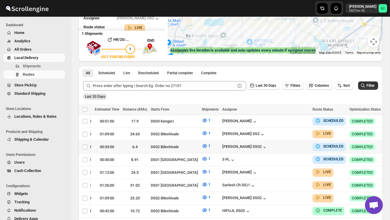
click at [385, 147] on icon "button" at bounding box center [388, 146] width 6 height 6
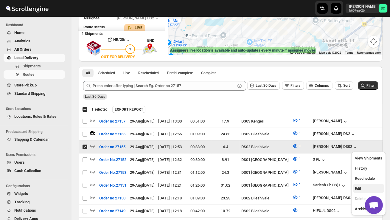
click at [364, 184] on button "Edit" at bounding box center [368, 188] width 31 height 10
checkbox input "false"
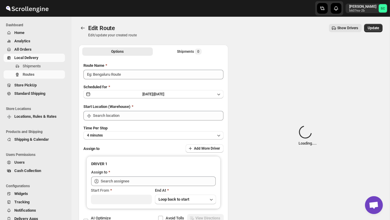
type input "Order no 27155"
type input "DS02 Bileshivale"
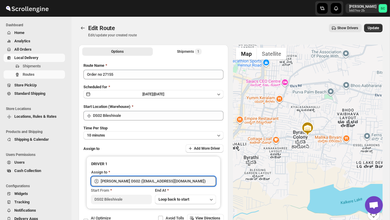
click at [185, 182] on input "[PERSON_NAME] DS02 ([EMAIL_ADDRESS][DOMAIN_NAME])" at bounding box center [158, 181] width 115 height 10
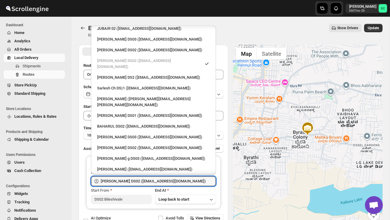
scroll to position [262, 0]
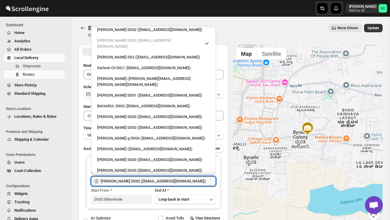
click at [149, 178] on div "[PERSON_NAME] DS02 ([EMAIL_ADDRESS][DOMAIN_NAME])" at bounding box center [153, 181] width 113 height 6
type input "[PERSON_NAME] DS02 ([EMAIL_ADDRESS][DOMAIN_NAME])"
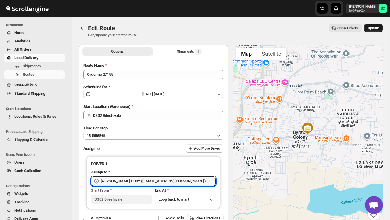
click at [374, 25] on button "Update" at bounding box center [373, 28] width 18 height 8
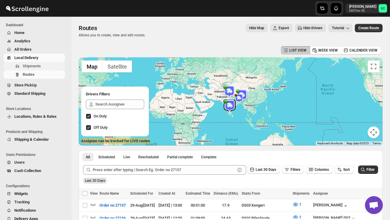
click at [41, 65] on span "Shipments" at bounding box center [32, 66] width 18 height 4
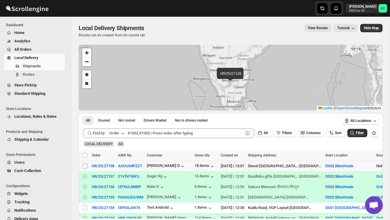
click at [84, 167] on input "Select shipment" at bounding box center [84, 165] width 5 height 5
checkbox input "true"
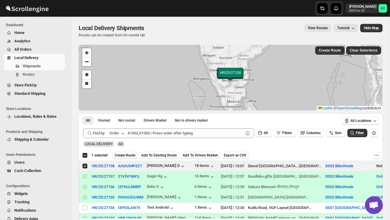
click at [123, 155] on span "Create Route" at bounding box center [125, 155] width 21 height 5
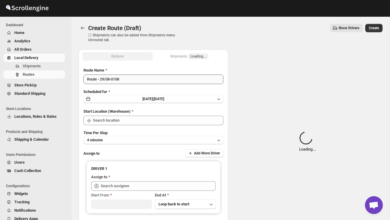
type input "DS02 Bileshivale"
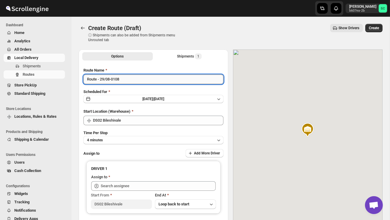
click at [132, 80] on input "Route - 29/08-0108" at bounding box center [153, 79] width 140 height 10
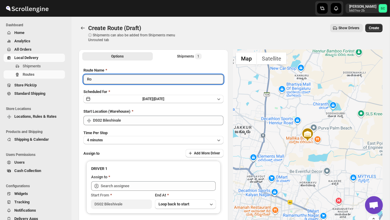
type input "R"
type input "Order no 27158"
click at [136, 137] on button "4 minutes" at bounding box center [153, 140] width 140 height 8
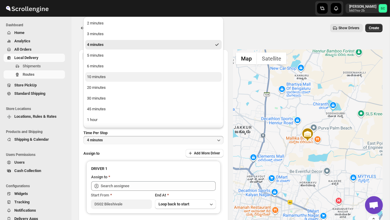
click at [109, 77] on button "10 minutes" at bounding box center [153, 77] width 136 height 10
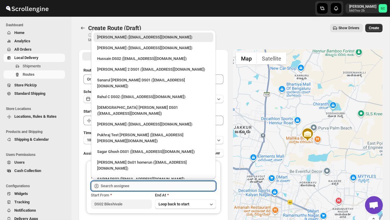
click at [124, 184] on input "text" at bounding box center [158, 186] width 115 height 10
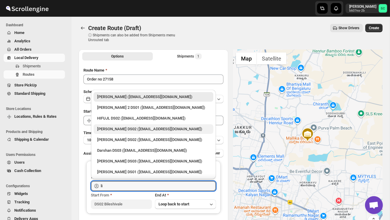
click at [134, 130] on div "[PERSON_NAME] DS02 ([EMAIL_ADDRESS][DOMAIN_NAME])" at bounding box center [153, 129] width 113 height 6
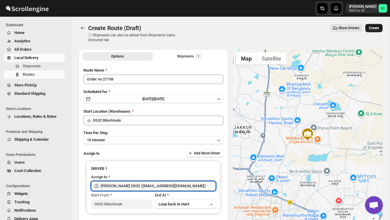
type input "[PERSON_NAME] DS02 ([EMAIL_ADDRESS][DOMAIN_NAME])"
click at [373, 26] on span "Create" at bounding box center [373, 28] width 10 height 5
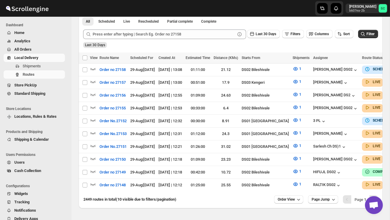
scroll to position [136, 0]
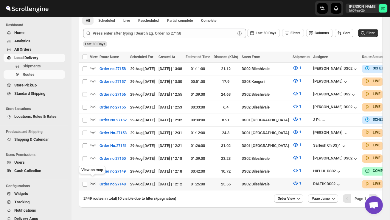
click at [93, 180] on icon "button" at bounding box center [93, 183] width 6 height 6
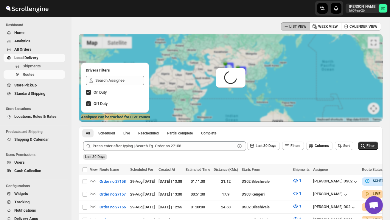
scroll to position [0, 0]
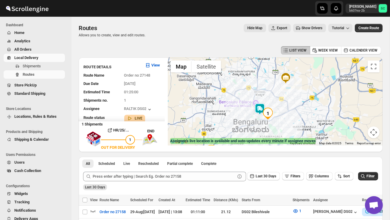
click at [257, 112] on img at bounding box center [260, 109] width 12 height 12
click at [257, 112] on img at bounding box center [259, 109] width 12 height 12
click at [248, 114] on div "To navigate, press the arrow keys. Assignee : RALTIK DS02 Updated at : 29/08/20…" at bounding box center [275, 101] width 215 height 88
click at [248, 115] on div "Assignee : RALTIK DS02 Updated at : 29/08/2025, 13:14:34 Duty mode Enabled Batt…" at bounding box center [275, 101] width 215 height 88
click at [254, 112] on div "Assignee : RALTIK DS02 Updated at : 29/08/2025, 13:14:34 Duty mode Enabled Batt…" at bounding box center [275, 101] width 215 height 88
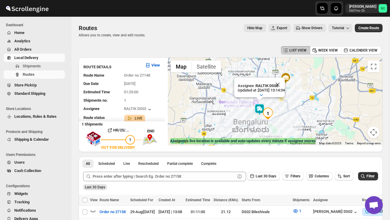
click at [254, 112] on div "Assignee : RALTIK DS02 Updated at : 29/08/2025, 13:14:34 Duty mode Enabled Batt…" at bounding box center [275, 101] width 215 height 88
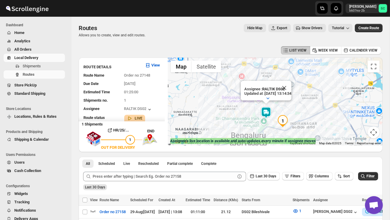
click at [291, 86] on button "Close" at bounding box center [284, 88] width 14 height 14
click at [253, 114] on div "To navigate, press the arrow keys." at bounding box center [275, 101] width 215 height 88
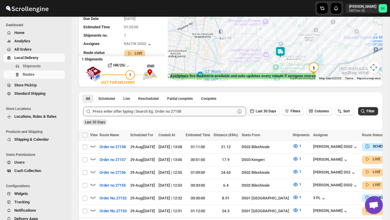
scroll to position [159, 0]
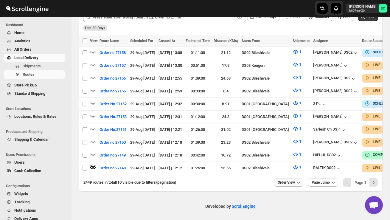
click at [290, 182] on span "Order View" at bounding box center [285, 182] width 17 height 5
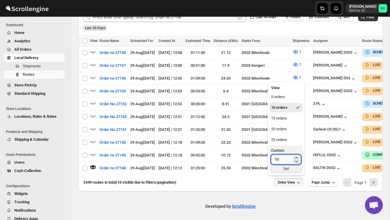
click at [282, 162] on input "10" at bounding box center [281, 159] width 21 height 10
type input "1"
type input "40"
click at [285, 170] on div "Set" at bounding box center [286, 168] width 30 height 7
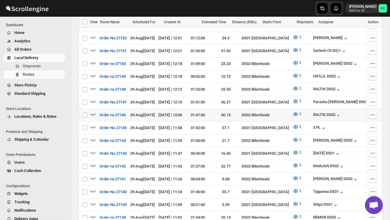
scroll to position [0, 0]
click at [95, 111] on icon "button" at bounding box center [93, 114] width 6 height 6
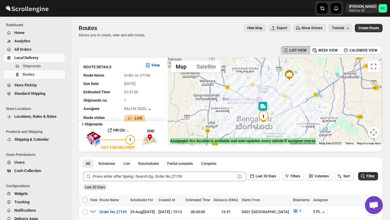
click at [251, 114] on div at bounding box center [275, 101] width 215 height 88
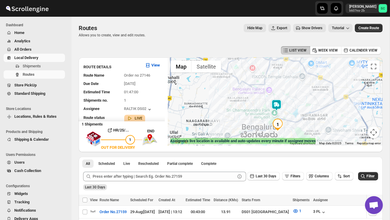
click at [262, 114] on div at bounding box center [275, 101] width 215 height 88
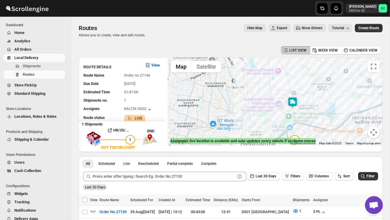
click at [272, 112] on div at bounding box center [275, 101] width 215 height 88
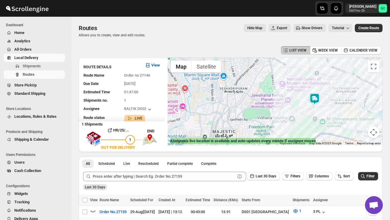
click at [316, 97] on img at bounding box center [314, 99] width 12 height 12
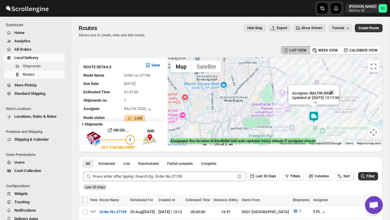
click at [43, 66] on span "Shipments" at bounding box center [43, 66] width 41 height 6
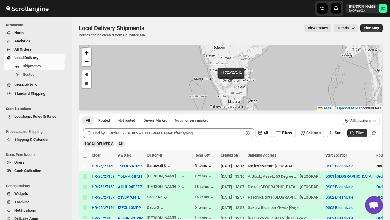
click at [85, 166] on input "Select shipment" at bounding box center [84, 165] width 5 height 5
checkbox input "true"
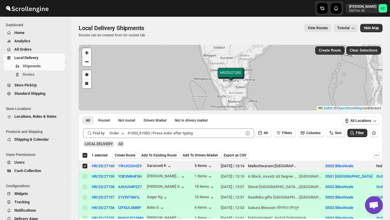
click at [130, 154] on span "Create Route" at bounding box center [125, 155] width 21 height 5
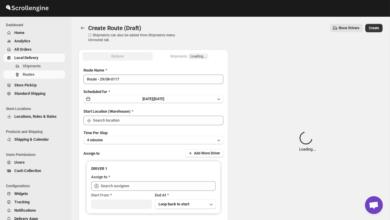
type input "DS02 Bileshivale"
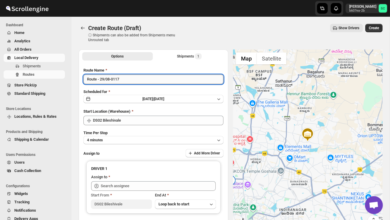
click at [127, 79] on input "Route - 29/08-0117" at bounding box center [153, 79] width 140 height 10
click at [126, 80] on input "Route - 29/08-0117" at bounding box center [153, 79] width 140 height 10
type input "R"
type input "Order no 27160"
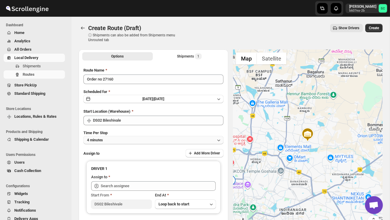
click at [127, 138] on button "4 minutes" at bounding box center [153, 140] width 140 height 8
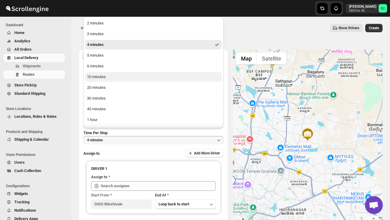
click at [113, 80] on button "10 minutes" at bounding box center [153, 77] width 136 height 10
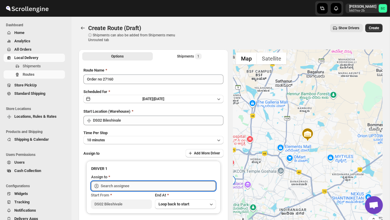
click at [120, 187] on input "text" at bounding box center [158, 186] width 115 height 10
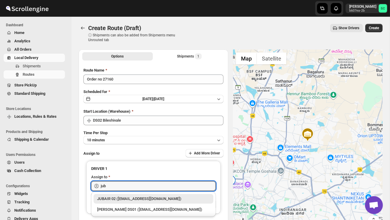
click at [135, 198] on div "JUBAIR 02 ([EMAIL_ADDRESS][DOMAIN_NAME])" at bounding box center [153, 199] width 113 height 6
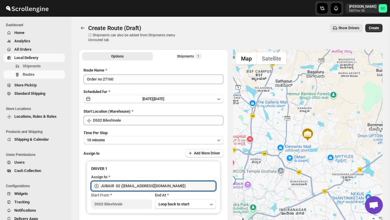
type input "JUBAIR 02 ([EMAIL_ADDRESS][DOMAIN_NAME])"
click at [374, 28] on span "Create" at bounding box center [373, 28] width 10 height 5
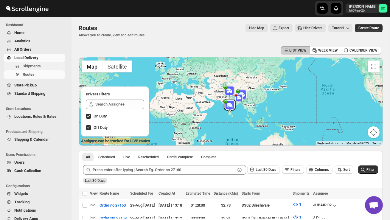
click at [49, 68] on span "Shipments" at bounding box center [43, 66] width 41 height 6
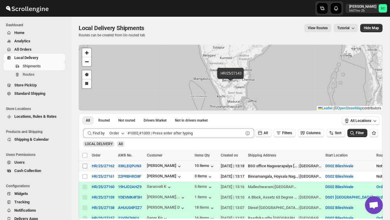
click at [84, 165] on input "Select shipment" at bounding box center [84, 165] width 5 height 5
checkbox input "true"
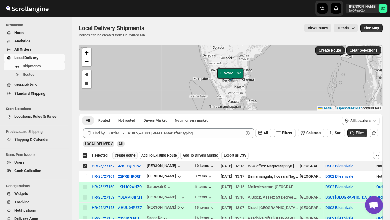
click at [124, 157] on span "Create Route" at bounding box center [125, 155] width 21 height 5
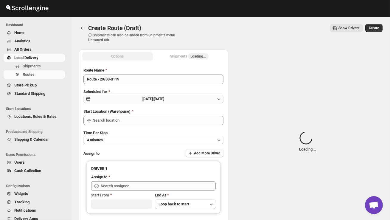
type input "DS02 Bileshivale"
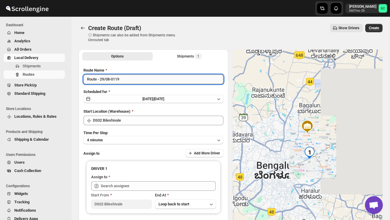
click at [128, 81] on input "Route - 29/08-0119" at bounding box center [153, 79] width 140 height 10
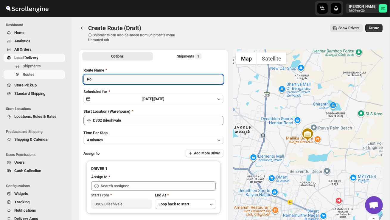
type input "R"
type input "Order no 27162"
click at [139, 143] on button "4 minutes" at bounding box center [153, 140] width 140 height 8
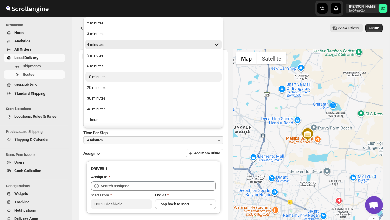
click at [112, 79] on button "10 minutes" at bounding box center [153, 77] width 136 height 10
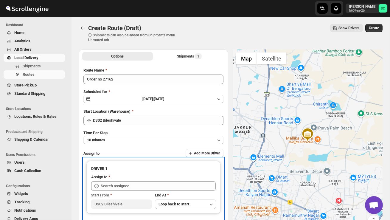
click at [119, 179] on div "Assign to" at bounding box center [153, 177] width 124 height 7
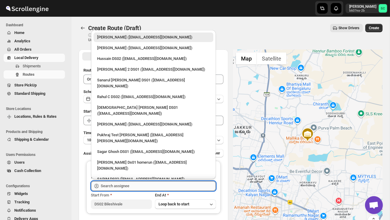
click at [121, 185] on input "text" at bounding box center [158, 186] width 115 height 10
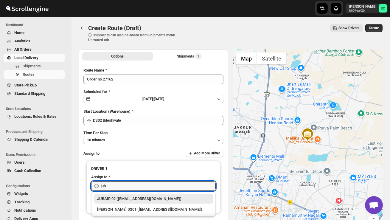
click at [144, 198] on div "JUBAIR 02 ([EMAIL_ADDRESS][DOMAIN_NAME])" at bounding box center [153, 199] width 113 height 6
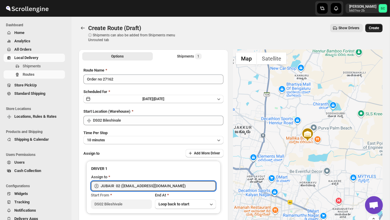
type input "JUBAIR 02 ([EMAIL_ADDRESS][DOMAIN_NAME])"
click at [376, 30] on span "Create" at bounding box center [373, 28] width 10 height 5
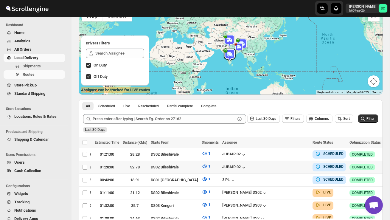
scroll to position [0, 90]
click at [385, 165] on icon "button" at bounding box center [388, 167] width 6 height 6
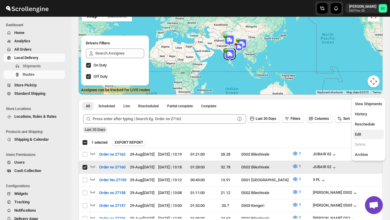
click at [367, 134] on span "Edit" at bounding box center [368, 134] width 27 height 6
checkbox input "false"
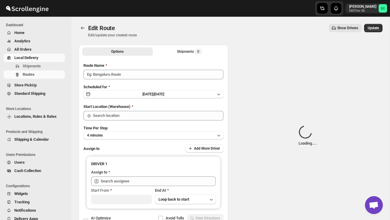
type input "Order no 27160"
type input "DS02 Bileshivale"
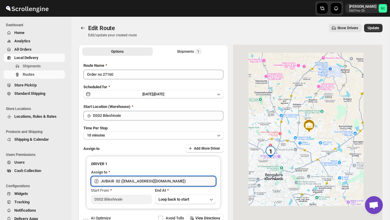
click at [178, 180] on input "JUBAIR 02 ([EMAIL_ADDRESS][DOMAIN_NAME])" at bounding box center [158, 181] width 115 height 10
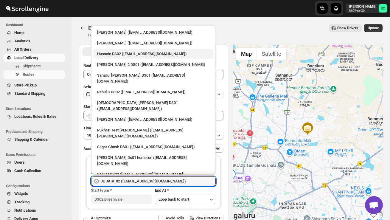
click at [130, 52] on div "Hussain DS02 ([EMAIL_ADDRESS][DOMAIN_NAME])" at bounding box center [153, 54] width 113 height 6
type input "Hussain DS02 ([EMAIL_ADDRESS][DOMAIN_NAME])"
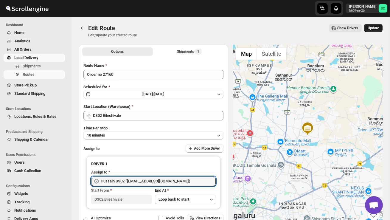
click at [373, 27] on span "Update" at bounding box center [372, 28] width 11 height 5
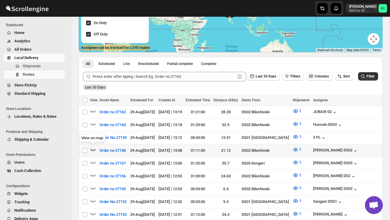
click at [92, 148] on icon "button" at bounding box center [93, 149] width 6 height 6
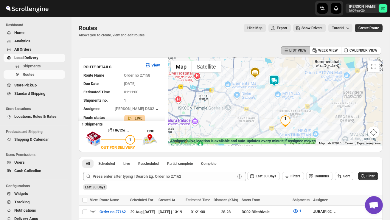
click at [274, 77] on img at bounding box center [274, 81] width 12 height 12
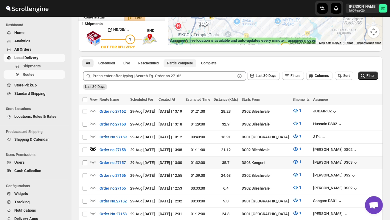
scroll to position [101, 0]
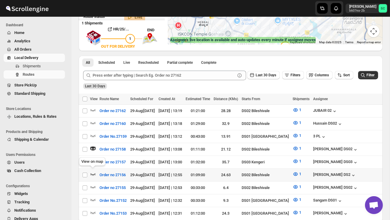
click at [90, 171] on icon "button" at bounding box center [93, 174] width 6 height 6
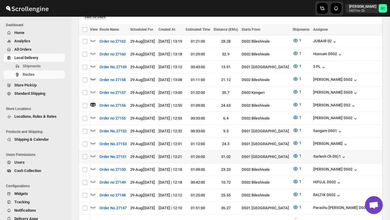
scroll to position [0, 0]
click at [94, 116] on icon "button" at bounding box center [92, 117] width 5 height 2
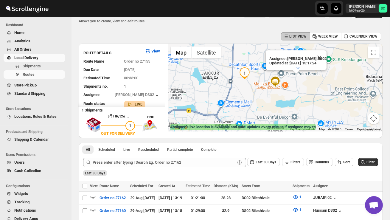
scroll to position [13, 0]
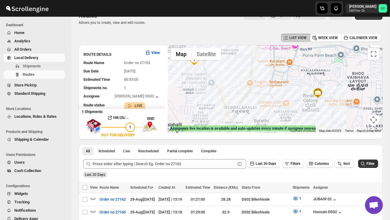
drag, startPoint x: 289, startPoint y: 102, endPoint x: 223, endPoint y: 115, distance: 67.5
click at [225, 117] on div "Assignee : BOLEN DS02 Updated at : 29/08/2025, 13:17:24 Duty mode Enabled Batte…" at bounding box center [275, 89] width 215 height 88
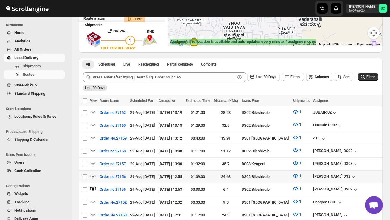
scroll to position [0, 0]
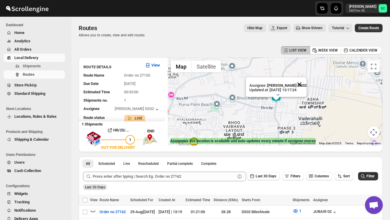
click at [305, 87] on button "Close" at bounding box center [299, 84] width 14 height 14
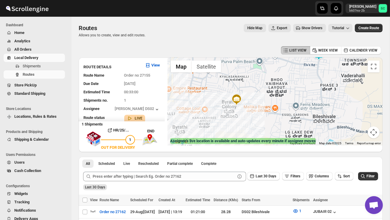
drag, startPoint x: 273, startPoint y: 110, endPoint x: 323, endPoint y: 71, distance: 63.9
click at [323, 71] on div at bounding box center [275, 101] width 215 height 88
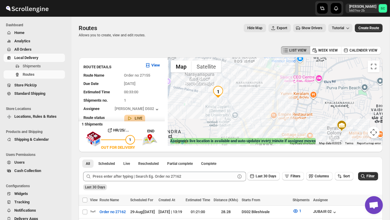
drag, startPoint x: 215, startPoint y: 108, endPoint x: 295, endPoint y: 108, distance: 80.1
click at [294, 108] on div at bounding box center [275, 101] width 215 height 88
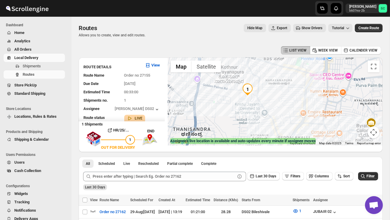
click at [248, 103] on div at bounding box center [275, 101] width 215 height 88
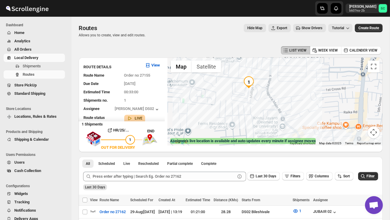
click at [248, 103] on div at bounding box center [275, 101] width 215 height 88
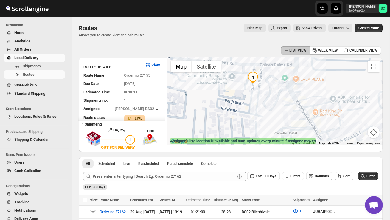
drag, startPoint x: 253, startPoint y: 89, endPoint x: 263, endPoint y: 110, distance: 23.8
click at [263, 110] on div at bounding box center [275, 101] width 215 height 88
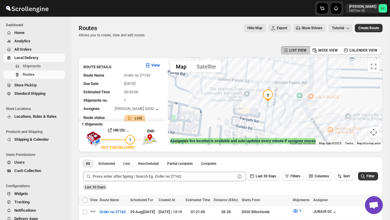
click at [263, 110] on div at bounding box center [275, 101] width 215 height 88
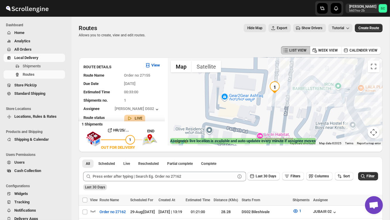
click at [274, 110] on div at bounding box center [275, 101] width 215 height 88
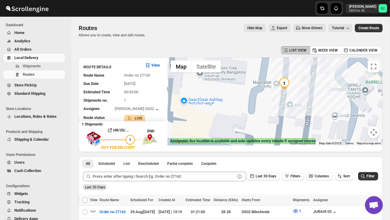
drag, startPoint x: 274, startPoint y: 96, endPoint x: 282, endPoint y: 109, distance: 15.3
click at [282, 110] on div at bounding box center [275, 101] width 215 height 88
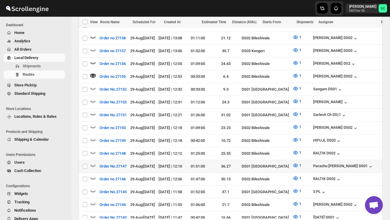
scroll to position [213, 0]
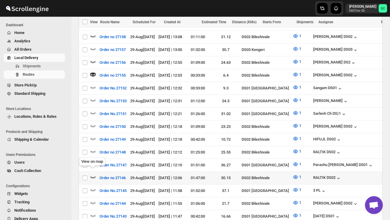
click at [93, 174] on icon "button" at bounding box center [93, 177] width 6 height 6
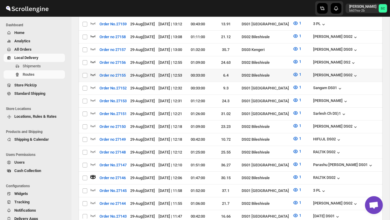
scroll to position [0, 0]
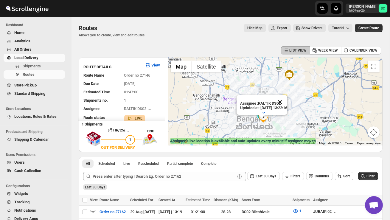
click at [287, 99] on button "Close" at bounding box center [280, 102] width 14 height 14
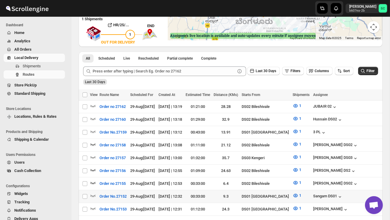
scroll to position [115, 0]
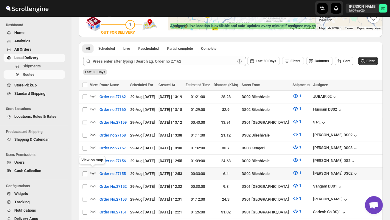
click at [95, 172] on icon "button" at bounding box center [92, 173] width 5 height 2
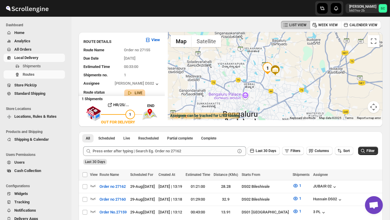
scroll to position [0, 0]
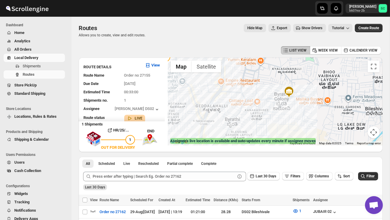
drag, startPoint x: 288, startPoint y: 125, endPoint x: 228, endPoint y: 105, distance: 63.3
click at [229, 105] on div "Assignee : BOLEN DS02 Updated at : 29/08/2025, 13:17:24 Duty mode Enabled Batte…" at bounding box center [275, 101] width 215 height 88
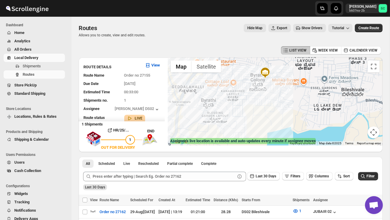
drag, startPoint x: 292, startPoint y: 121, endPoint x: 270, endPoint y: 135, distance: 26.5
click at [270, 135] on div "Assignee : BOLEN DS02 Updated at : 29/08/2025, 13:17:24 Duty mode Enabled Batte…" at bounding box center [275, 101] width 215 height 88
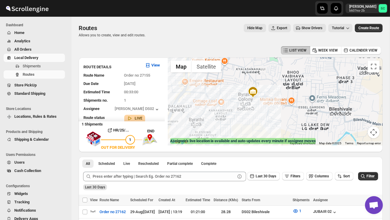
drag, startPoint x: 228, startPoint y: 124, endPoint x: 269, endPoint y: 104, distance: 45.1
click at [269, 105] on div "Assignee : BOLEN DS02 Updated at : 29/08/2025, 13:17:24 Duty mode Enabled Batte…" at bounding box center [275, 101] width 215 height 88
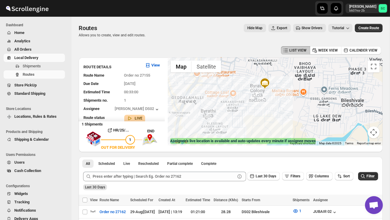
drag, startPoint x: 233, startPoint y: 105, endPoint x: 307, endPoint y: 115, distance: 74.8
click at [301, 114] on div "Assignee : BOLEN DS02 Updated at : 29/08/2025, 13:17:24 Duty mode Enabled Batte…" at bounding box center [275, 101] width 215 height 88
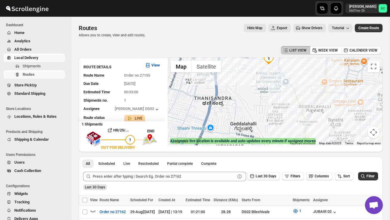
drag, startPoint x: 285, startPoint y: 101, endPoint x: 243, endPoint y: 96, distance: 43.2
click at [252, 98] on div "Assignee : BOLEN DS02 Updated at : 29/08/2025, 13:17:24 Duty mode Enabled Batte…" at bounding box center [275, 101] width 215 height 88
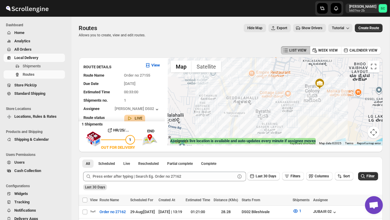
click at [375, 133] on button "Map camera controls" at bounding box center [373, 132] width 12 height 12
click at [358, 129] on button "Zoom out" at bounding box center [358, 132] width 12 height 12
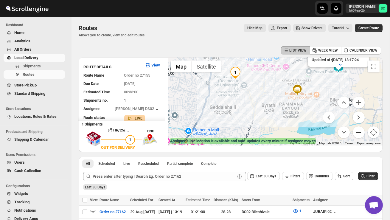
click at [358, 130] on button "Zoom out" at bounding box center [358, 132] width 12 height 12
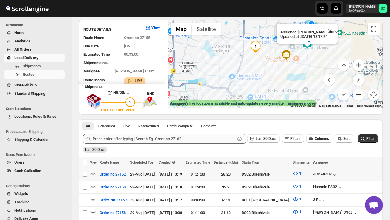
scroll to position [42, 0]
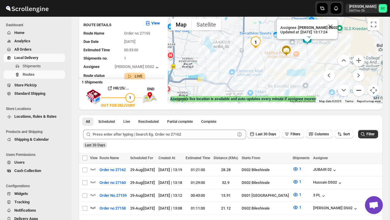
click at [359, 89] on button "Zoom out" at bounding box center [358, 90] width 12 height 12
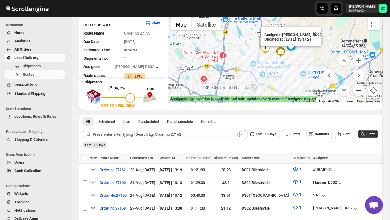
click at [359, 89] on button "Zoom out" at bounding box center [358, 90] width 12 height 12
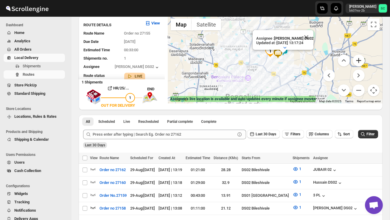
click at [361, 60] on button "Zoom in" at bounding box center [358, 60] width 12 height 12
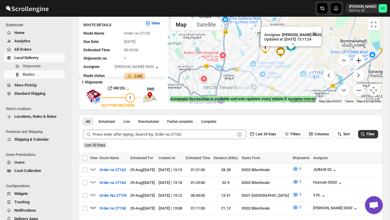
click at [361, 61] on button "Zoom in" at bounding box center [358, 60] width 12 height 12
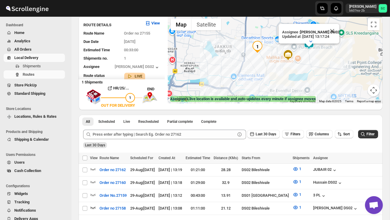
drag, startPoint x: 283, startPoint y: 71, endPoint x: 287, endPoint y: 79, distance: 8.7
click at [287, 79] on div "Assignee : BOLEN DS02 Updated at : 29/08/2025, 13:17:24 Duty mode Enabled Batte…" at bounding box center [275, 59] width 215 height 88
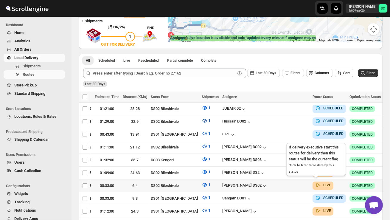
scroll to position [0, 90]
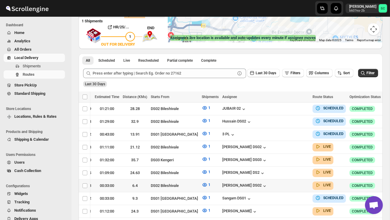
click at [385, 182] on icon "button" at bounding box center [388, 185] width 6 height 6
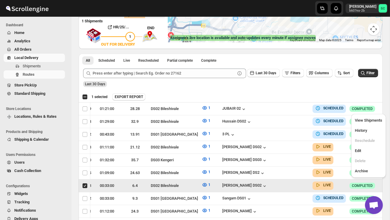
scroll to position [0, 0]
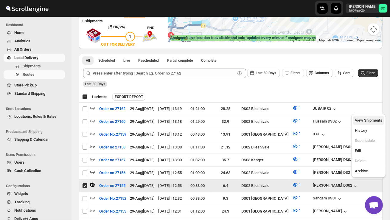
click at [369, 121] on span "View Shipments" at bounding box center [368, 120] width 27 height 4
checkbox input "false"
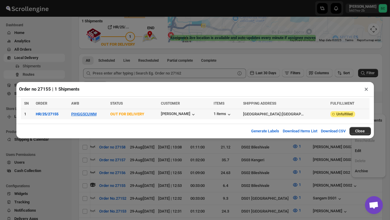
click at [85, 111] on td "PIHGG5CUWM" at bounding box center [88, 114] width 39 height 10
click at [86, 111] on td "PIHGG5CUWM" at bounding box center [88, 114] width 39 height 10
click at [86, 114] on button "PIHGG5CUWM" at bounding box center [83, 114] width 25 height 4
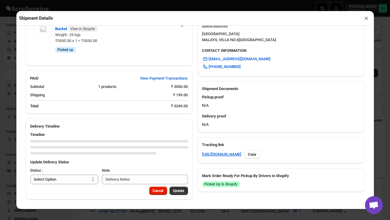
scroll to position [238, 0]
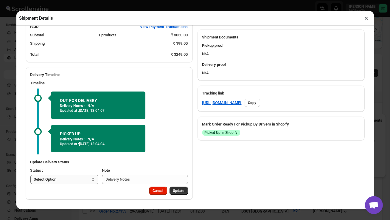
click at [78, 178] on select "Select Option PICKED UP OUT FOR DELIVERY RESCHEDULE DELIVERED CANCELLED" at bounding box center [64, 179] width 68 height 10
select select "DELIVERED"
click at [171, 190] on button "Update" at bounding box center [178, 190] width 18 height 8
select select
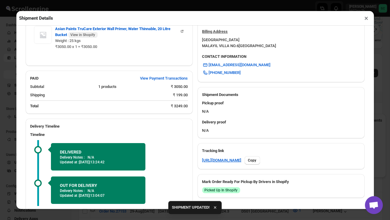
scroll to position [232, 0]
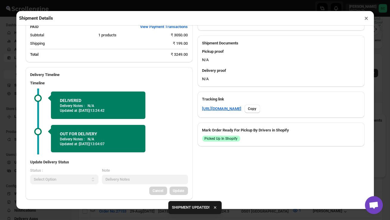
click at [367, 18] on button "×" at bounding box center [366, 18] width 9 height 8
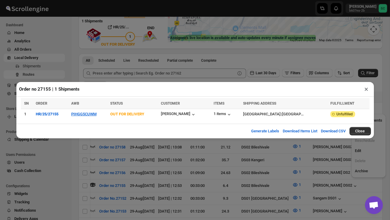
click at [366, 87] on button "×" at bounding box center [366, 89] width 9 height 8
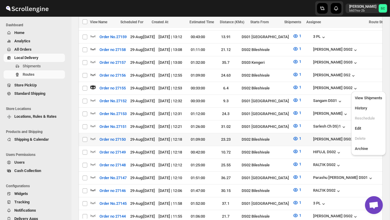
scroll to position [0, 0]
click at [95, 135] on icon "button" at bounding box center [93, 138] width 6 height 6
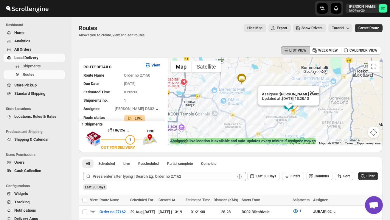
click at [314, 93] on button "Close" at bounding box center [312, 93] width 14 height 14
click at [289, 103] on img at bounding box center [289, 106] width 12 height 12
click at [291, 102] on img at bounding box center [289, 106] width 12 height 12
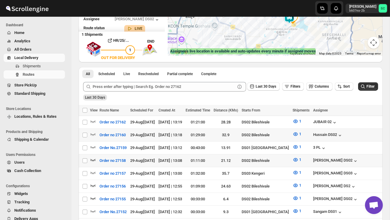
scroll to position [109, 0]
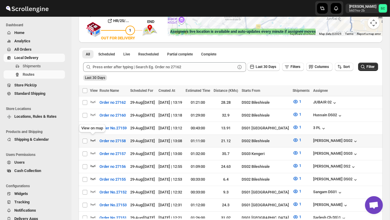
click at [92, 137] on icon "button" at bounding box center [93, 140] width 6 height 6
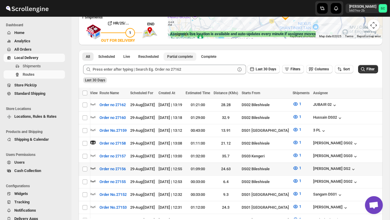
scroll to position [0, 0]
click at [92, 115] on icon "button" at bounding box center [93, 117] width 6 height 6
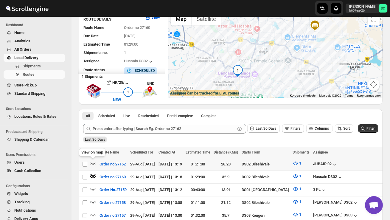
click at [91, 162] on icon "button" at bounding box center [93, 163] width 6 height 6
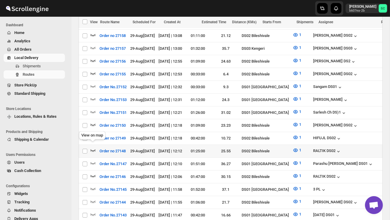
click at [91, 147] on icon "button" at bounding box center [93, 150] width 6 height 6
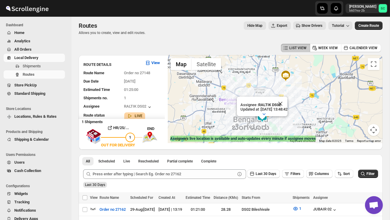
scroll to position [2, 0]
click at [287, 104] on button "Close" at bounding box center [280, 103] width 14 height 14
click at [272, 118] on div at bounding box center [275, 99] width 215 height 88
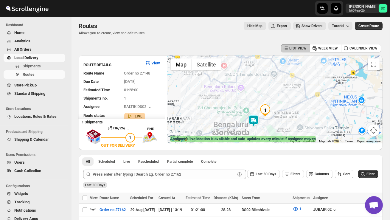
click at [272, 118] on div at bounding box center [275, 99] width 215 height 88
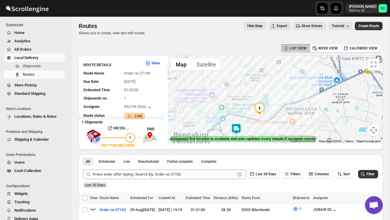
drag, startPoint x: 263, startPoint y: 127, endPoint x: 267, endPoint y: 112, distance: 15.2
click at [266, 116] on div at bounding box center [275, 99] width 215 height 88
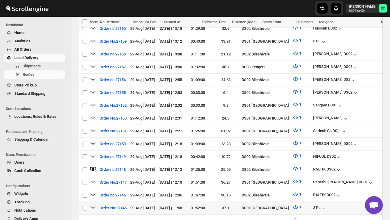
scroll to position [228, 0]
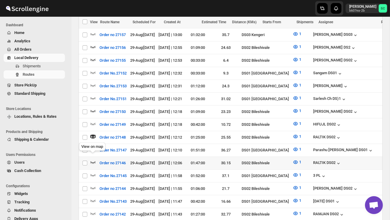
click at [93, 159] on icon "button" at bounding box center [93, 162] width 6 height 6
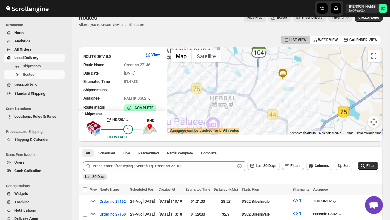
scroll to position [9, 0]
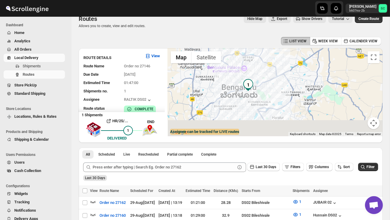
drag, startPoint x: 244, startPoint y: 124, endPoint x: 229, endPoint y: 101, distance: 28.4
click at [229, 101] on div at bounding box center [275, 92] width 215 height 88
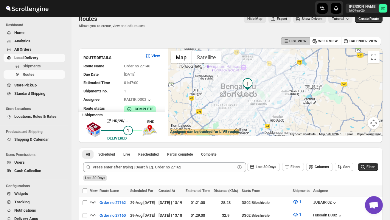
click at [243, 107] on div at bounding box center [275, 92] width 215 height 88
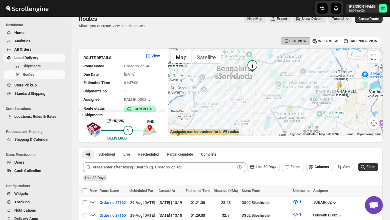
click at [243, 107] on div at bounding box center [275, 92] width 215 height 88
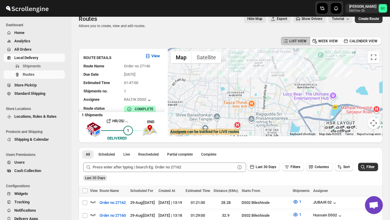
drag, startPoint x: 244, startPoint y: 90, endPoint x: 249, endPoint y: 123, distance: 32.9
click at [249, 122] on div at bounding box center [275, 92] width 215 height 88
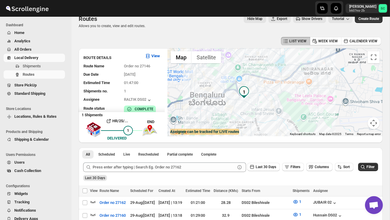
drag, startPoint x: 321, startPoint y: 99, endPoint x: 295, endPoint y: 116, distance: 31.7
click at [295, 116] on div at bounding box center [275, 92] width 215 height 88
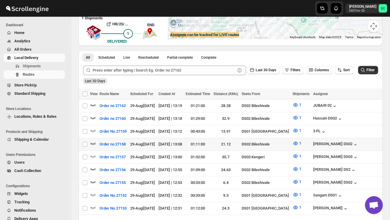
scroll to position [107, 0]
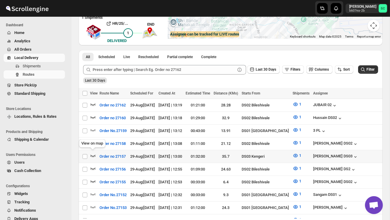
click at [93, 154] on icon "button" at bounding box center [92, 155] width 5 height 2
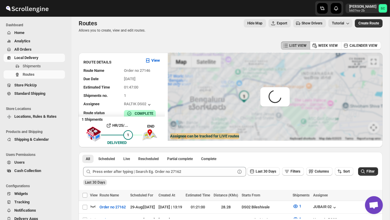
scroll to position [0, 0]
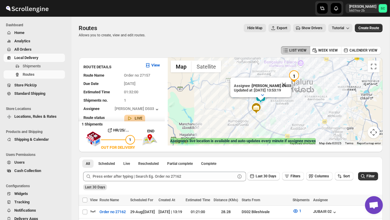
click at [290, 82] on button "Close" at bounding box center [284, 84] width 14 height 14
click at [286, 98] on div at bounding box center [275, 101] width 215 height 88
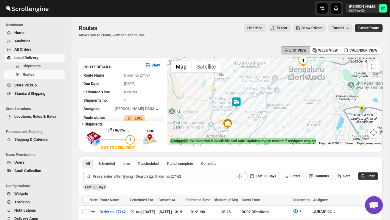
click at [286, 98] on div at bounding box center [275, 101] width 215 height 88
click at [286, 99] on div at bounding box center [275, 101] width 215 height 88
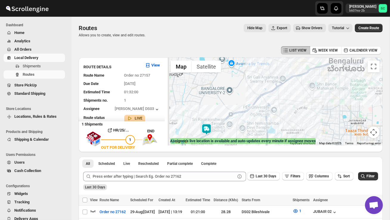
drag, startPoint x: 276, startPoint y: 105, endPoint x: 296, endPoint y: 124, distance: 27.8
click at [296, 124] on div at bounding box center [275, 101] width 215 height 88
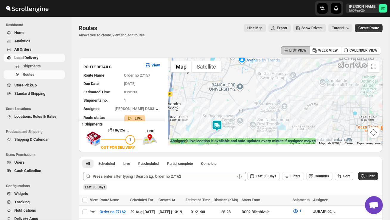
drag, startPoint x: 299, startPoint y: 115, endPoint x: 306, endPoint y: 106, distance: 10.9
click at [306, 106] on div at bounding box center [275, 101] width 215 height 88
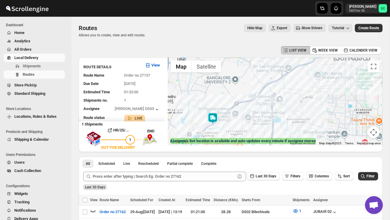
click at [214, 113] on img at bounding box center [213, 118] width 12 height 12
click at [210, 114] on img at bounding box center [213, 118] width 12 height 12
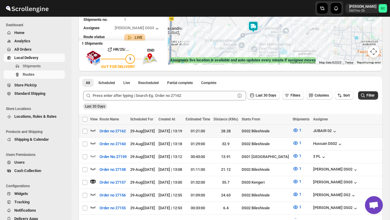
scroll to position [51, 0]
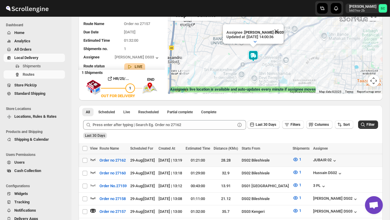
click at [92, 156] on icon "button" at bounding box center [93, 159] width 6 height 6
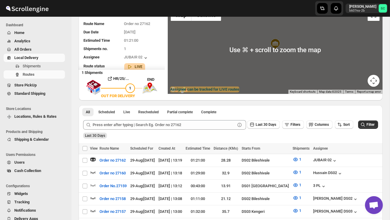
scroll to position [0, 0]
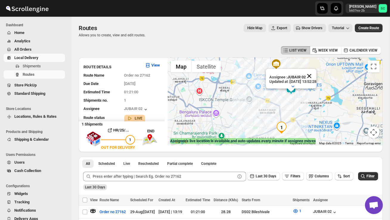
click at [316, 75] on button "Close" at bounding box center [309, 76] width 14 height 14
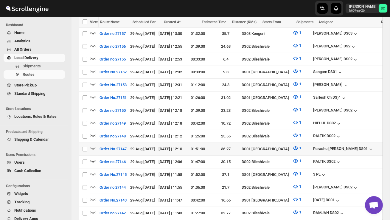
scroll to position [0, 0]
click at [96, 132] on icon "button" at bounding box center [93, 135] width 6 height 6
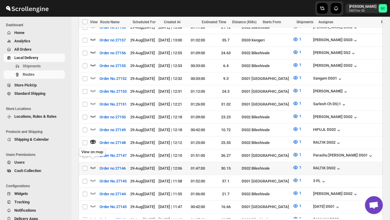
click at [92, 164] on icon "button" at bounding box center [93, 167] width 6 height 6
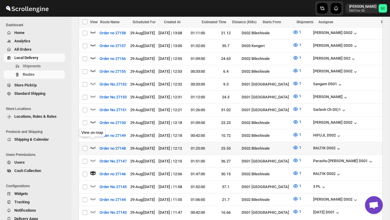
click at [95, 144] on icon "button" at bounding box center [93, 147] width 6 height 6
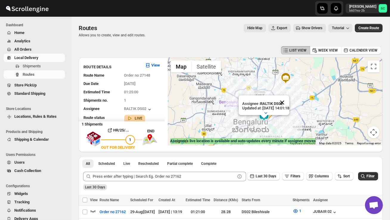
click at [289, 102] on button "Close" at bounding box center [282, 102] width 14 height 14
click at [275, 118] on div at bounding box center [275, 101] width 215 height 88
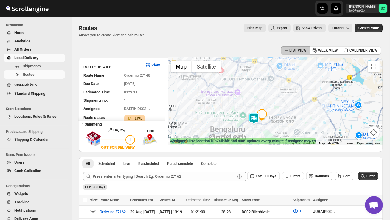
click at [275, 118] on div at bounding box center [275, 101] width 215 height 88
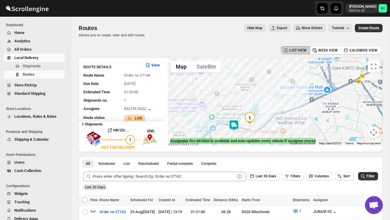
click at [267, 126] on div at bounding box center [275, 101] width 215 height 88
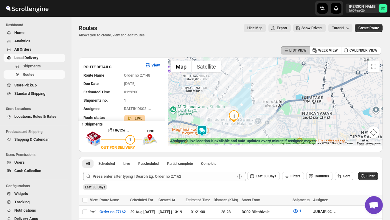
drag, startPoint x: 254, startPoint y: 132, endPoint x: 254, endPoint y: 126, distance: 6.5
click at [254, 126] on div at bounding box center [275, 101] width 215 height 88
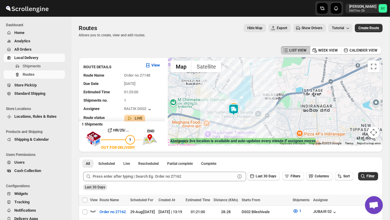
click at [233, 107] on img at bounding box center [233, 110] width 12 height 12
click at [233, 104] on img at bounding box center [233, 110] width 12 height 12
click at [249, 116] on div "Assignee : RALTIK DS02 Updated at : 29/08/2025, 14:08:41 Duty mode Enabled Batt…" at bounding box center [275, 101] width 215 height 88
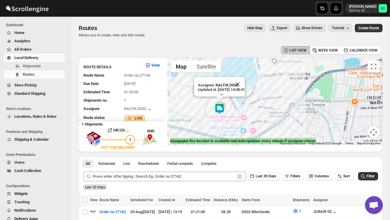
click at [249, 116] on div "Assignee : RALTIK DS02 Updated at : 29/08/2025, 14:08:41 Duty mode Enabled Batt…" at bounding box center [275, 101] width 215 height 88
click at [236, 117] on div "Assignee : RALTIK DS02 Updated at : 29/08/2025, 14:08:41 Duty mode Enabled Batt…" at bounding box center [275, 101] width 215 height 88
click at [235, 117] on div "Assignee : RALTIK DS02 Updated at : 29/08/2025, 14:08:41 Duty mode Enabled Batt…" at bounding box center [275, 101] width 215 height 88
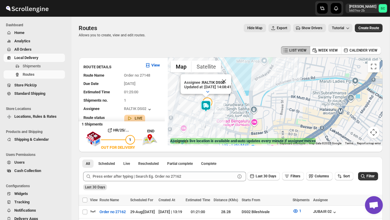
drag, startPoint x: 222, startPoint y: 123, endPoint x: 258, endPoint y: 125, distance: 35.8
click at [256, 125] on div "Assignee : RALTIK DS02 Updated at : 29/08/2025, 14:08:41 Duty mode Enabled Batt…" at bounding box center [275, 101] width 215 height 88
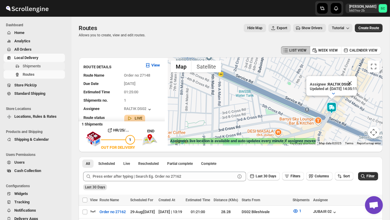
click at [35, 66] on span "Shipments" at bounding box center [32, 66] width 18 height 4
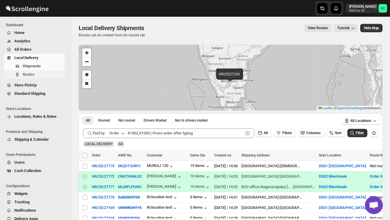
click at [39, 75] on span "Routes" at bounding box center [43, 74] width 41 height 6
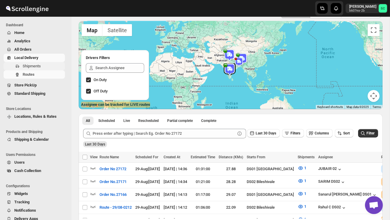
click at [32, 64] on span "Shipments" at bounding box center [32, 66] width 18 height 4
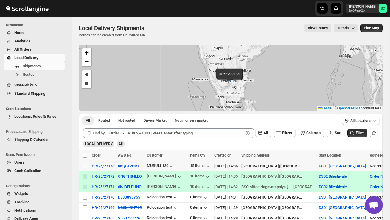
click at [83, 165] on input "Select shipment" at bounding box center [84, 165] width 5 height 5
checkbox input "true"
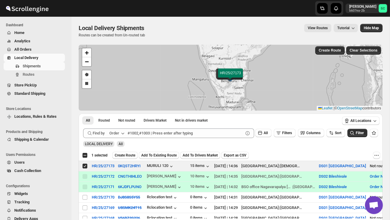
click at [132, 152] on button "Create Route" at bounding box center [124, 155] width 25 height 7
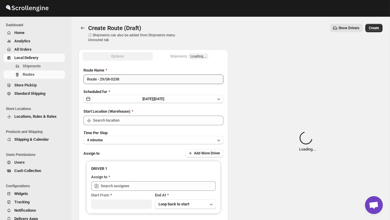
type input "DS01 [GEOGRAPHIC_DATA]"
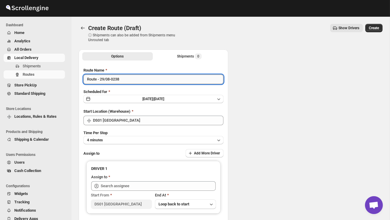
click at [126, 81] on input "Route - 29/08-0238" at bounding box center [153, 79] width 140 height 10
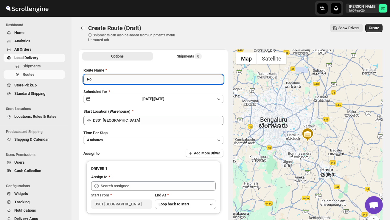
type input "R"
type input "Order no 27173"
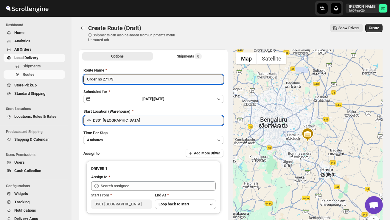
click at [145, 121] on input "DS01 [GEOGRAPHIC_DATA]" at bounding box center [158, 120] width 130 height 10
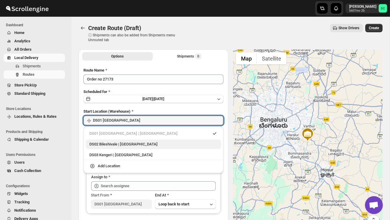
click at [139, 146] on div "DS02 Bileshivale | Bangalore" at bounding box center [153, 144] width 128 height 6
type input "DS02 Bileshivale"
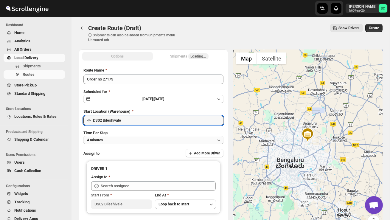
click at [132, 140] on button "4 minutes" at bounding box center [153, 140] width 140 height 8
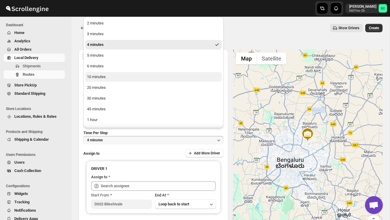
click at [107, 76] on button "10 minutes" at bounding box center [153, 77] width 136 height 10
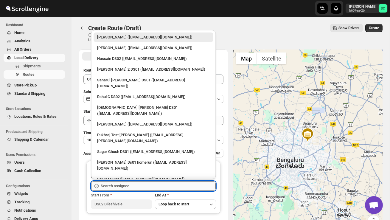
click at [111, 184] on input "text" at bounding box center [158, 186] width 115 height 10
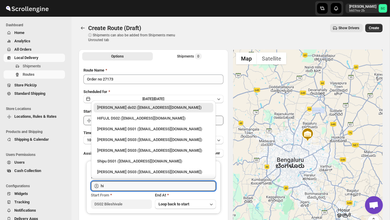
click at [133, 121] on div "HIFUJL DS02 ([EMAIL_ADDRESS][DOMAIN_NAME])" at bounding box center [153, 118] width 120 height 10
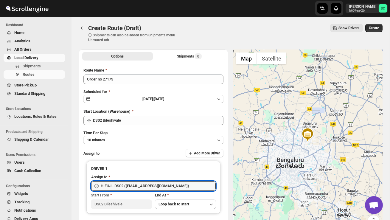
type input "HIFUJL DS02 ([EMAIL_ADDRESS][DOMAIN_NAME])"
click at [373, 30] on span "Create" at bounding box center [373, 28] width 10 height 5
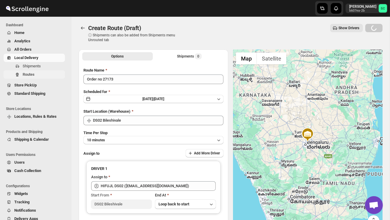
click at [33, 78] on button "Routes" at bounding box center [34, 74] width 61 height 8
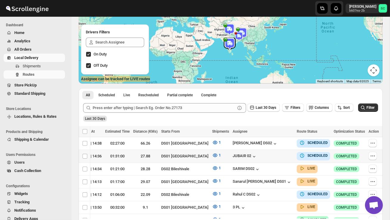
scroll to position [0, 98]
click at [372, 154] on icon "button" at bounding box center [372, 156] width 6 height 6
checkbox input "true"
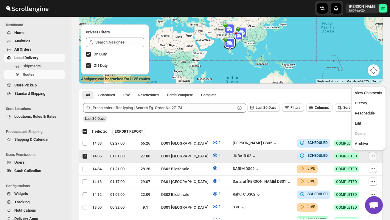
scroll to position [0, 0]
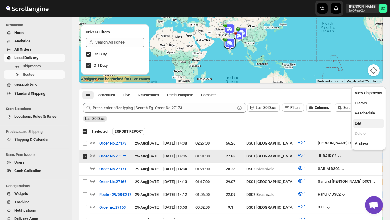
click at [366, 125] on span "Edit" at bounding box center [368, 123] width 27 height 6
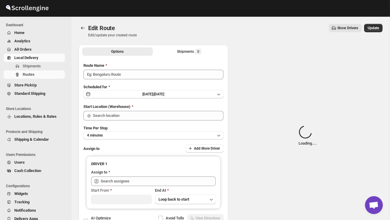
type input "Order No 27172"
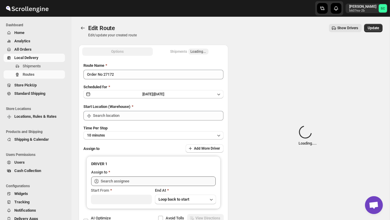
type input "DS01 [GEOGRAPHIC_DATA]"
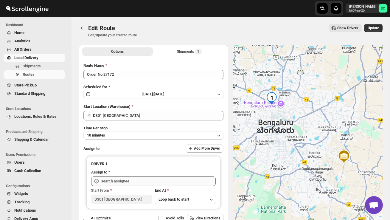
type input "JUBAIR 02 ([EMAIL_ADDRESS][DOMAIN_NAME])"
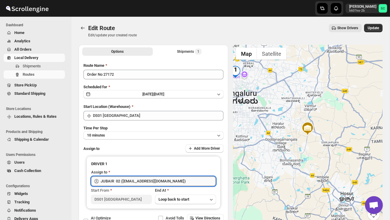
click at [183, 179] on input "JUBAIR 02 ([EMAIL_ADDRESS][DOMAIN_NAME])" at bounding box center [158, 181] width 115 height 10
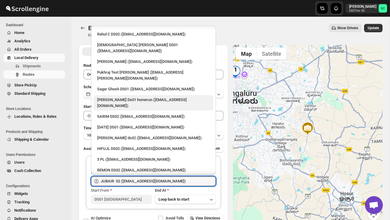
scroll to position [63, 0]
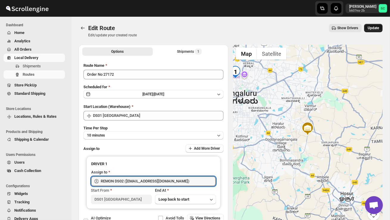
click at [376, 26] on span "Update" at bounding box center [372, 28] width 11 height 5
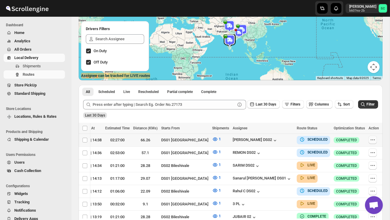
click at [372, 140] on icon "button" at bounding box center [372, 140] width 6 height 6
checkbox input "true"
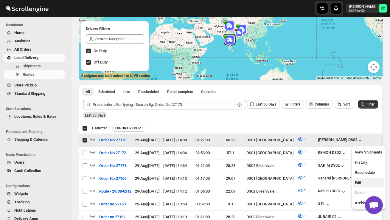
click at [362, 182] on span "Edit" at bounding box center [368, 182] width 27 height 6
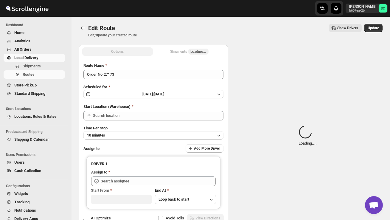
type input "Order No.27173"
type input "DS01 [GEOGRAPHIC_DATA]"
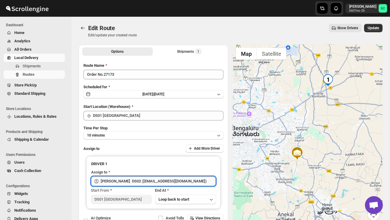
click at [182, 181] on input "[PERSON_NAME] DS02 ([EMAIL_ADDRESS][DOMAIN_NAME])" at bounding box center [158, 181] width 115 height 10
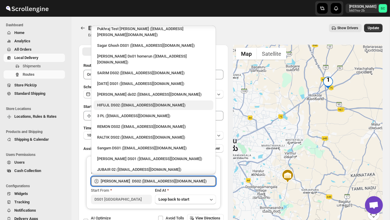
click at [131, 102] on div "HIFUJL DS02 ([EMAIL_ADDRESS][DOMAIN_NAME])" at bounding box center [153, 105] width 113 height 6
type input "HIFUJL DS02 ([EMAIL_ADDRESS][DOMAIN_NAME])"
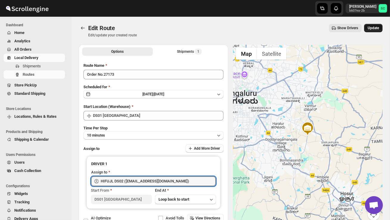
click at [374, 26] on span "Update" at bounding box center [372, 28] width 11 height 5
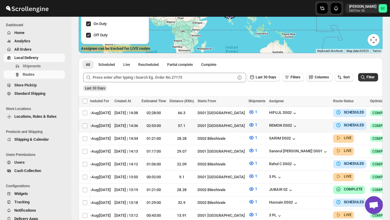
scroll to position [0, 98]
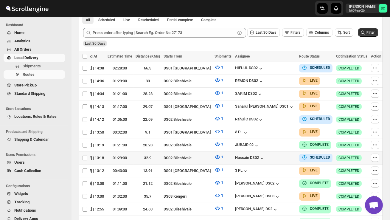
scroll to position [0, 88]
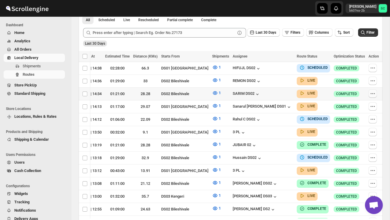
click at [371, 92] on icon "button" at bounding box center [372, 93] width 6 height 6
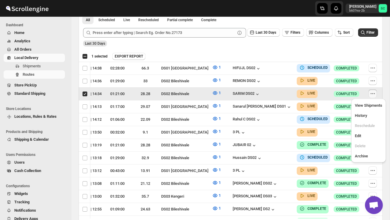
scroll to position [0, 0]
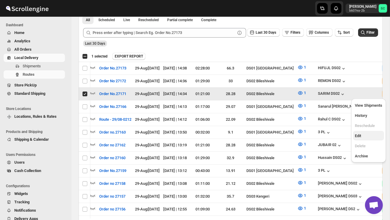
click at [368, 138] on span "Edit" at bounding box center [368, 136] width 27 height 6
checkbox input "false"
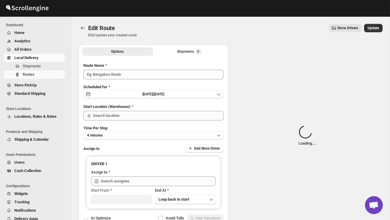
type input "Order No.27171"
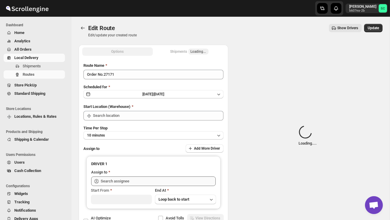
type input "SARIM DS02 ([EMAIL_ADDRESS][DOMAIN_NAME])"
type input "DS02 Bileshivale"
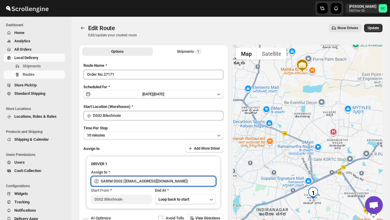
click at [186, 182] on input "SARIM DS02 ([EMAIL_ADDRESS][DOMAIN_NAME])" at bounding box center [158, 181] width 115 height 10
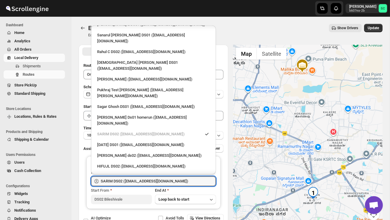
scroll to position [54, 0]
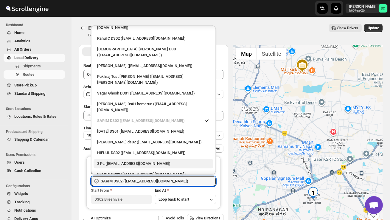
click at [133, 160] on div "3 PL ([EMAIL_ADDRESS][DOMAIN_NAME])" at bounding box center [153, 163] width 113 height 6
type input "3 PL ([EMAIL_ADDRESS][DOMAIN_NAME])"
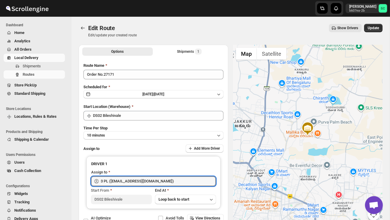
click at [382, 28] on div "Edit Route. This page is ready Edit Route Edit/update your created route Show D…" at bounding box center [230, 125] width 318 height 216
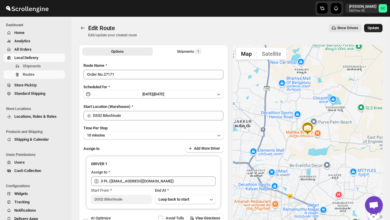
click at [375, 27] on span "Update" at bounding box center [372, 28] width 11 height 5
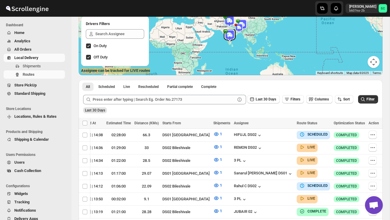
scroll to position [72, 0]
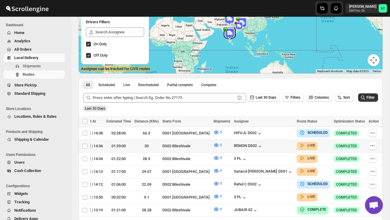
click at [373, 144] on icon "button" at bounding box center [372, 146] width 6 height 6
checkbox input "true"
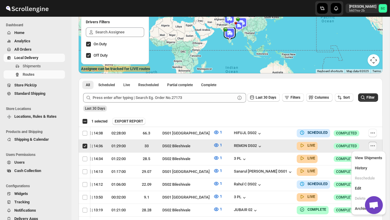
scroll to position [0, 0]
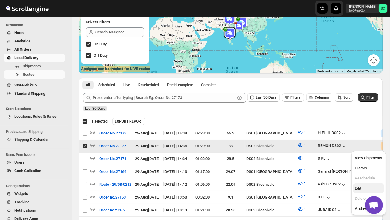
click at [363, 185] on span "Edit" at bounding box center [368, 188] width 27 height 6
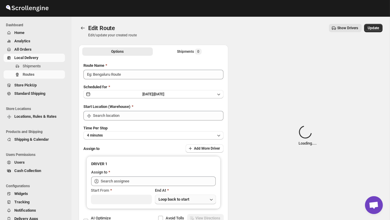
type input "Order No 27172"
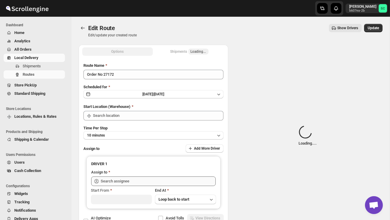
type input "DS02 Bileshivale"
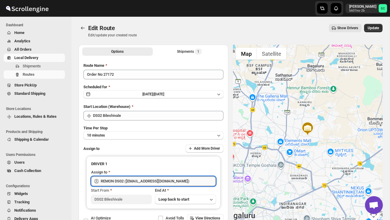
click at [178, 179] on input "REMON DS02 ([EMAIL_ADDRESS][DOMAIN_NAME])" at bounding box center [158, 181] width 115 height 10
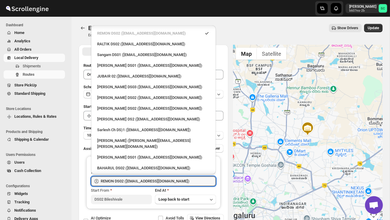
scroll to position [197, 0]
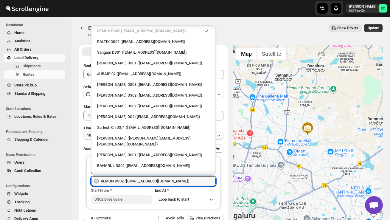
click at [130, 163] on div "BAHARUL DS02 ([EMAIL_ADDRESS][DOMAIN_NAME])" at bounding box center [153, 166] width 113 height 6
type input "BAHARUL DS02 ([EMAIL_ADDRESS][DOMAIN_NAME])"
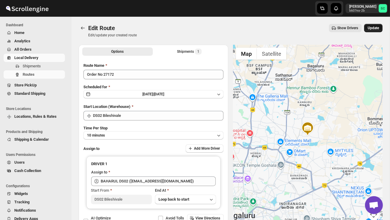
click at [372, 27] on span "Update" at bounding box center [372, 28] width 11 height 5
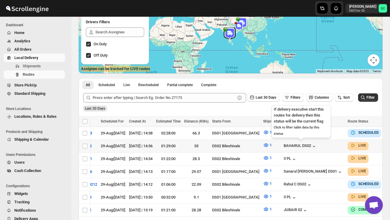
scroll to position [0, 98]
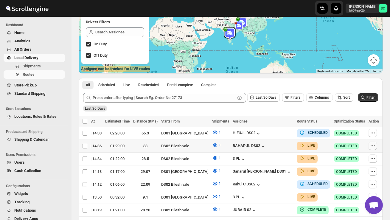
click at [373, 144] on icon "button" at bounding box center [372, 146] width 6 height 6
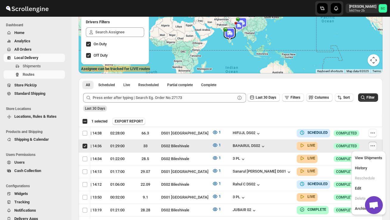
scroll to position [0, 0]
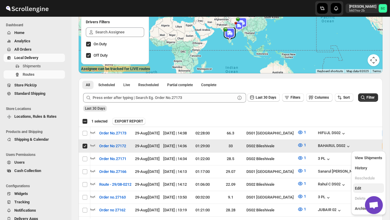
click at [367, 184] on button "Edit" at bounding box center [368, 188] width 31 height 10
checkbox input "false"
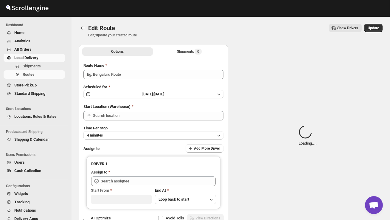
type input "Order No 27172"
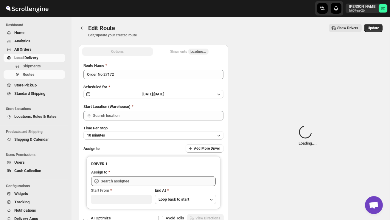
type input "DS02 Bileshivale"
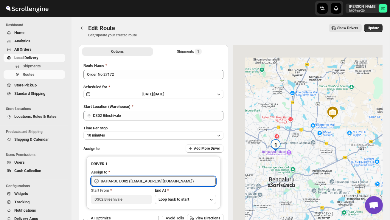
click at [186, 181] on input "BAHARUL DS02 ([EMAIL_ADDRESS][DOMAIN_NAME])" at bounding box center [158, 181] width 115 height 10
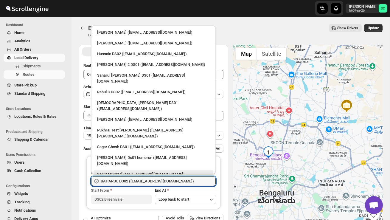
click at [137, 169] on div "SARIM DS02 ([EMAIL_ADDRESS][DOMAIN_NAME])" at bounding box center [153, 174] width 120 height 10
type input "SARIM DS02 ([EMAIL_ADDRESS][DOMAIN_NAME])"
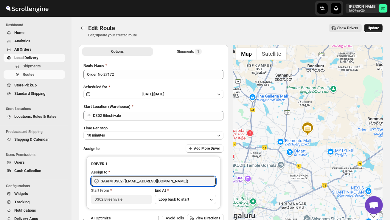
click at [375, 28] on span "Update" at bounding box center [372, 28] width 11 height 5
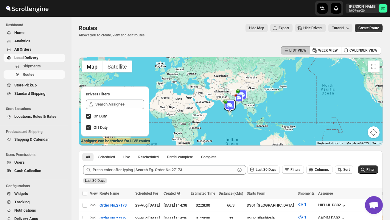
click at [22, 161] on span "Users" at bounding box center [19, 162] width 10 height 4
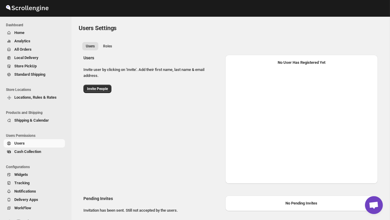
select select "637b767fbaab0276b10c91d8"
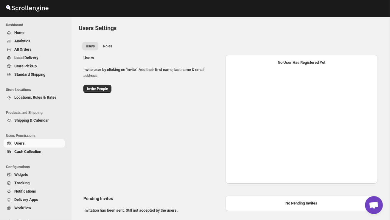
select select "637b767fbaab0276b10c91d8"
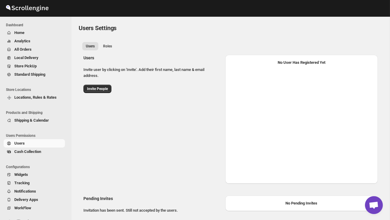
select select "637b767fbaab0276b10c91d8"
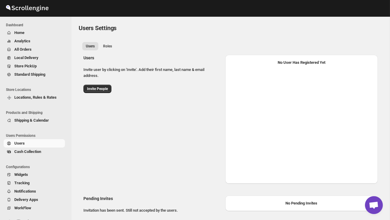
select select "637b767fbaab0276b10c91d8"
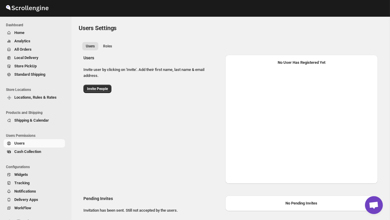
select select "637b767fbaab0276b10c91d8"
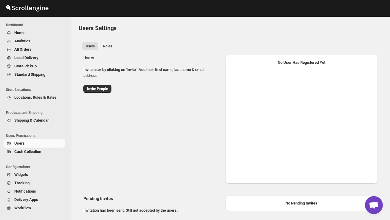
select select "637b767fbaab0276b10c91d8"
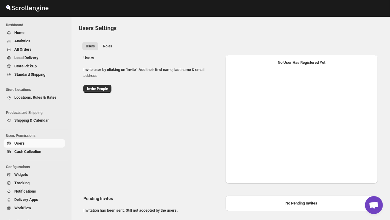
select select "637b767fbaab0276b10c91d8"
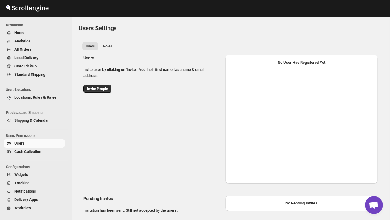
select select "637b767fbaab0276b10c91d8"
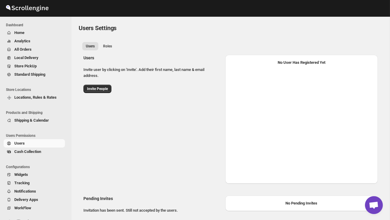
select select "637b767fbaab0276b10c91d8"
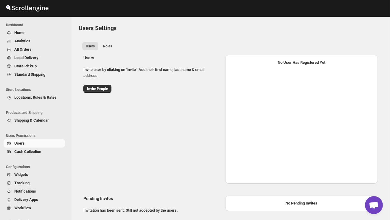
select select "637b767fbaab0276b10c91d8"
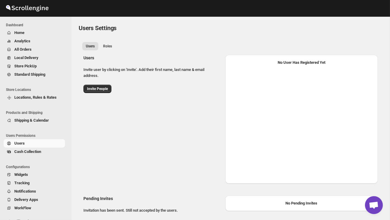
select select "637b767fbaab0276b10c91d8"
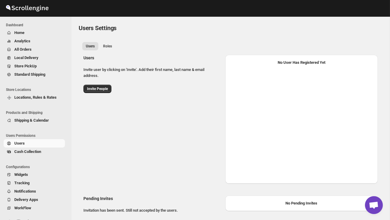
select select "637b767fbaab0276b10c91d8"
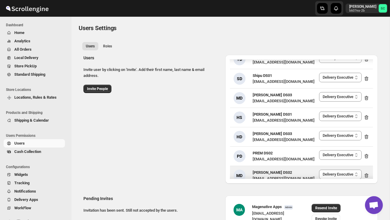
scroll to position [1020, 0]
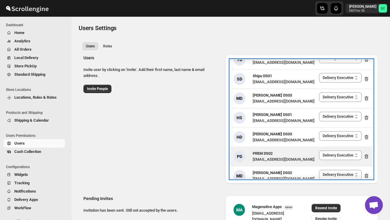
click at [366, 153] on icon at bounding box center [366, 156] width 6 height 6
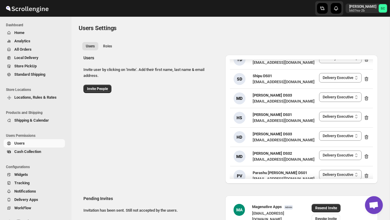
click at [166, 127] on div "Users Invite user by clicking on 'Invite'. Add their first name, last name & em…" at bounding box center [228, 116] width 299 height 133
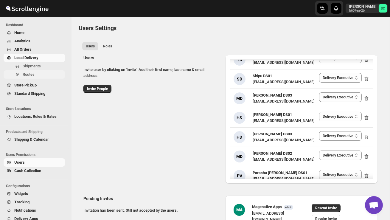
click at [30, 72] on span "Routes" at bounding box center [29, 74] width 12 height 4
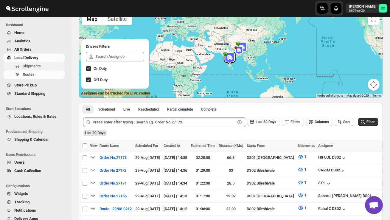
click at [35, 65] on span "Shipments" at bounding box center [32, 66] width 18 height 4
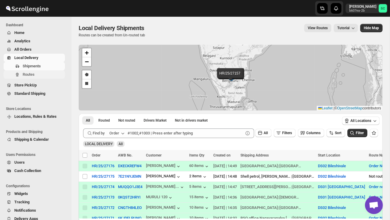
click at [34, 73] on span "Routes" at bounding box center [29, 74] width 12 height 4
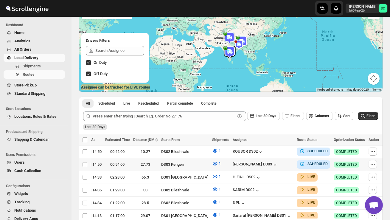
scroll to position [0, 98]
click at [371, 150] on icon "button" at bounding box center [372, 151] width 6 height 6
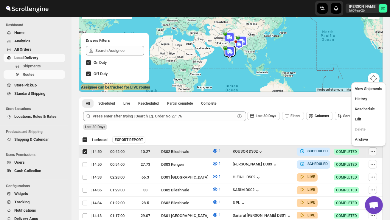
scroll to position [0, 0]
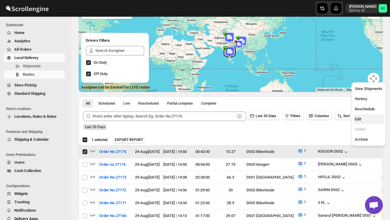
click at [365, 117] on span "Edit" at bounding box center [368, 119] width 27 height 6
checkbox input "false"
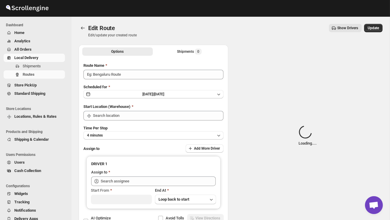
type input "Order No.27176"
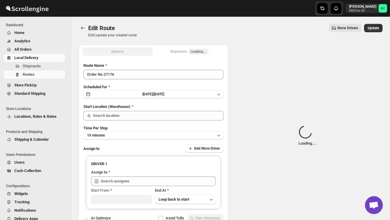
type input "DS02 Bileshivale"
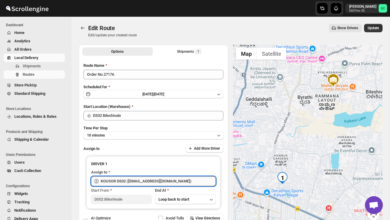
click at [194, 182] on input "KOUSOR DS02 ([EMAIL_ADDRESS][DOMAIN_NAME])" at bounding box center [158, 181] width 115 height 10
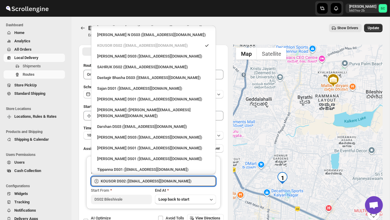
scroll to position [497, 0]
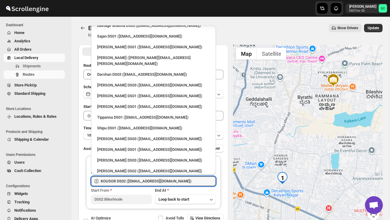
click at [136, 195] on div "RAMJAN DS02 ([EMAIL_ADDRESS][DOMAIN_NAME])" at bounding box center [153, 198] width 113 height 6
type input "RAMJAN DS02 ([EMAIL_ADDRESS][DOMAIN_NAME])"
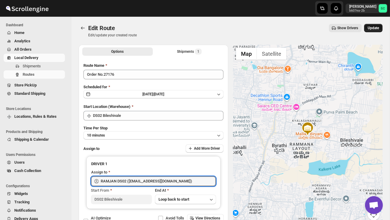
click at [375, 25] on button "Update" at bounding box center [373, 28] width 18 height 8
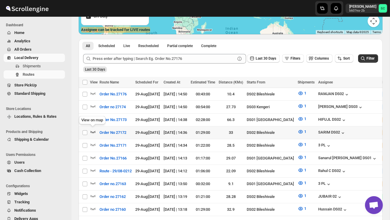
click at [94, 130] on icon "button" at bounding box center [93, 132] width 6 height 6
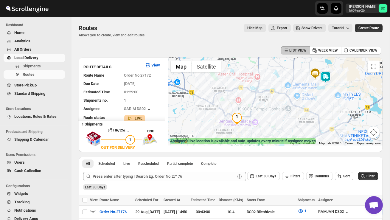
click at [325, 73] on img at bounding box center [325, 77] width 12 height 12
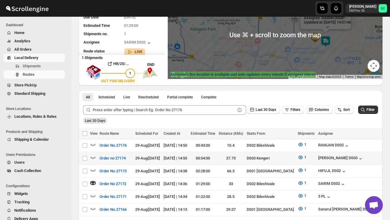
scroll to position [70, 0]
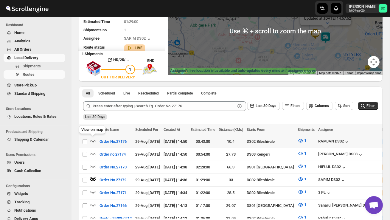
click at [94, 140] on icon "button" at bounding box center [93, 141] width 6 height 6
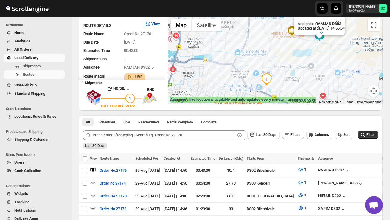
scroll to position [43, 0]
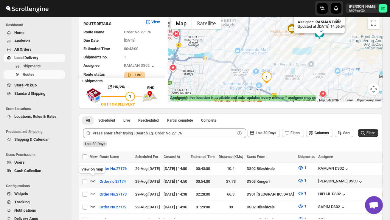
click at [93, 180] on icon "button" at bounding box center [93, 180] width 6 height 6
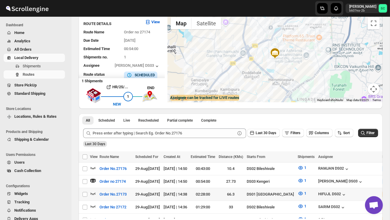
click at [94, 191] on icon "button" at bounding box center [93, 193] width 6 height 6
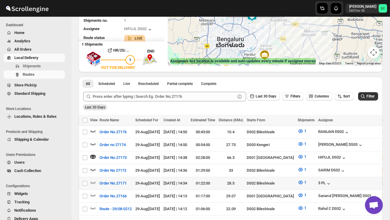
scroll to position [80, 0]
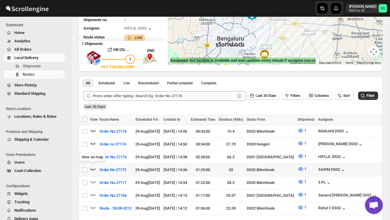
click at [93, 168] on icon "button" at bounding box center [93, 169] width 6 height 6
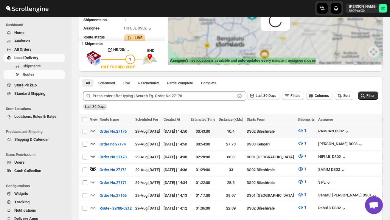
scroll to position [0, 0]
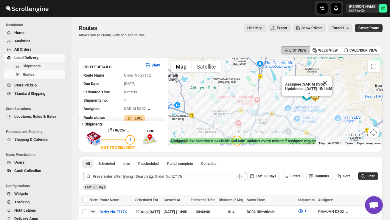
click at [35, 63] on span "Shipments" at bounding box center [43, 66] width 41 height 6
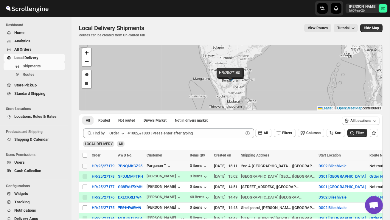
click at [85, 165] on input "Select shipment" at bounding box center [84, 165] width 5 height 5
checkbox input "true"
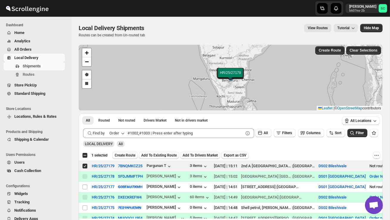
click at [129, 156] on span "Create Route" at bounding box center [125, 155] width 21 height 5
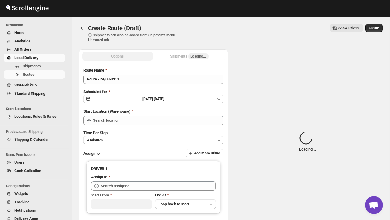
type input "DS02 Bileshivale"
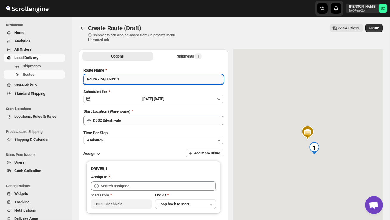
click at [129, 82] on input "Route - 29/08-0311" at bounding box center [153, 79] width 140 height 10
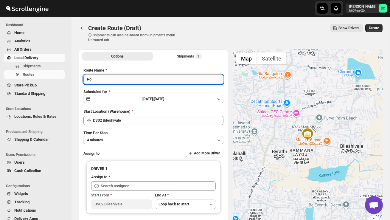
type input "R"
type input "Order no 27179"
click at [134, 140] on button "4 minutes" at bounding box center [153, 140] width 140 height 8
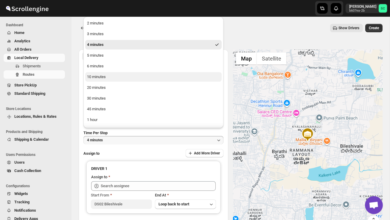
click at [110, 81] on button "10 minutes" at bounding box center [153, 77] width 136 height 10
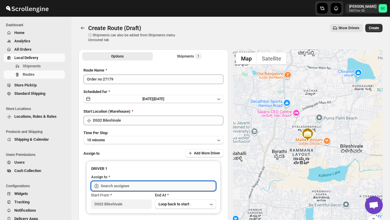
click at [125, 187] on input "text" at bounding box center [158, 186] width 115 height 10
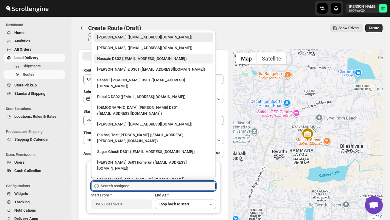
click at [121, 59] on div "Hussain DS02 ([EMAIL_ADDRESS][DOMAIN_NAME])" at bounding box center [153, 59] width 113 height 6
type input "Hussain DS02 ([EMAIL_ADDRESS][DOMAIN_NAME])"
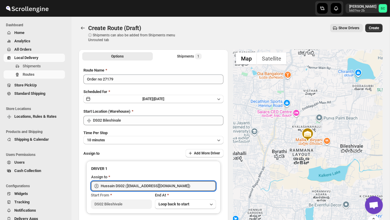
click at [372, 28] on span "Create" at bounding box center [373, 28] width 10 height 5
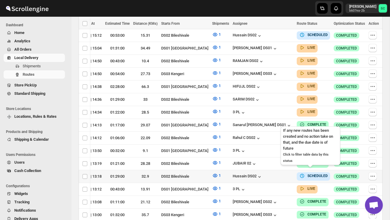
scroll to position [0, 97]
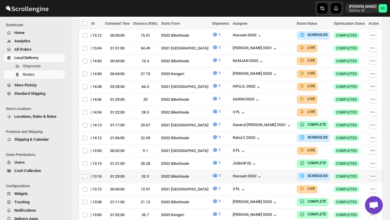
click at [371, 173] on icon "button" at bounding box center [372, 176] width 6 height 6
checkbox input "true"
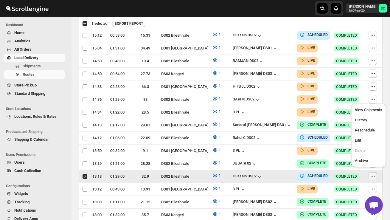
scroll to position [0, 0]
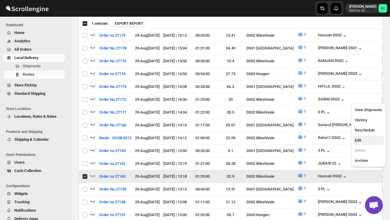
click at [365, 143] on span "Edit" at bounding box center [368, 140] width 27 height 6
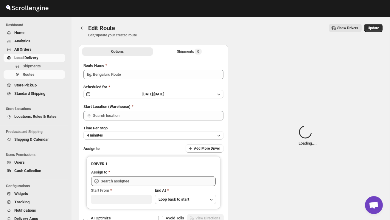
type input "Order no 27160"
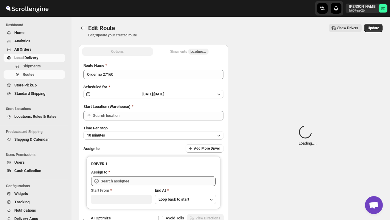
type input "DS02 Bileshivale"
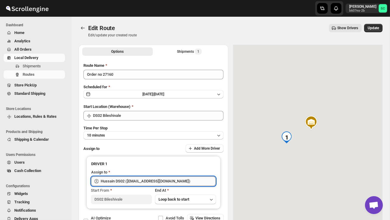
click at [167, 179] on input "Hussain DS02 ([EMAIL_ADDRESS][DOMAIN_NAME])" at bounding box center [158, 181] width 115 height 10
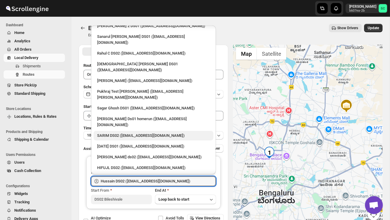
scroll to position [43, 0]
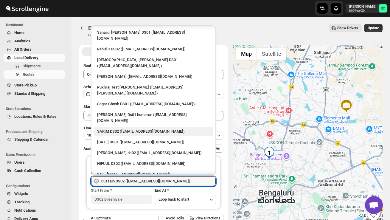
click at [141, 171] on div "3 PL ([EMAIL_ADDRESS][DOMAIN_NAME])" at bounding box center [153, 174] width 113 height 6
type input "3 PL ([EMAIL_ADDRESS][DOMAIN_NAME])"
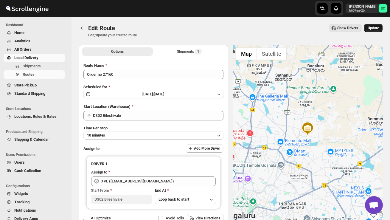
click at [374, 29] on span "Update" at bounding box center [372, 28] width 11 height 5
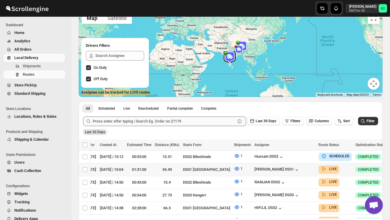
scroll to position [0, 97]
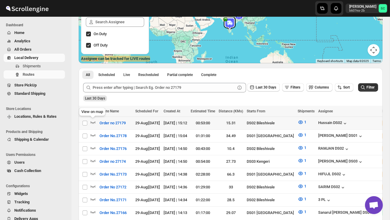
click at [90, 121] on tr "Select route Order no 27179 29-Aug | [DATE] [DATE] | 15:12 00:53:00 15.31 DS02 …" at bounding box center [273, 123] width 389 height 13
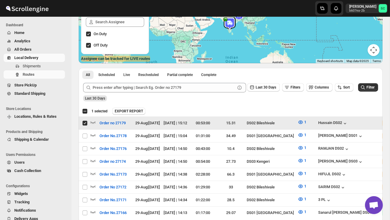
click at [85, 123] on input "Select route" at bounding box center [84, 123] width 5 height 5
checkbox input "false"
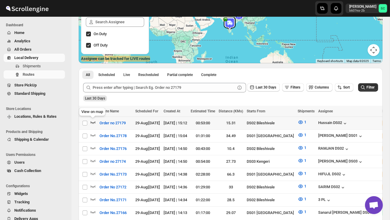
click at [93, 121] on icon "button" at bounding box center [93, 122] width 6 height 6
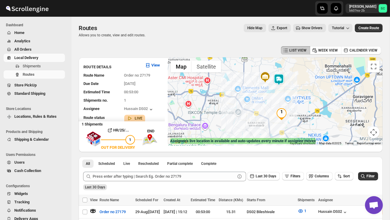
click at [278, 72] on div at bounding box center [275, 101] width 215 height 88
click at [279, 76] on img at bounding box center [279, 80] width 12 height 12
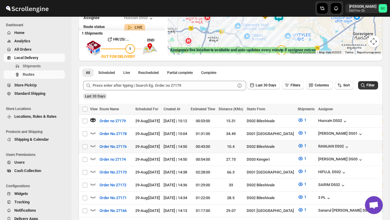
scroll to position [93, 0]
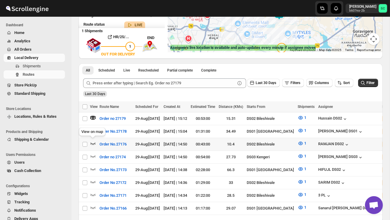
click at [94, 143] on icon "button" at bounding box center [93, 143] width 6 height 6
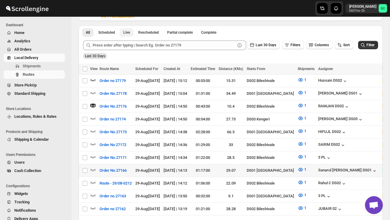
scroll to position [131, 0]
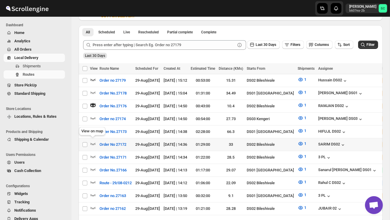
click at [92, 144] on span at bounding box center [93, 145] width 6 height 4
click at [92, 142] on icon "button" at bounding box center [93, 143] width 6 height 6
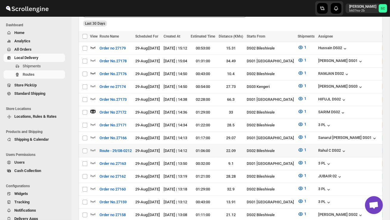
scroll to position [162, 0]
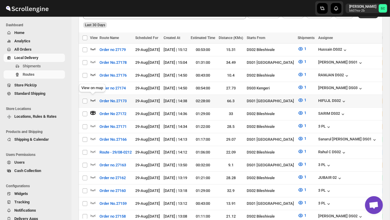
click at [94, 97] on icon "button" at bounding box center [93, 100] width 6 height 6
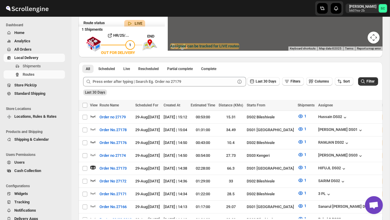
scroll to position [0, 0]
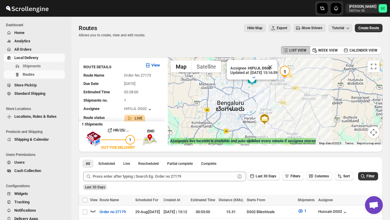
click at [36, 63] on button "Shipments" at bounding box center [34, 66] width 61 height 8
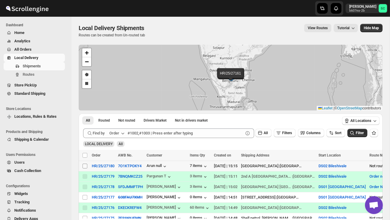
click at [84, 164] on input "Select shipment" at bounding box center [84, 165] width 5 height 5
checkbox input "true"
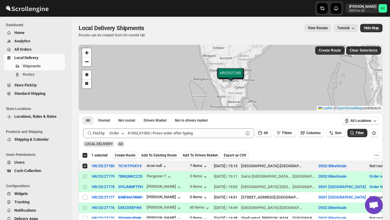
click at [122, 154] on span "Create Route" at bounding box center [125, 155] width 21 height 5
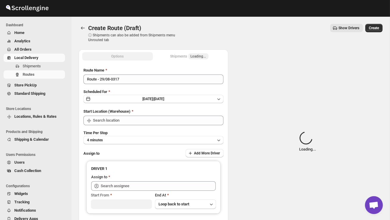
type input "DS02 Bileshivale"
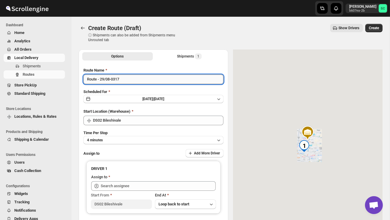
click at [127, 80] on input "Route - 29/08-0317" at bounding box center [153, 79] width 140 height 10
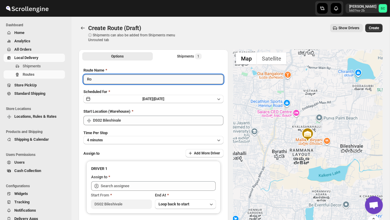
type input "R"
type input "Order no 27180"
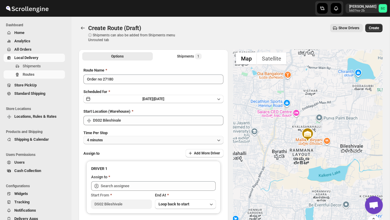
click at [135, 137] on button "4 minutes" at bounding box center [153, 140] width 140 height 8
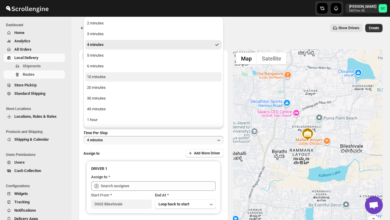
click at [107, 76] on button "10 minutes" at bounding box center [153, 77] width 136 height 10
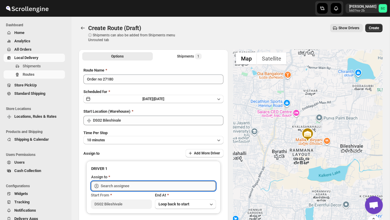
click at [118, 187] on input "text" at bounding box center [158, 186] width 115 height 10
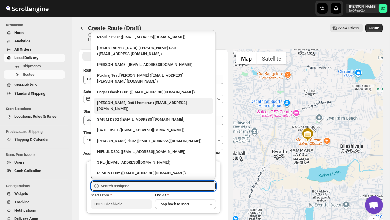
scroll to position [60, 0]
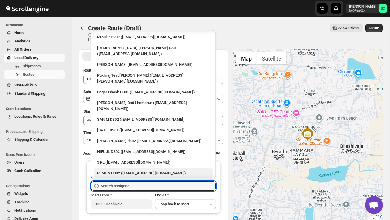
click at [115, 170] on div "REMON DS02 ([EMAIL_ADDRESS][DOMAIN_NAME])" at bounding box center [153, 173] width 113 height 6
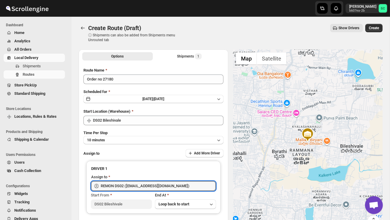
type input "REMON DS02 ([EMAIL_ADDRESS][DOMAIN_NAME])"
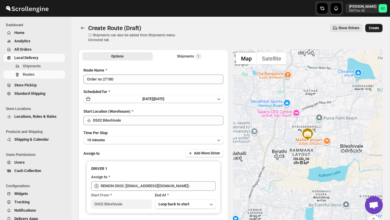
click at [374, 29] on span "Create" at bounding box center [373, 28] width 10 height 5
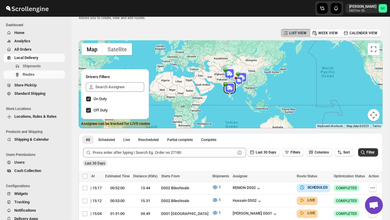
scroll to position [6, 0]
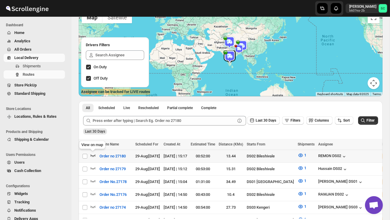
click at [91, 157] on icon "button" at bounding box center [93, 155] width 6 height 6
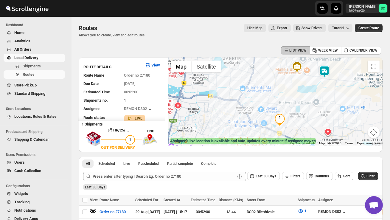
click at [326, 72] on img at bounding box center [324, 71] width 12 height 12
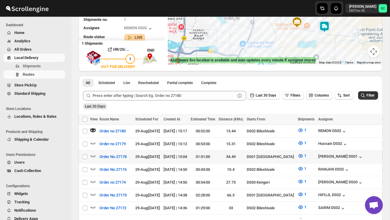
scroll to position [82, 0]
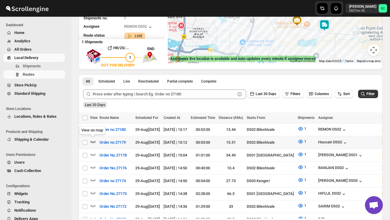
click at [92, 141] on icon "button" at bounding box center [92, 141] width 5 height 2
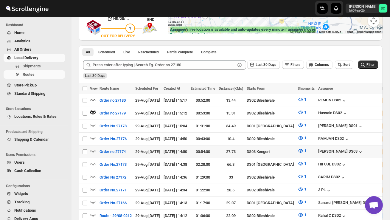
scroll to position [112, 0]
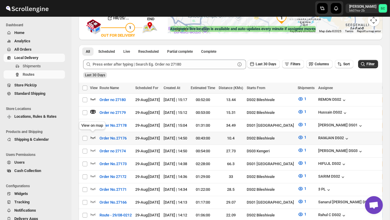
click at [92, 136] on icon "button" at bounding box center [92, 137] width 5 height 2
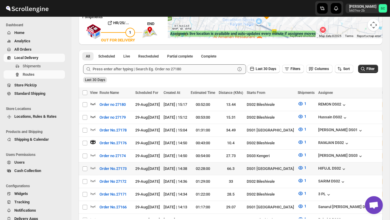
scroll to position [107, 0]
click at [92, 164] on icon "button" at bounding box center [93, 167] width 6 height 6
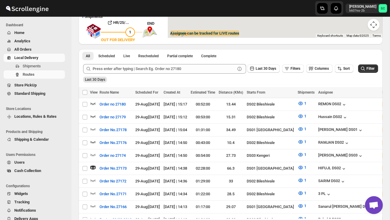
scroll to position [0, 0]
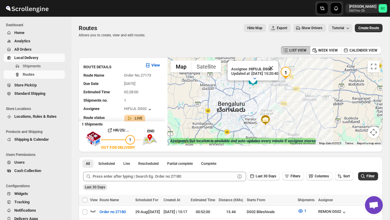
drag, startPoint x: 206, startPoint y: 125, endPoint x: 216, endPoint y: 139, distance: 16.8
click at [217, 139] on div "← Move left → Move right ↑ Move up ↓ Move down + Zoom in - Zoom out Home Jump l…" at bounding box center [275, 101] width 215 height 88
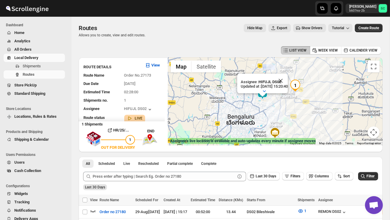
click at [240, 117] on div "Assignee : HIFUJL DS02 Updated at : [DATE] 15:20:40 Duty mode Enabled Battery p…" at bounding box center [275, 101] width 215 height 88
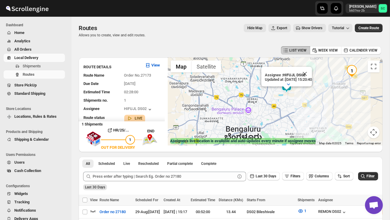
drag, startPoint x: 260, startPoint y: 104, endPoint x: 260, endPoint y: 127, distance: 23.5
click at [260, 126] on div "Assignee : HIFUJL DS02 Updated at : [DATE] 15:20:40 Duty mode Enabled Battery p…" at bounding box center [275, 101] width 215 height 88
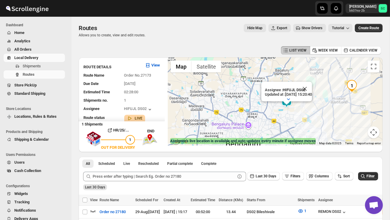
click at [263, 121] on div "Assignee : HIFUJL DS02 Updated at : [DATE] 15:20:40 Duty mode Enabled Battery p…" at bounding box center [275, 101] width 215 height 88
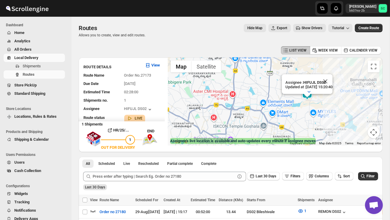
drag, startPoint x: 281, startPoint y: 118, endPoint x: 260, endPoint y: 130, distance: 24.0
click at [260, 131] on div "Assignee : HIFUJL DS02 Updated at : [DATE] 15:20:40 Duty mode Enabled Battery p…" at bounding box center [275, 101] width 215 height 88
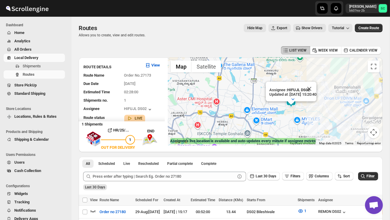
click at [277, 125] on div "Assignee : HIFUJL DS02 Updated at : [DATE] 15:20:40 Duty mode Enabled Battery p…" at bounding box center [275, 101] width 215 height 88
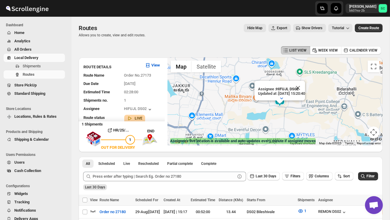
drag, startPoint x: 257, startPoint y: 110, endPoint x: 228, endPoint y: 127, distance: 33.3
click at [228, 128] on div "Assignee : HIFUJL DS02 Updated at : [DATE] 15:20:40 Duty mode Enabled Battery p…" at bounding box center [275, 101] width 215 height 88
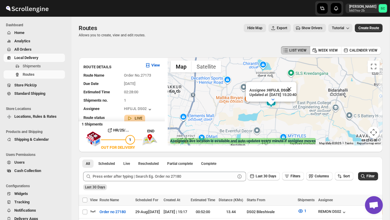
click at [242, 118] on div "Assignee : HIFUJL DS02 Updated at : [DATE] 15:20:40 Duty mode Enabled Battery p…" at bounding box center [275, 101] width 215 height 88
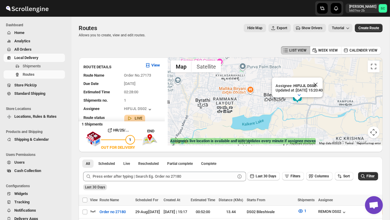
drag, startPoint x: 252, startPoint y: 100, endPoint x: 240, endPoint y: 118, distance: 21.6
click at [240, 119] on div "Assignee : HIFUJL DS02 Updated at : [DATE] 15:20:40 Duty mode Enabled Battery p…" at bounding box center [275, 101] width 215 height 88
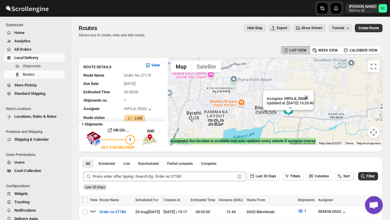
click at [240, 117] on div "Assignee : HIFUJL DS02 Updated at : [DATE] 15:20:40 Duty mode Enabled Battery p…" at bounding box center [275, 101] width 215 height 88
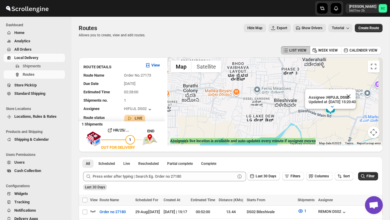
drag, startPoint x: 318, startPoint y: 120, endPoint x: 273, endPoint y: 114, distance: 45.0
click at [274, 114] on div "Assignee : HIFUJL DS02 Updated at : [DATE] 15:20:40 Duty mode Enabled Battery p…" at bounding box center [275, 101] width 215 height 88
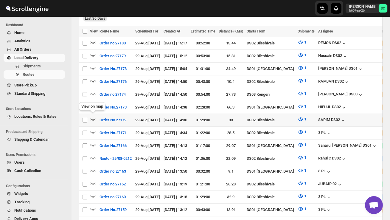
click at [94, 118] on icon "button" at bounding box center [93, 119] width 6 height 6
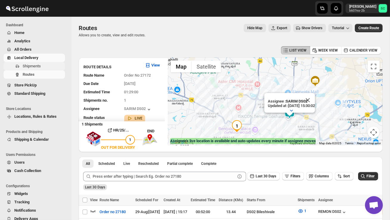
click at [35, 67] on span "Shipments" at bounding box center [32, 66] width 18 height 4
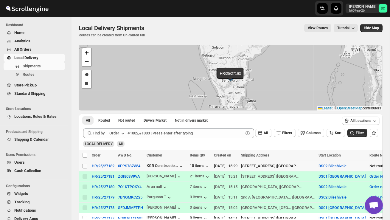
click at [86, 165] on input "Select shipment" at bounding box center [84, 165] width 5 height 5
checkbox input "true"
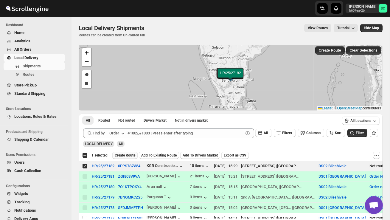
click at [126, 156] on span "Create Route" at bounding box center [125, 155] width 21 height 5
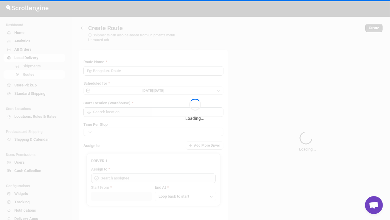
type input "Route - 29/08-0330"
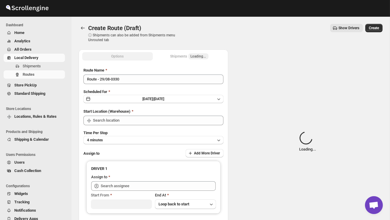
type input "DS02 Bileshivale"
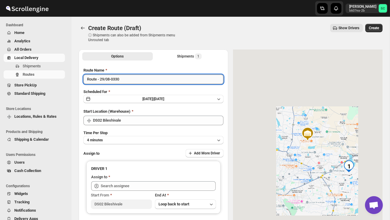
click at [129, 79] on input "Route - 29/08-0330" at bounding box center [153, 79] width 140 height 10
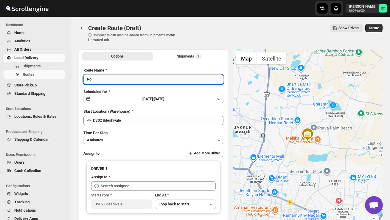
type input "R"
type input "Order no 27182"
click at [131, 138] on button "4 minutes" at bounding box center [153, 140] width 140 height 8
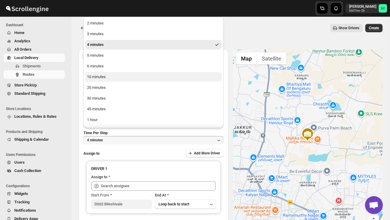
click at [107, 79] on button "10 minutes" at bounding box center [153, 77] width 136 height 10
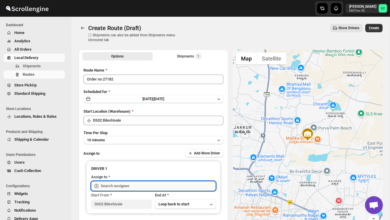
click at [114, 184] on input "text" at bounding box center [158, 186] width 115 height 10
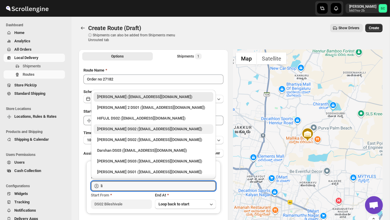
click at [147, 126] on div "[PERSON_NAME] DS02 ([EMAIL_ADDRESS][DOMAIN_NAME])" at bounding box center [153, 129] width 113 height 6
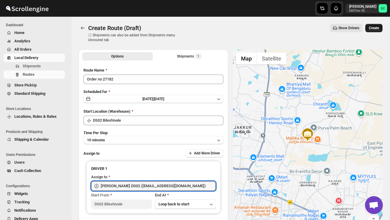
type input "[PERSON_NAME] DS02 ([EMAIL_ADDRESS][DOMAIN_NAME])"
click at [374, 28] on span "Create" at bounding box center [373, 28] width 10 height 5
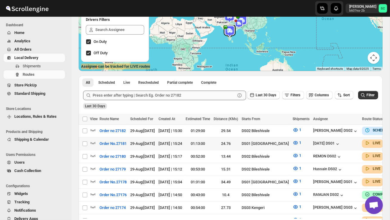
scroll to position [76, 0]
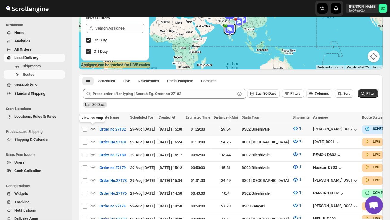
click at [93, 127] on icon "button" at bounding box center [93, 128] width 6 height 6
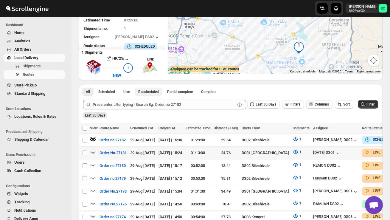
scroll to position [72, 0]
click at [92, 163] on icon "button" at bounding box center [93, 164] width 6 height 6
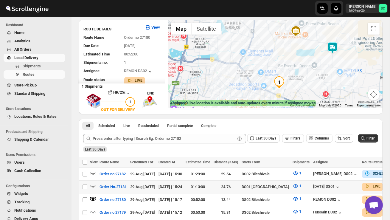
scroll to position [0, 0]
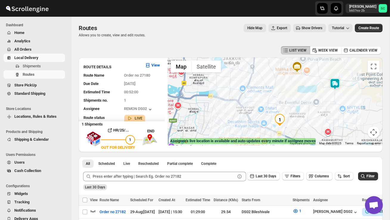
click at [336, 78] on img at bounding box center [335, 84] width 12 height 12
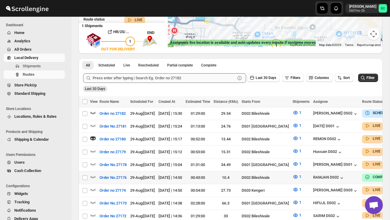
scroll to position [99, 0]
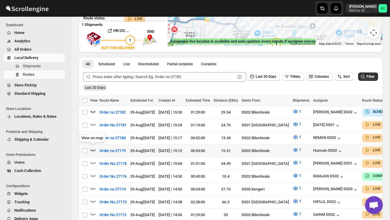
click at [93, 147] on icon "button" at bounding box center [93, 150] width 6 height 6
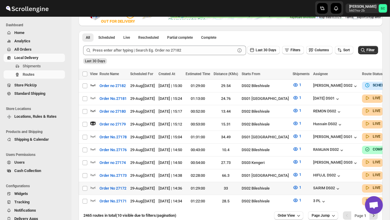
scroll to position [127, 0]
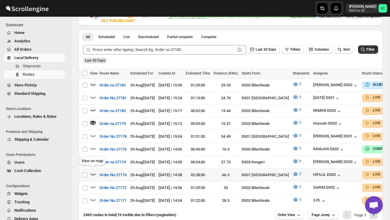
click at [95, 171] on icon "button" at bounding box center [93, 174] width 6 height 6
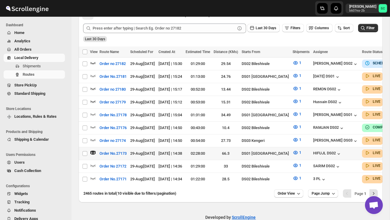
scroll to position [159, 0]
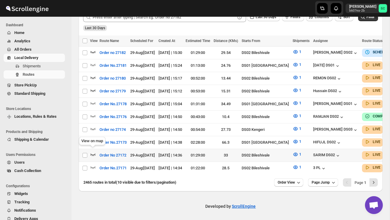
click at [93, 151] on icon "button" at bounding box center [93, 154] width 6 height 6
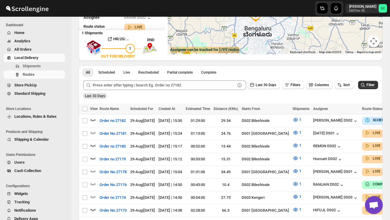
scroll to position [0, 0]
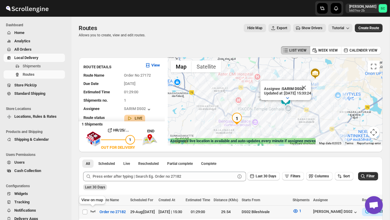
click at [92, 209] on icon "button" at bounding box center [93, 211] width 6 height 6
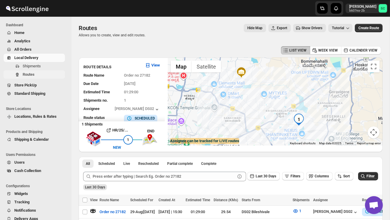
click at [39, 75] on span "Routes" at bounding box center [43, 74] width 41 height 6
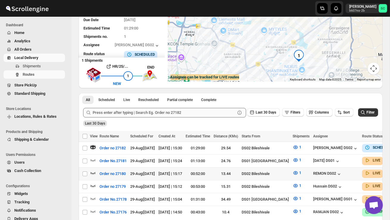
scroll to position [65, 0]
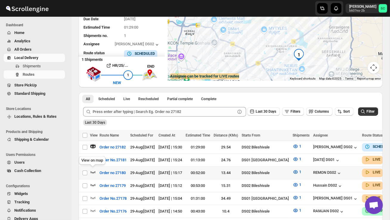
click at [93, 170] on icon "button" at bounding box center [93, 172] width 6 height 6
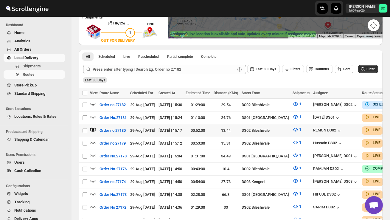
scroll to position [114, 0]
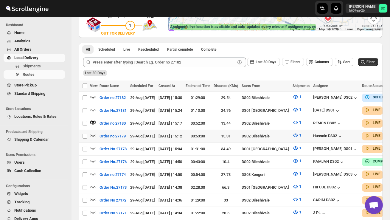
click at [95, 133] on icon "button" at bounding box center [93, 135] width 6 height 6
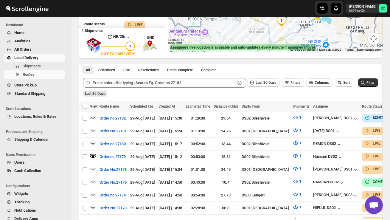
scroll to position [93, 0]
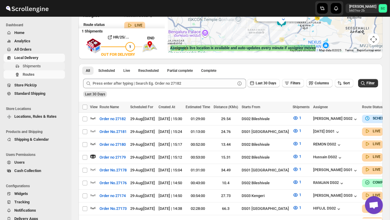
click at [41, 65] on span "Shipments" at bounding box center [32, 66] width 18 height 4
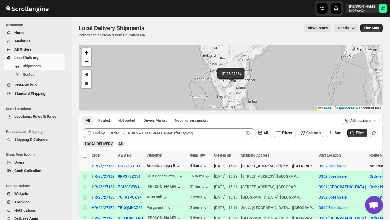
click at [83, 166] on input "Select shipment" at bounding box center [84, 165] width 5 height 5
checkbox input "true"
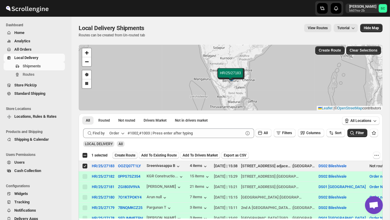
click at [126, 155] on span "Create Route" at bounding box center [125, 155] width 21 height 5
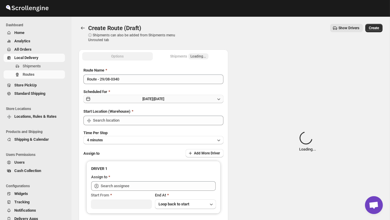
type input "DS02 Bileshivale"
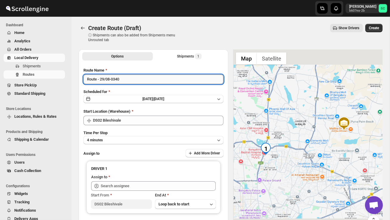
click at [128, 81] on input "Route - 29/08-0340" at bounding box center [153, 79] width 140 height 10
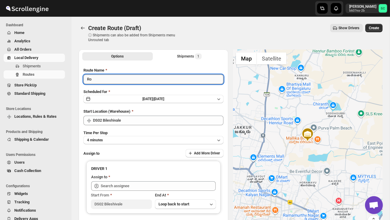
type input "R"
type input "Order no 27183"
click at [130, 136] on button "4 minutes" at bounding box center [153, 140] width 140 height 8
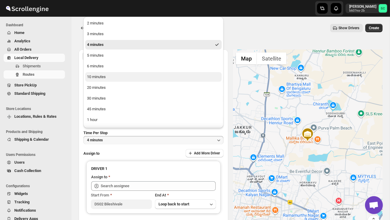
click at [113, 78] on button "10 minutes" at bounding box center [153, 77] width 136 height 10
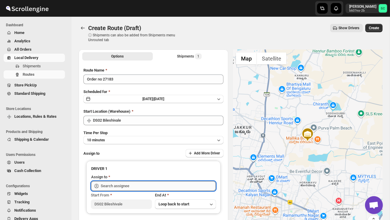
click at [122, 182] on input "text" at bounding box center [158, 186] width 115 height 10
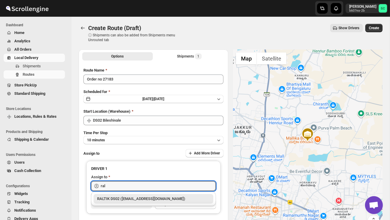
click at [136, 201] on div "RALTIK DS02 ([EMAIL_ADDRESS][DOMAIN_NAME])" at bounding box center [153, 199] width 113 height 6
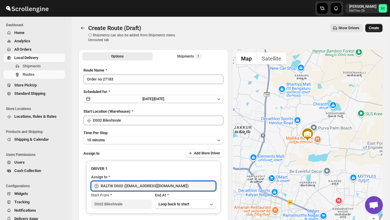
type input "RALTIK DS02 ([EMAIL_ADDRESS][DOMAIN_NAME])"
click at [373, 28] on span "Create" at bounding box center [373, 28] width 10 height 5
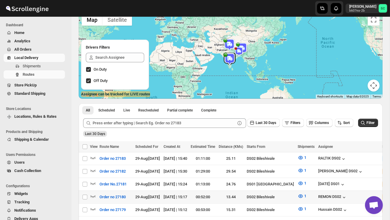
scroll to position [50, 0]
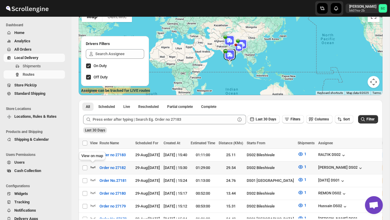
click at [93, 166] on icon "button" at bounding box center [93, 167] width 6 height 6
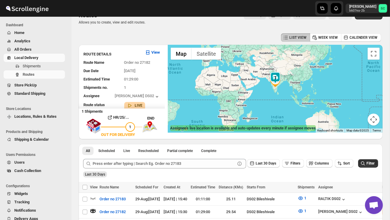
scroll to position [0, 0]
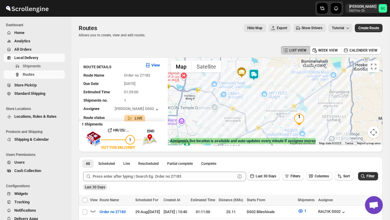
click at [257, 72] on img at bounding box center [254, 75] width 12 height 12
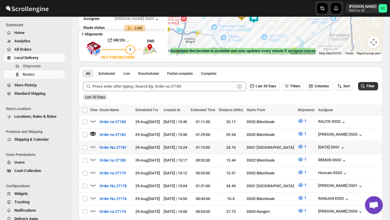
scroll to position [94, 0]
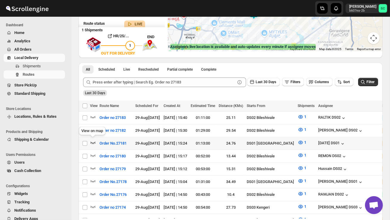
click at [93, 141] on icon "button" at bounding box center [93, 142] width 6 height 6
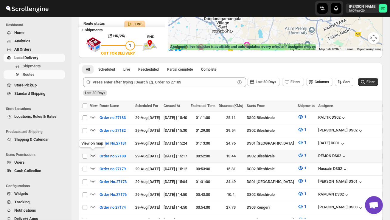
click at [91, 154] on icon "button" at bounding box center [92, 155] width 5 height 2
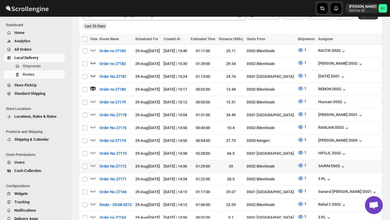
scroll to position [164, 0]
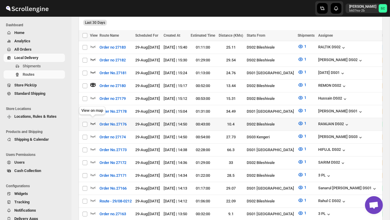
click at [94, 120] on icon "button" at bounding box center [93, 123] width 6 height 6
click at [93, 95] on icon "button" at bounding box center [93, 98] width 6 height 6
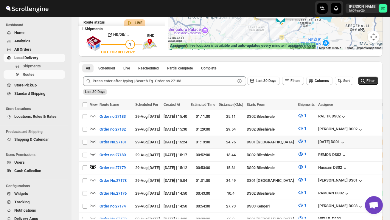
scroll to position [98, 0]
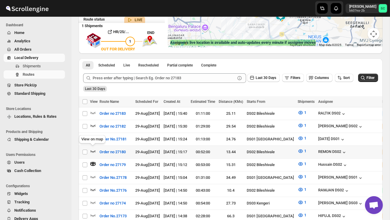
click at [93, 149] on icon "button" at bounding box center [93, 151] width 6 height 6
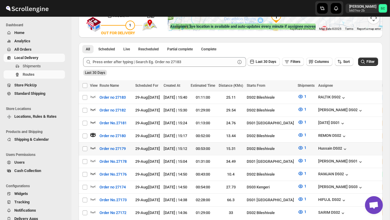
scroll to position [115, 0]
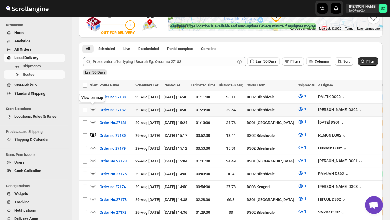
click at [92, 107] on icon "button" at bounding box center [93, 109] width 6 height 6
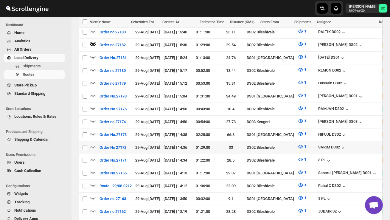
scroll to position [0, 0]
click at [92, 143] on icon "button" at bounding box center [93, 146] width 6 height 6
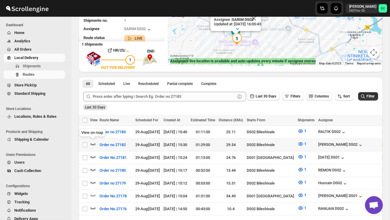
click at [90, 142] on icon "button" at bounding box center [93, 144] width 6 height 6
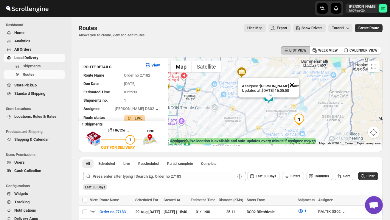
click at [293, 84] on button "Close" at bounding box center [292, 85] width 14 height 14
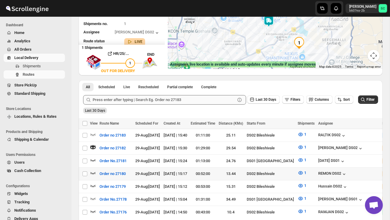
scroll to position [79, 0]
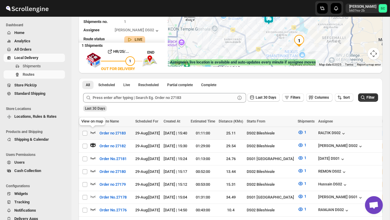
click at [93, 132] on icon "button" at bounding box center [93, 132] width 6 height 6
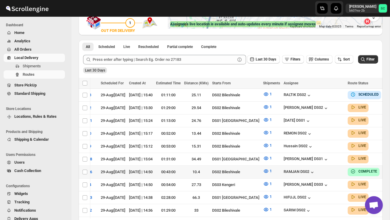
scroll to position [0, 60]
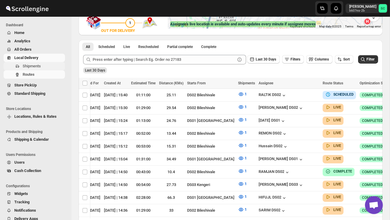
click at [42, 67] on span "Shipments" at bounding box center [43, 66] width 41 height 6
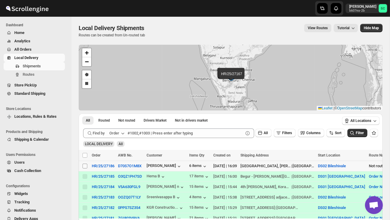
click at [85, 167] on input "Select shipment" at bounding box center [84, 165] width 5 height 5
checkbox input "true"
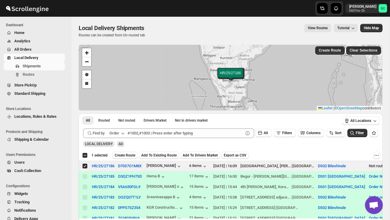
click at [127, 154] on span "Create Route" at bounding box center [125, 155] width 21 height 5
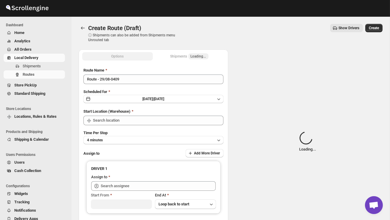
type input "DS02 Bileshivale"
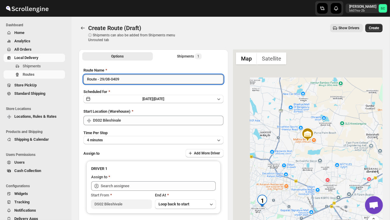
click at [128, 79] on input "Route - 29/08-0409" at bounding box center [153, 79] width 140 height 10
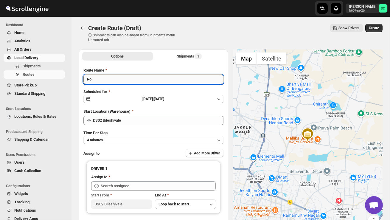
type input "R"
type input "Order no 27186"
click at [137, 139] on button "4 minutes" at bounding box center [153, 140] width 140 height 8
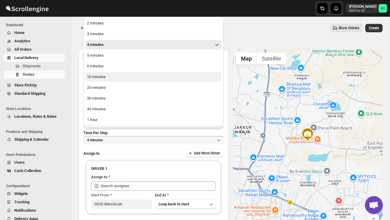
click at [115, 81] on button "10 minutes" at bounding box center [153, 77] width 136 height 10
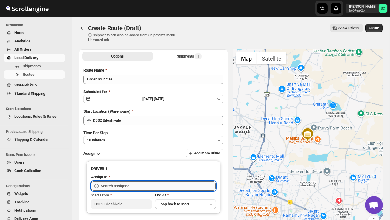
click at [124, 183] on input "text" at bounding box center [158, 186] width 115 height 10
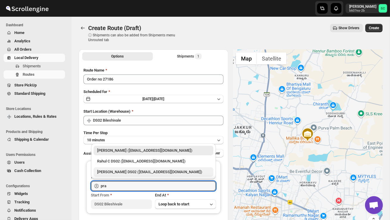
click at [140, 170] on div "[PERSON_NAME] DS02 ([EMAIL_ADDRESS][DOMAIN_NAME])" at bounding box center [153, 172] width 113 height 6
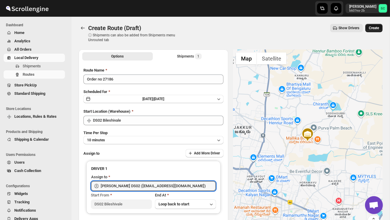
type input "[PERSON_NAME] DS02 ([EMAIL_ADDRESS][DOMAIN_NAME])"
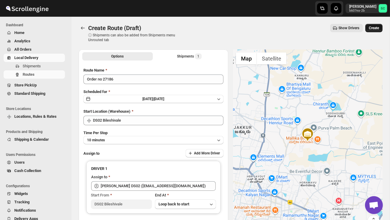
click at [375, 24] on button "Create" at bounding box center [373, 28] width 17 height 8
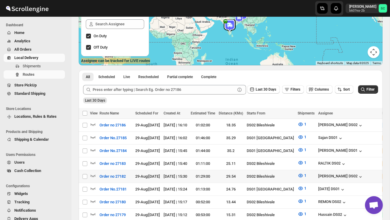
scroll to position [83, 0]
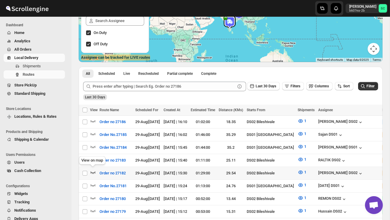
click at [91, 171] on icon "button" at bounding box center [93, 172] width 6 height 6
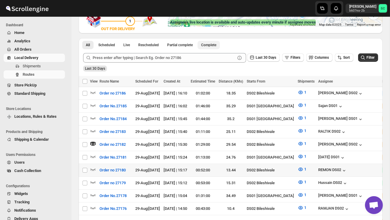
scroll to position [119, 0]
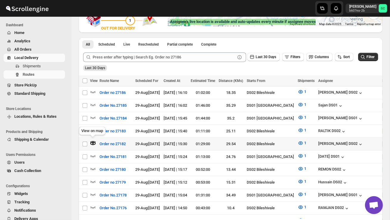
click at [90, 127] on div "View on map" at bounding box center [92, 131] width 29 height 13
click at [92, 127] on icon "button" at bounding box center [93, 130] width 6 height 6
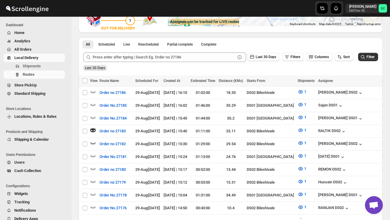
scroll to position [0, 0]
